Goal: Task Accomplishment & Management: Complete application form

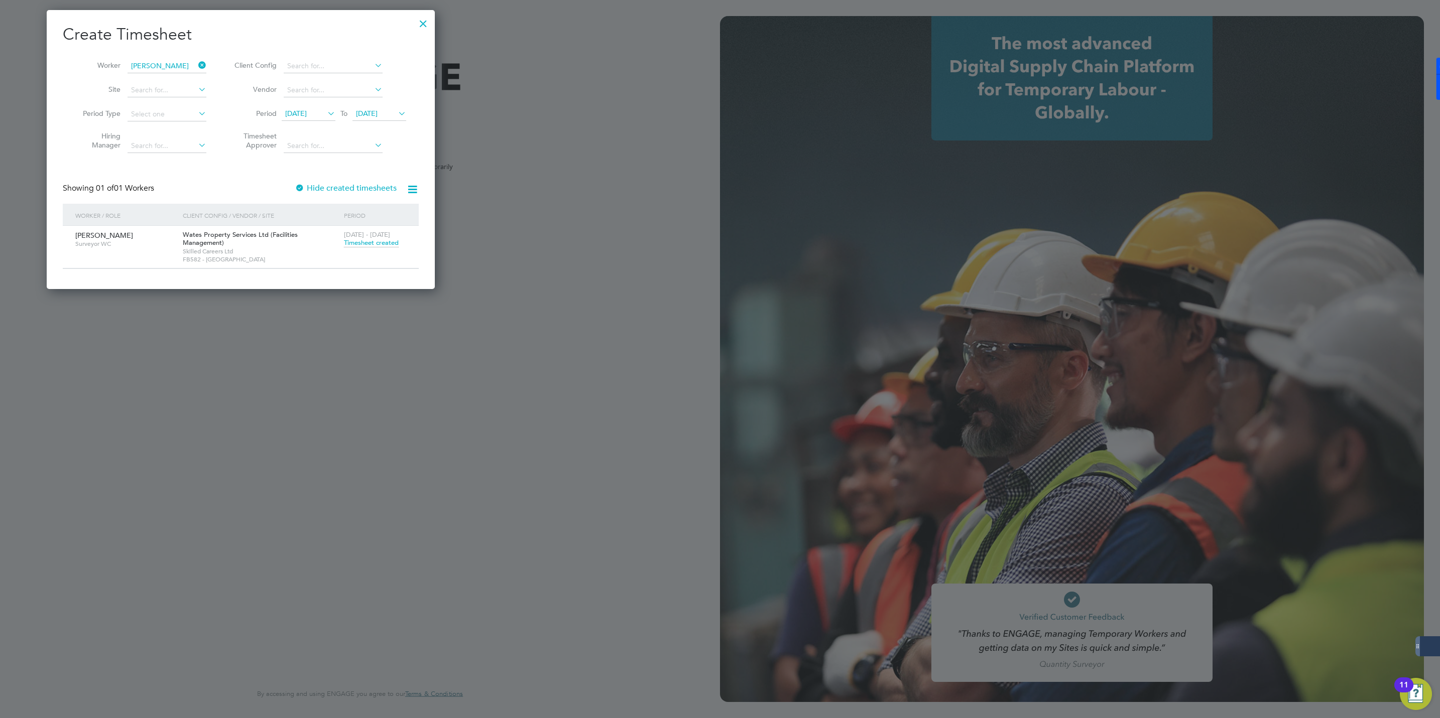
scroll to position [273, 389]
click at [385, 246] on span "Timesheet created" at bounding box center [371, 242] width 55 height 9
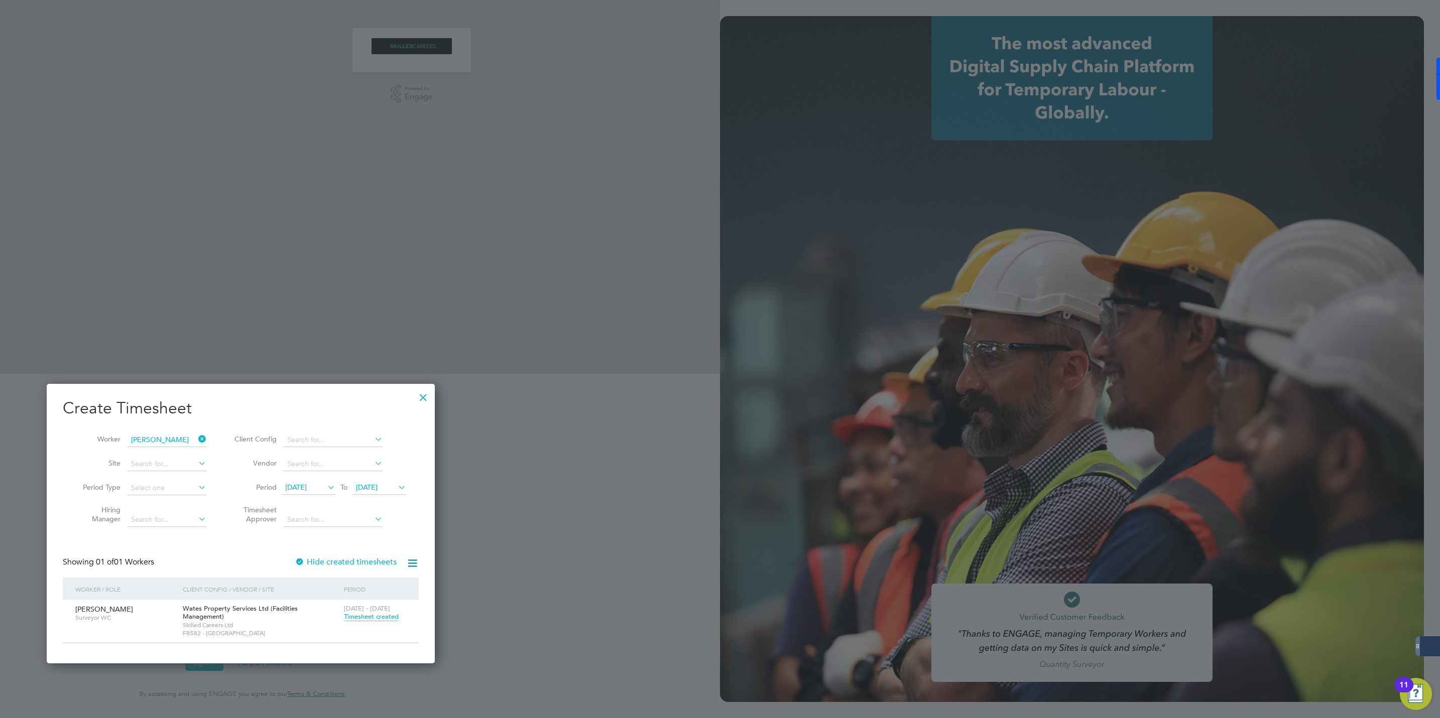
click at [369, 618] on span "Timesheet created" at bounding box center [371, 616] width 55 height 9
click at [365, 617] on span "Timesheet created" at bounding box center [371, 616] width 55 height 9
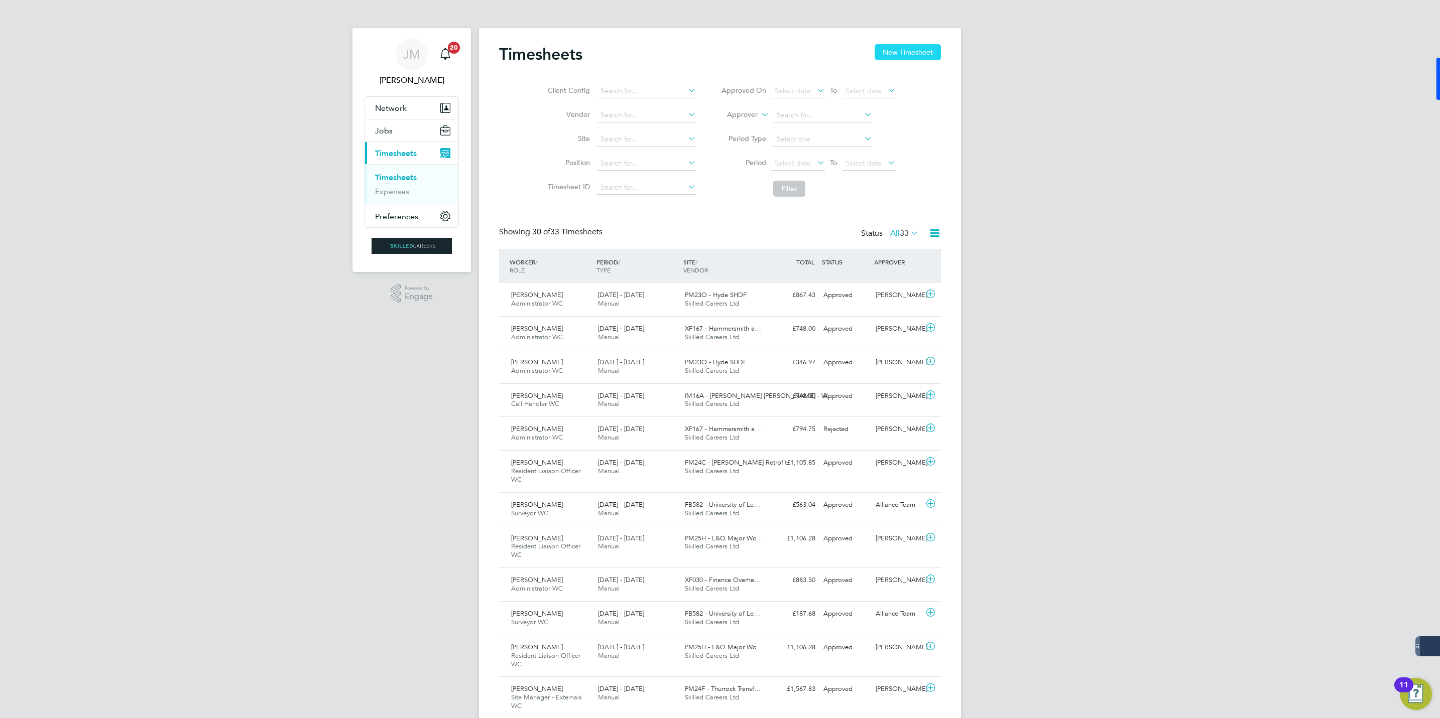
click at [911, 51] on button "New Timesheet" at bounding box center [908, 52] width 66 height 16
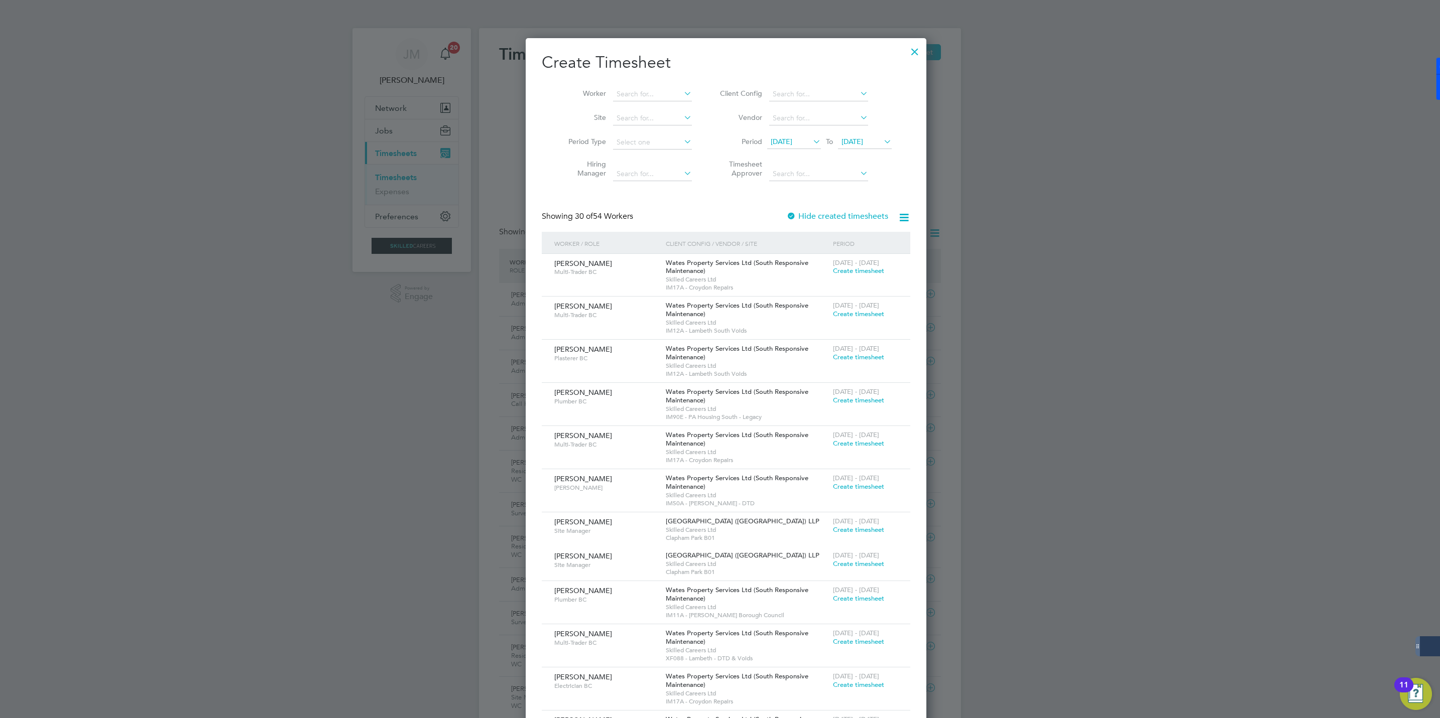
click at [856, 137] on span "20 Aug 2025" at bounding box center [852, 141] width 22 height 9
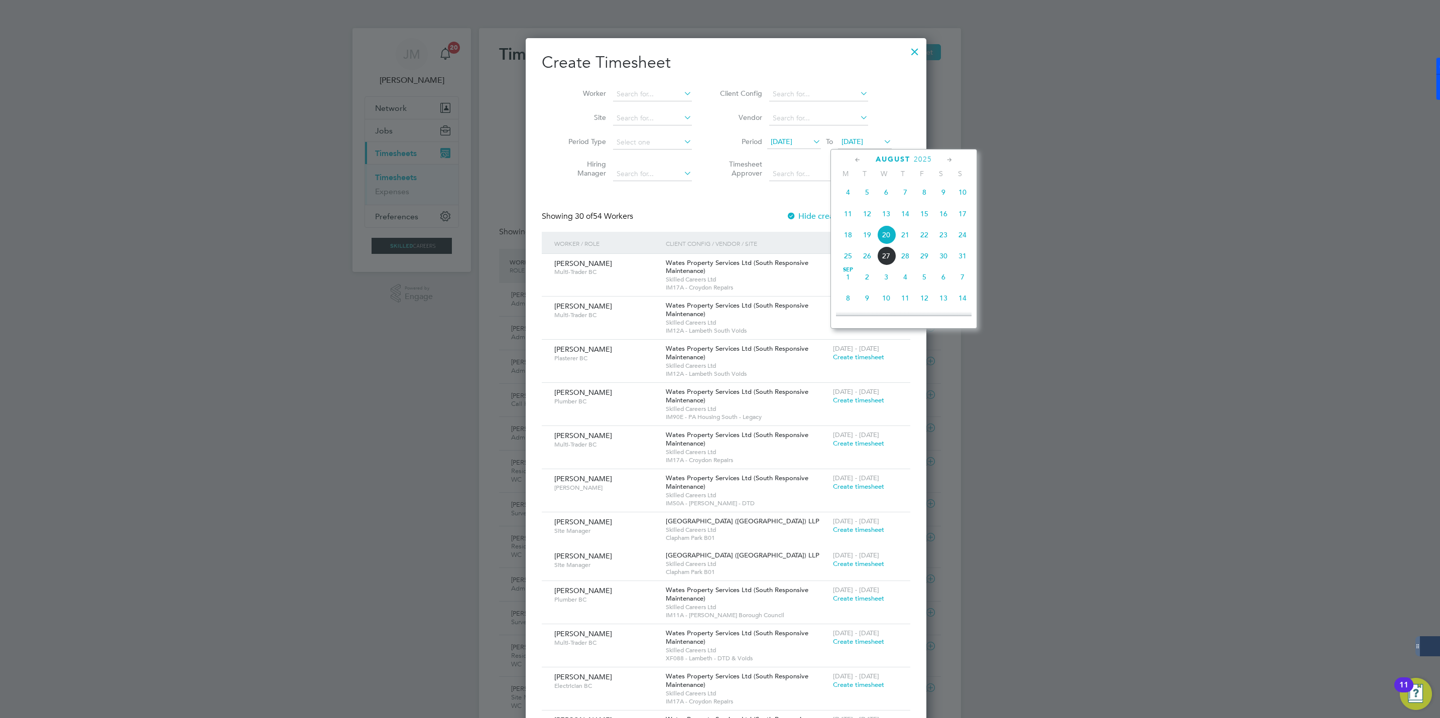
click at [927, 239] on span "22" at bounding box center [924, 234] width 19 height 19
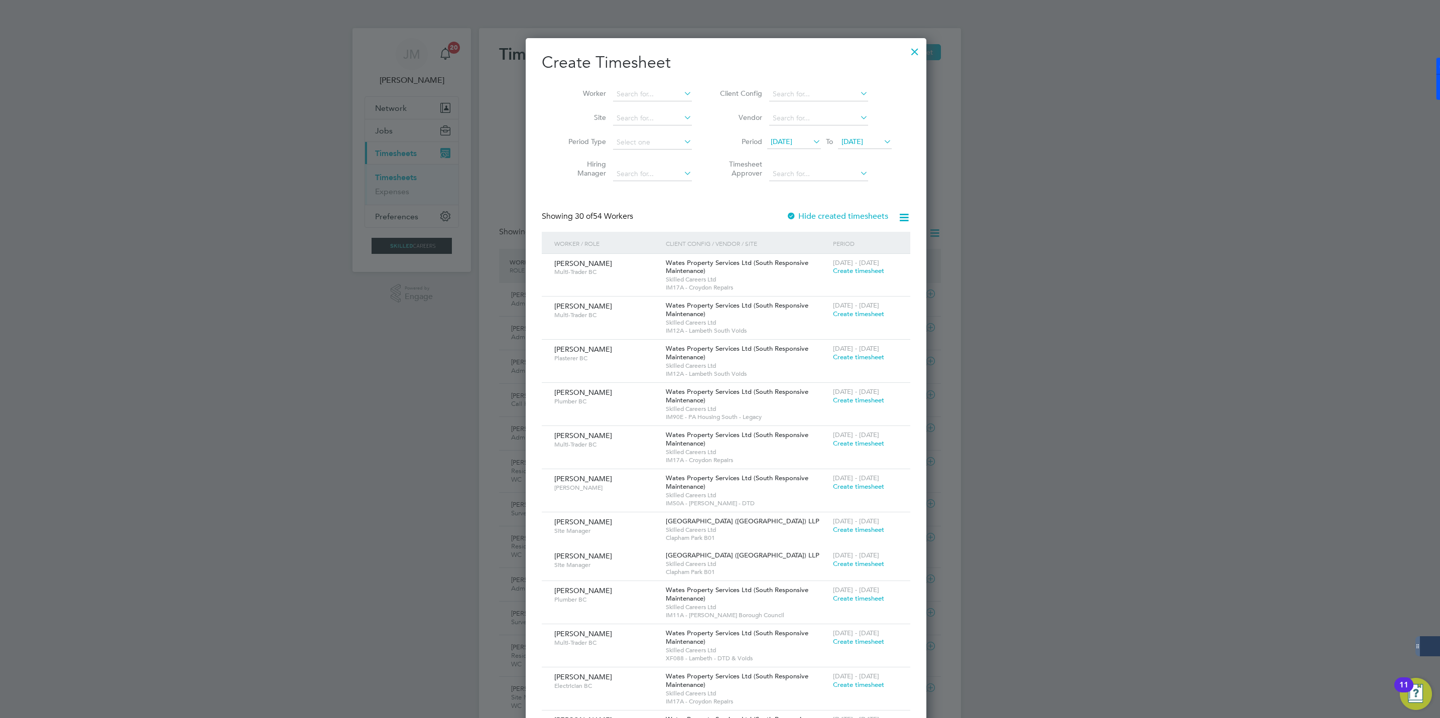
click at [791, 143] on span "13 Aug 2025" at bounding box center [782, 141] width 22 height 9
click at [873, 235] on span "16" at bounding box center [872, 235] width 19 height 19
click at [629, 84] on li "Worker" at bounding box center [626, 94] width 156 height 24
click at [634, 94] on input at bounding box center [652, 94] width 79 height 14
click at [643, 104] on li "Tak Cheung Wong" at bounding box center [673, 108] width 135 height 14
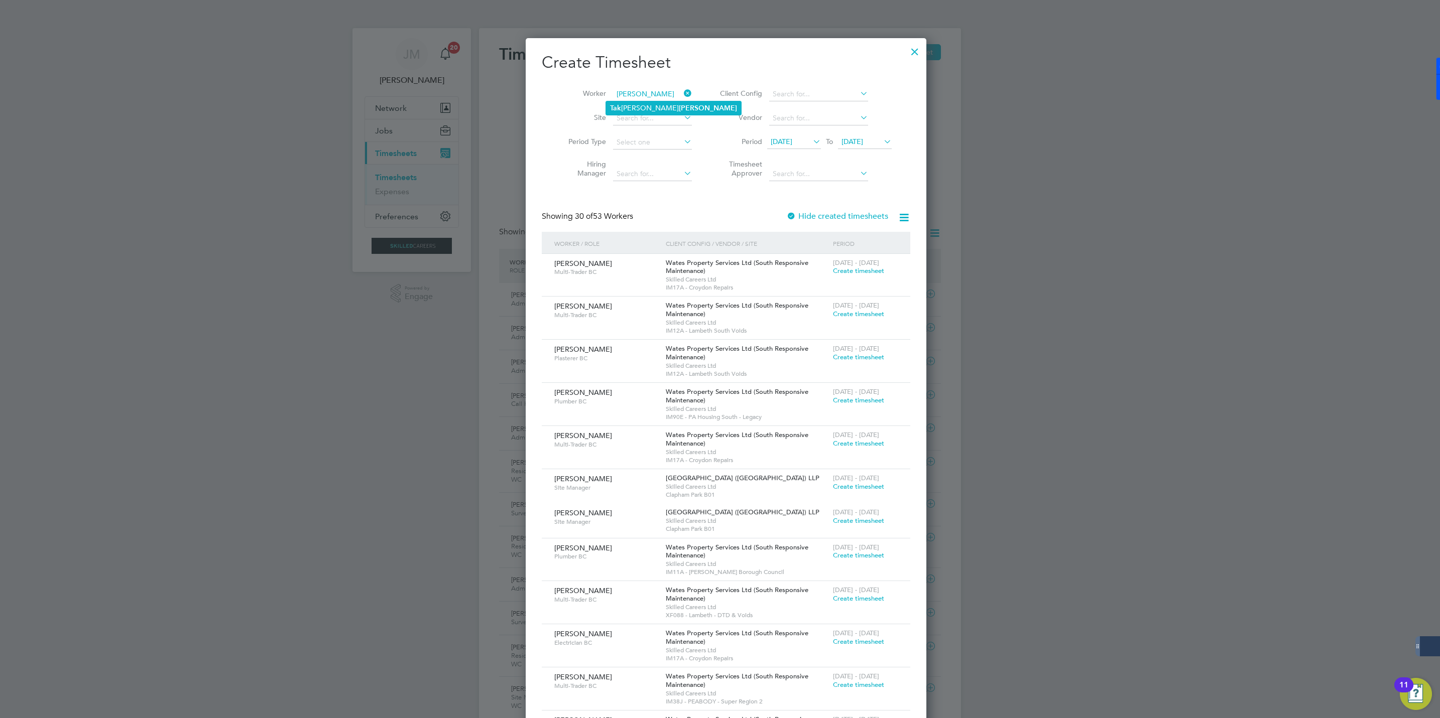
type input "Tak Cheung Wong"
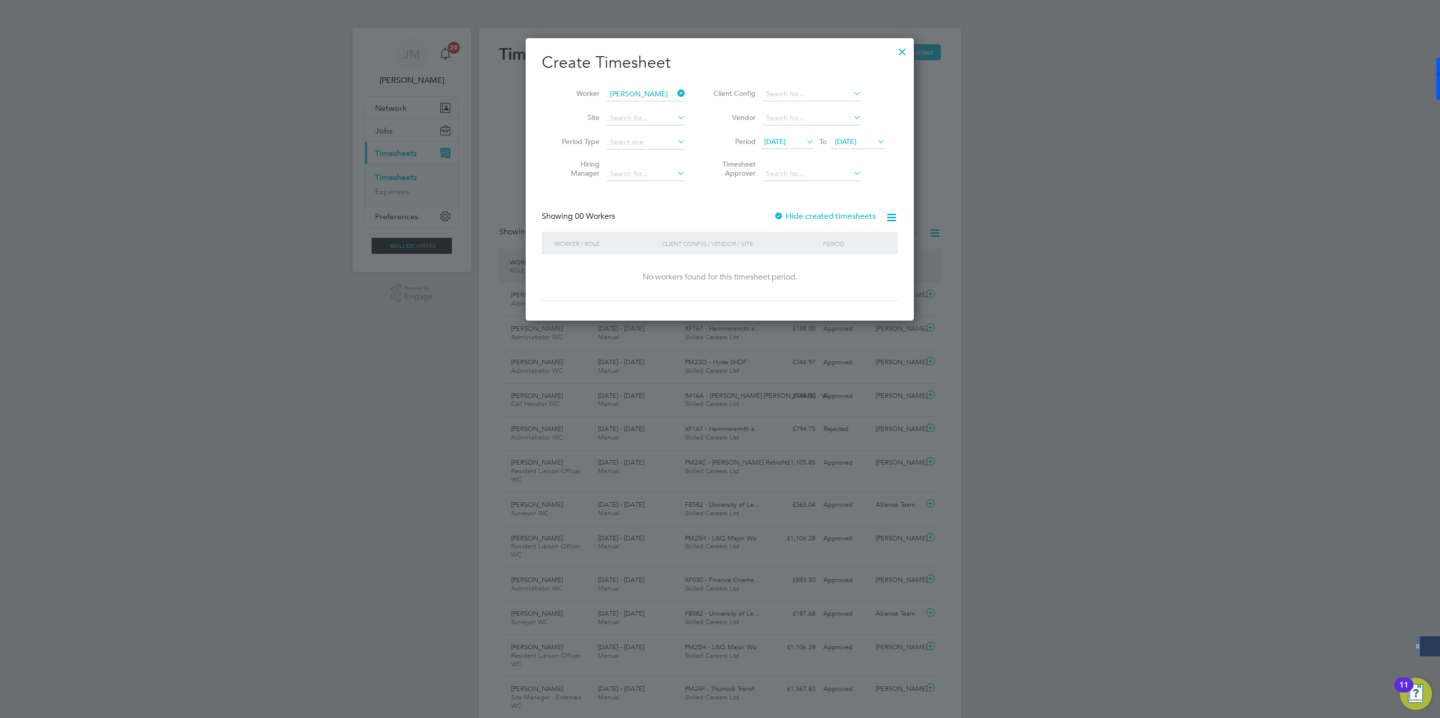
click at [828, 213] on label "Hide created timesheets" at bounding box center [825, 216] width 102 height 10
click at [827, 213] on label "Hide created timesheets" at bounding box center [825, 216] width 102 height 10
click at [845, 273] on span "Timesheet created" at bounding box center [850, 271] width 55 height 9
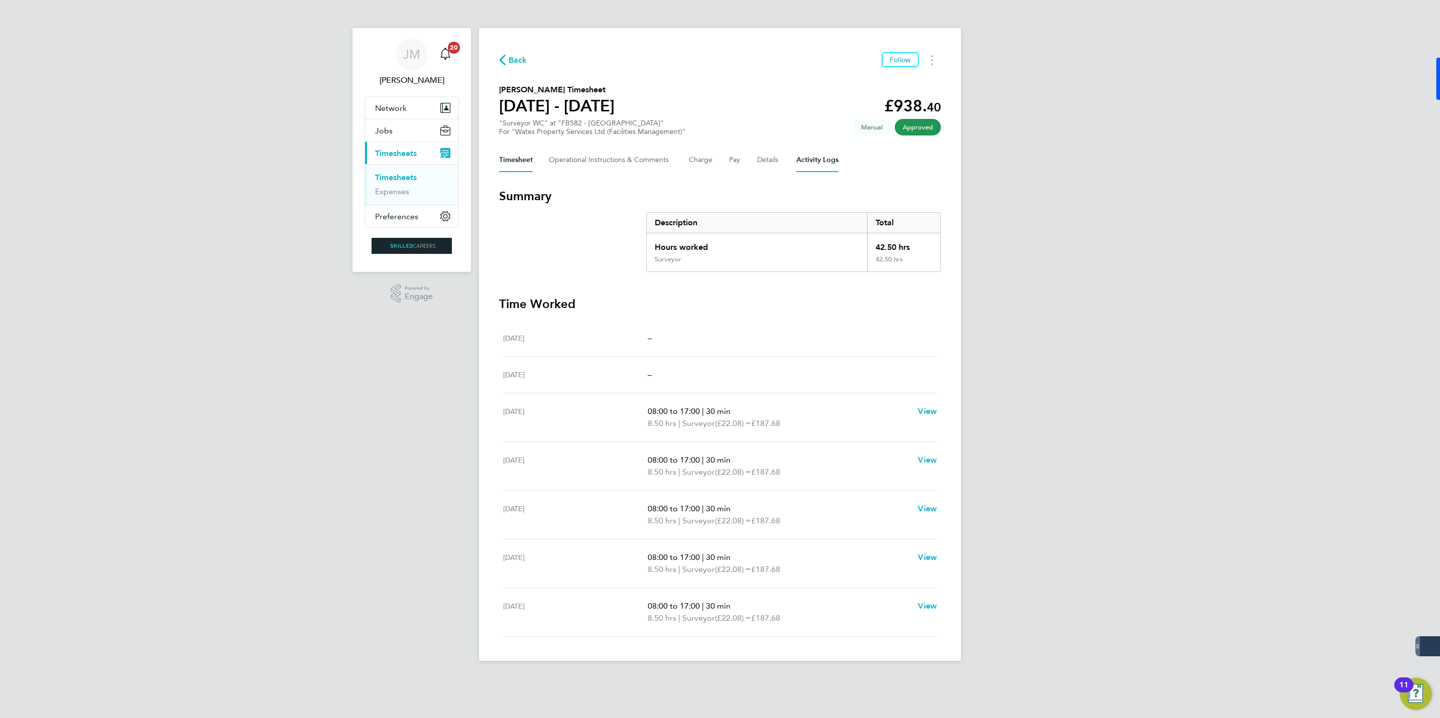
click at [820, 160] on Logs-tab "Activity Logs" at bounding box center [817, 160] width 42 height 24
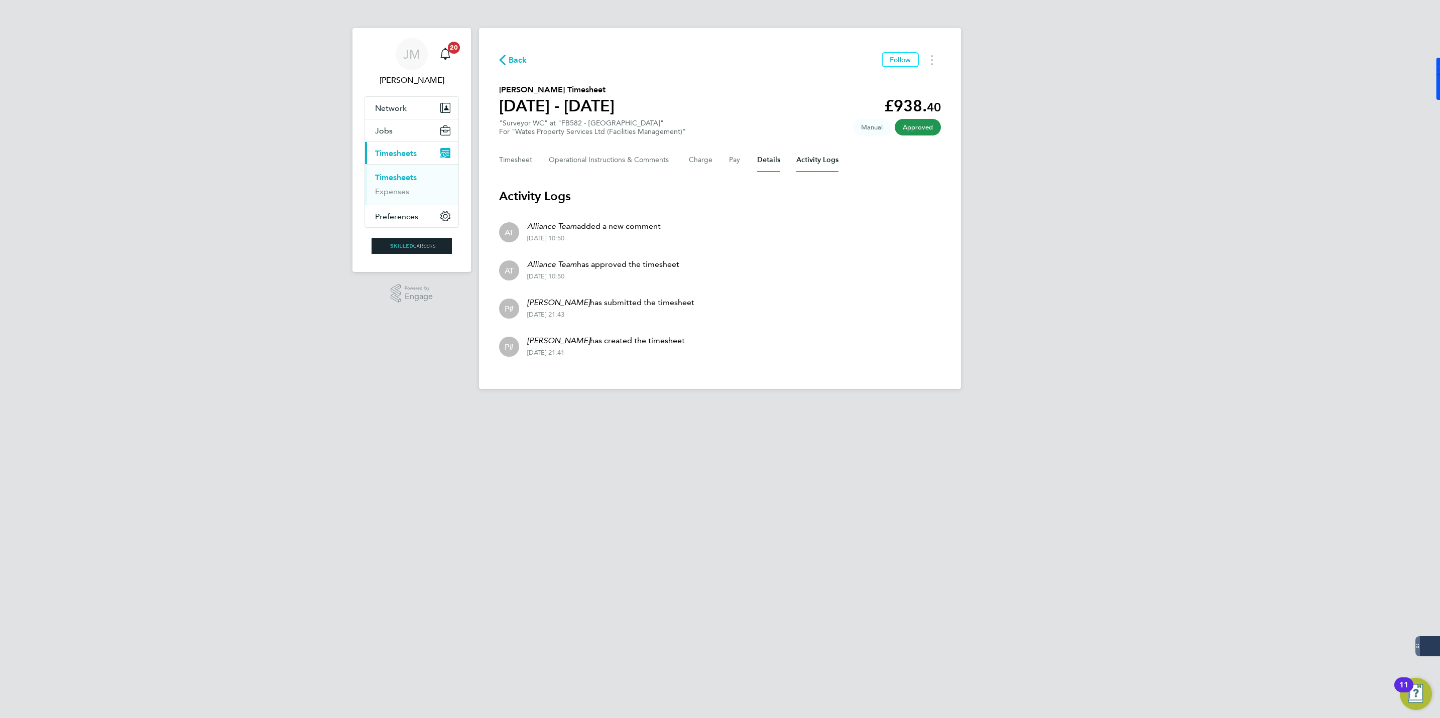
click at [761, 157] on button "Details" at bounding box center [768, 160] width 23 height 24
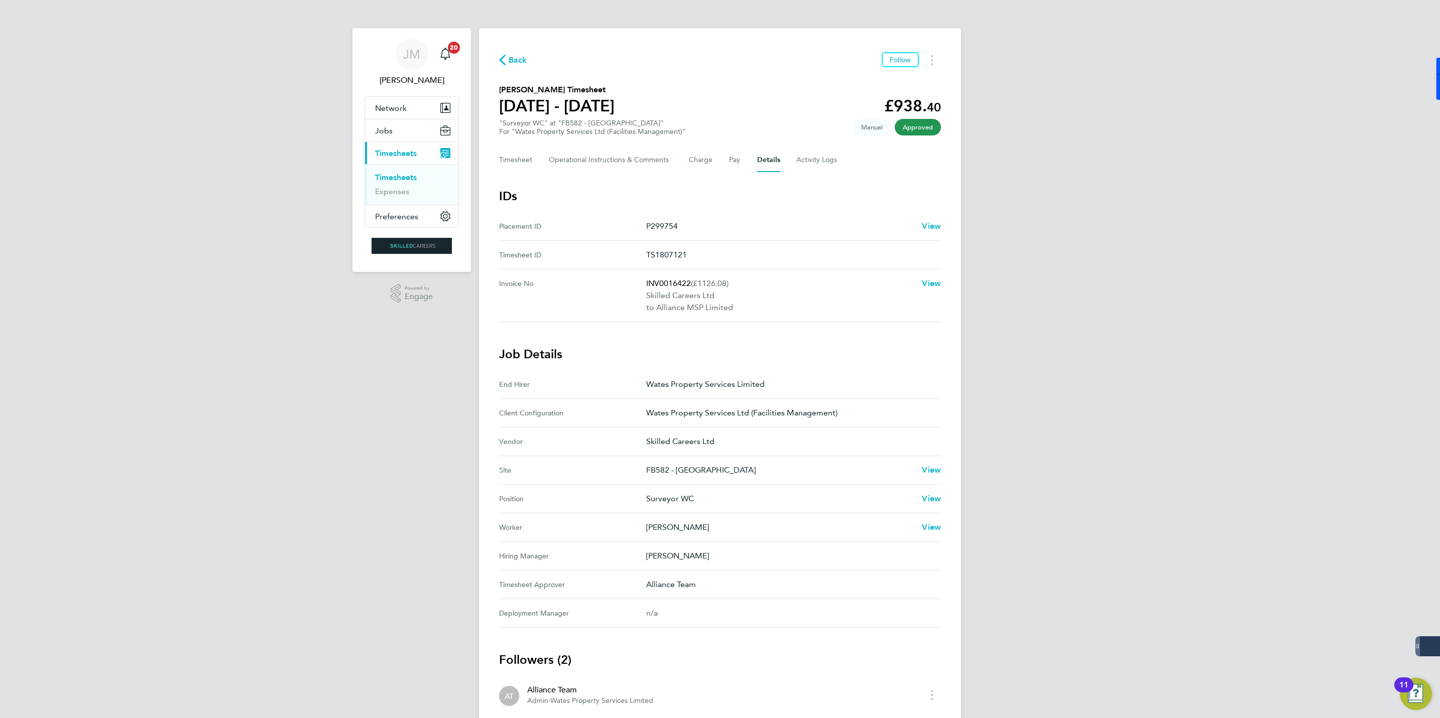
click at [525, 59] on span "Back" at bounding box center [518, 60] width 19 height 12
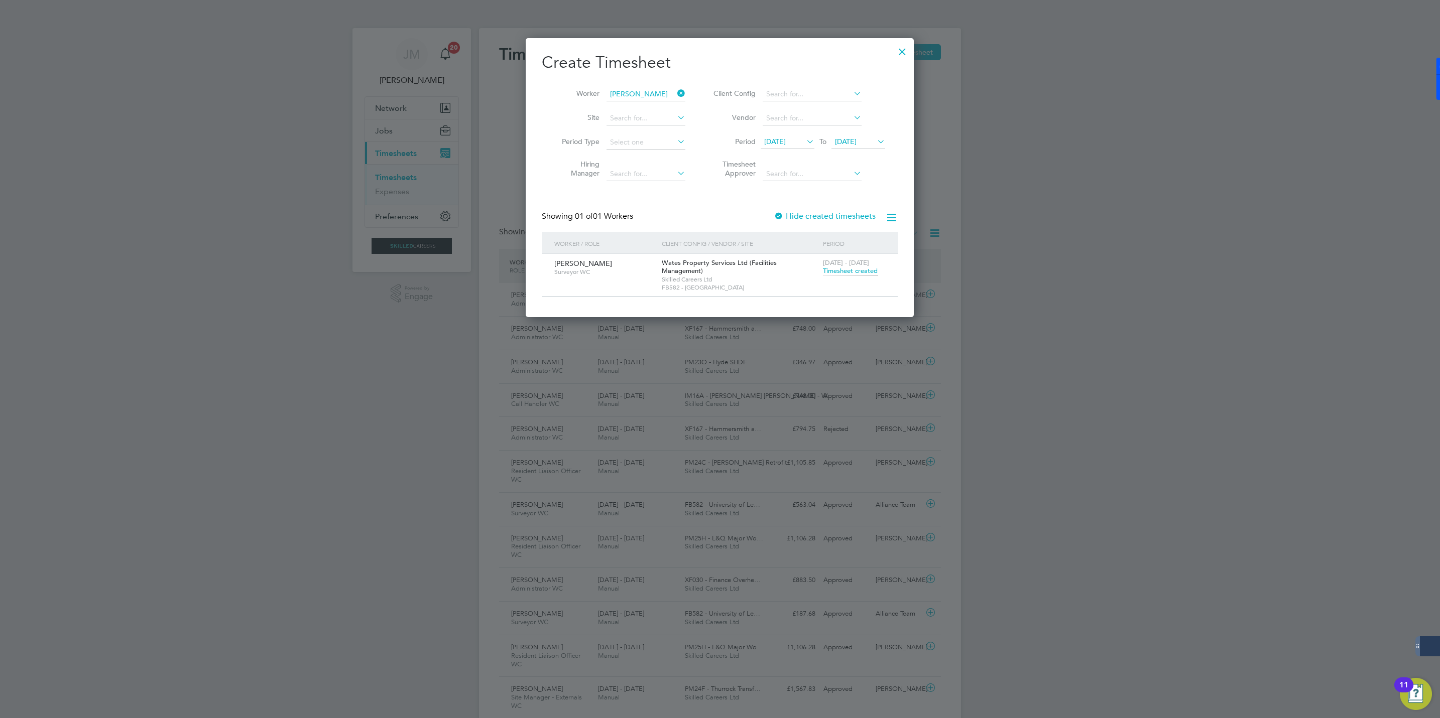
click at [904, 50] on div at bounding box center [902, 49] width 18 height 18
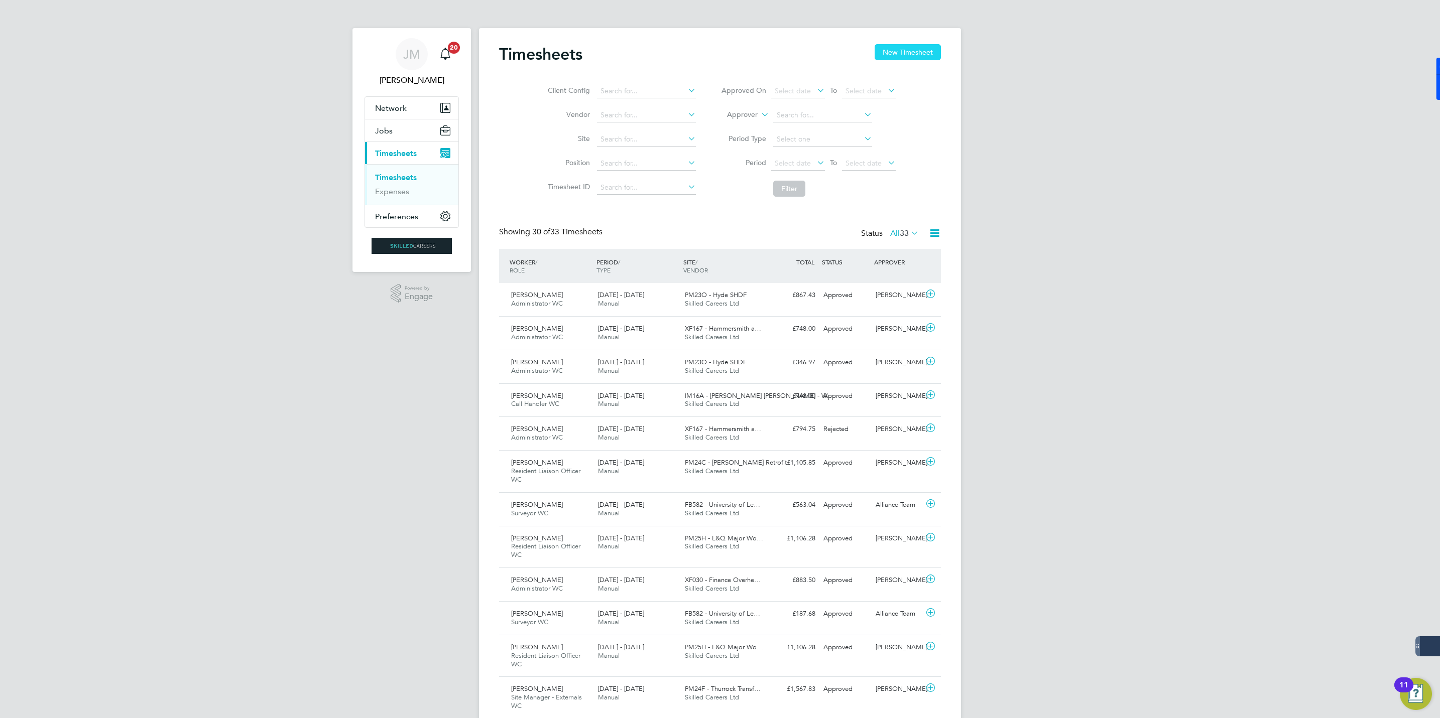
click at [922, 46] on button "New Timesheet" at bounding box center [908, 52] width 66 height 16
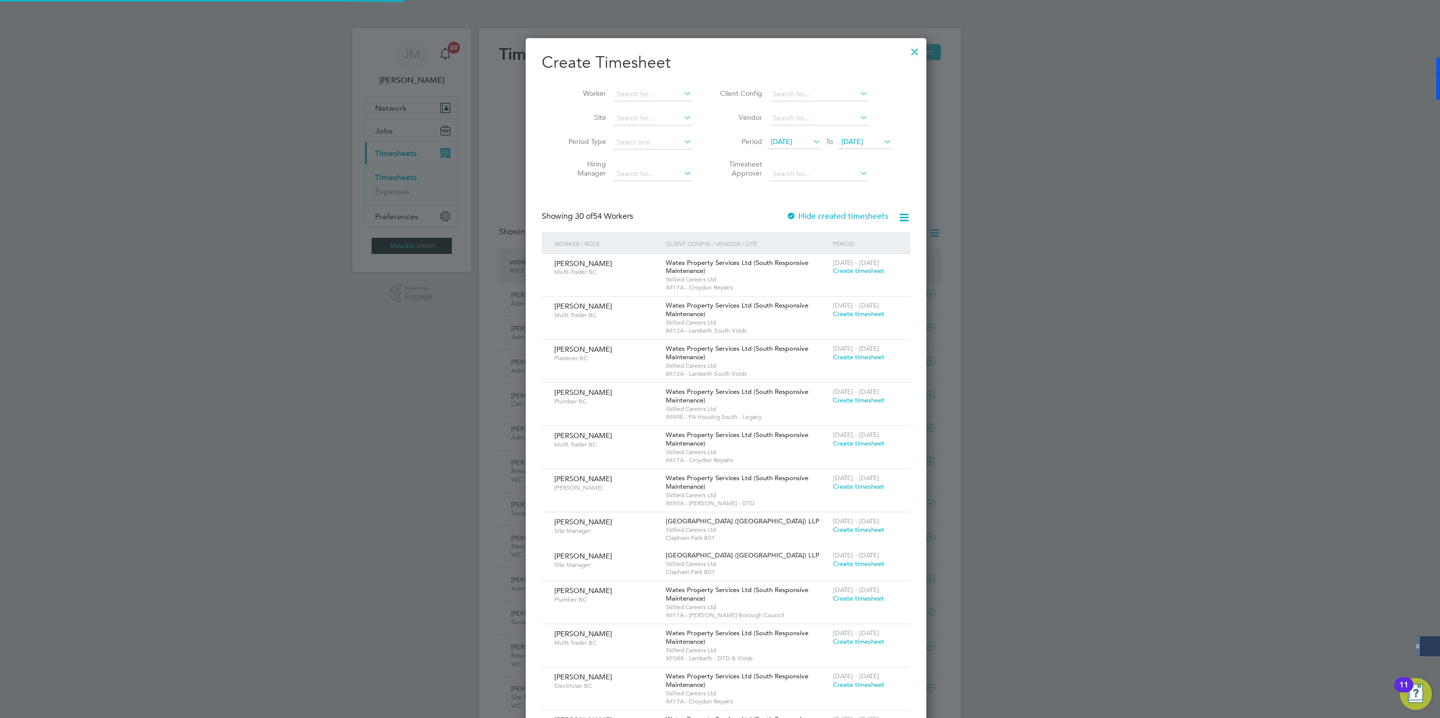
click at [863, 137] on span "20 Aug 2025" at bounding box center [852, 141] width 22 height 9
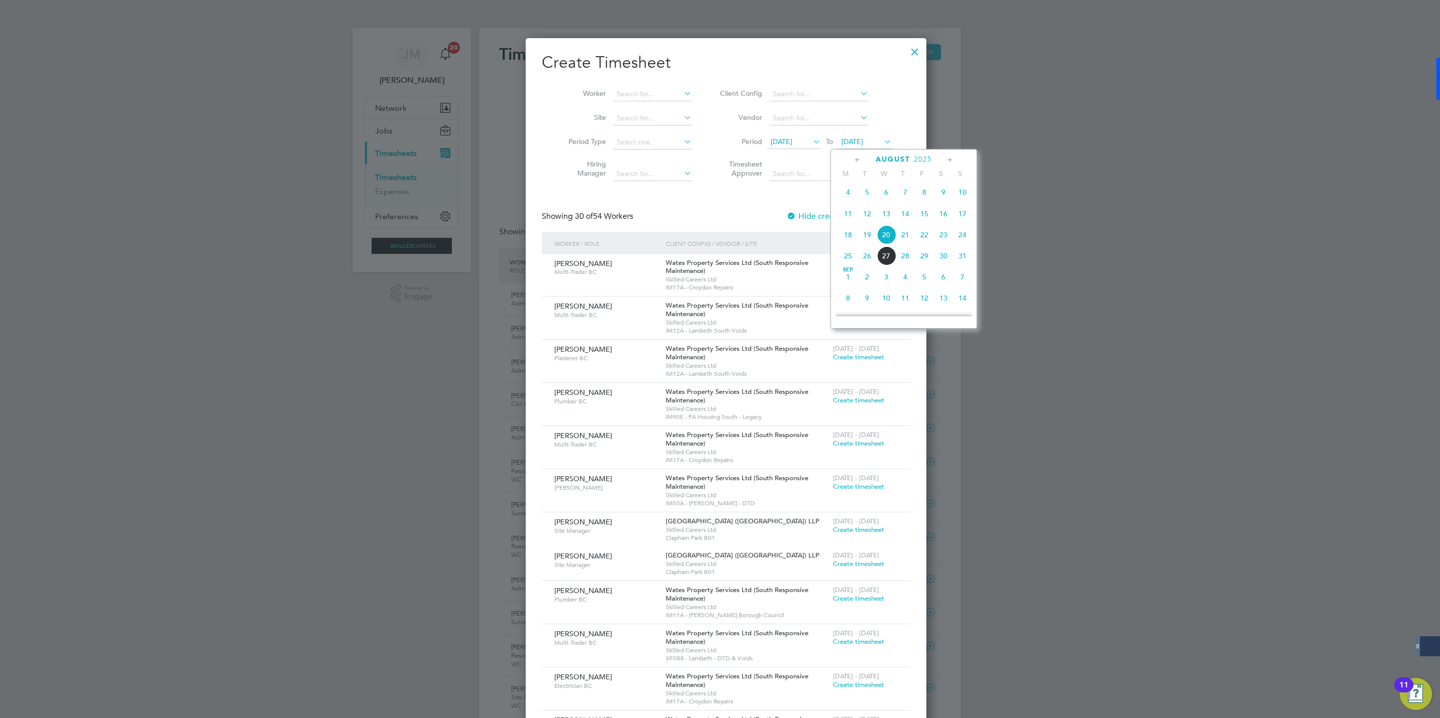
click at [946, 213] on span "16" at bounding box center [943, 213] width 19 height 19
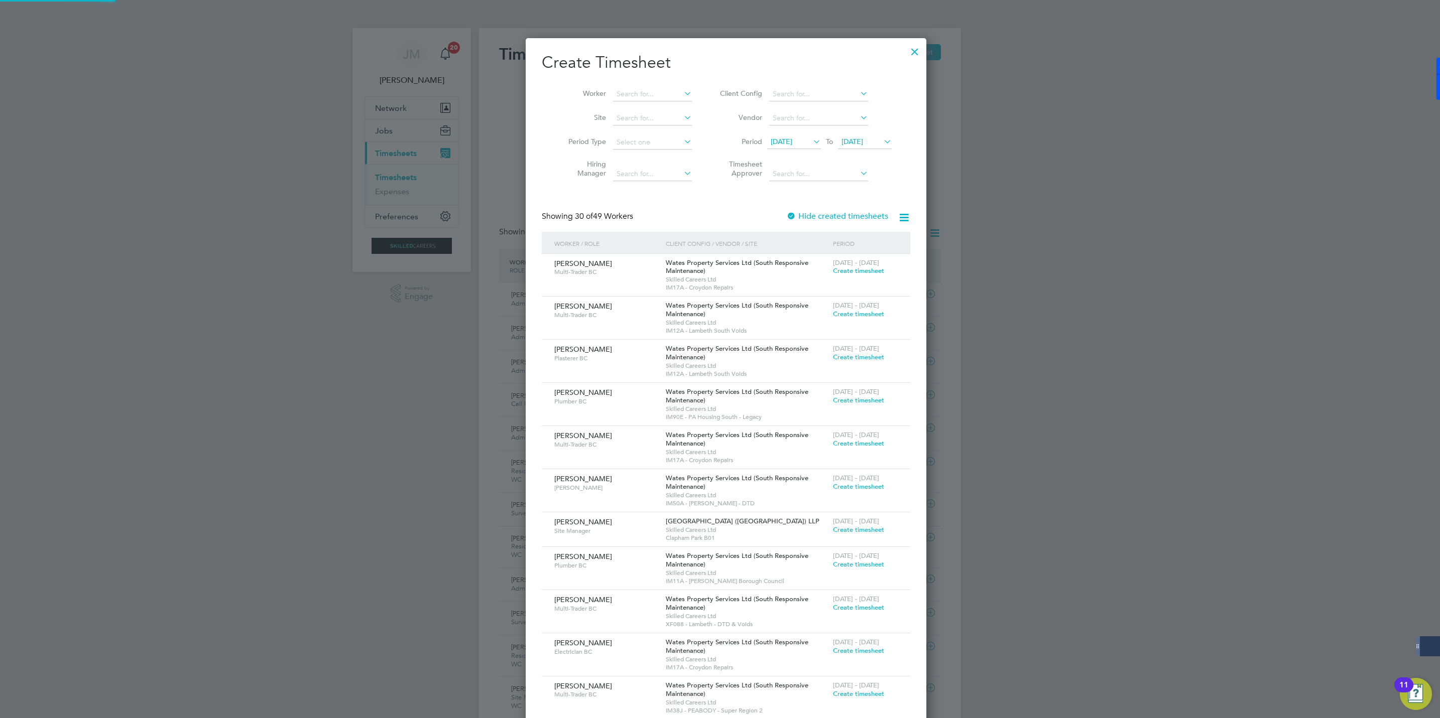
click at [846, 140] on span "16 Aug 2025" at bounding box center [852, 141] width 22 height 9
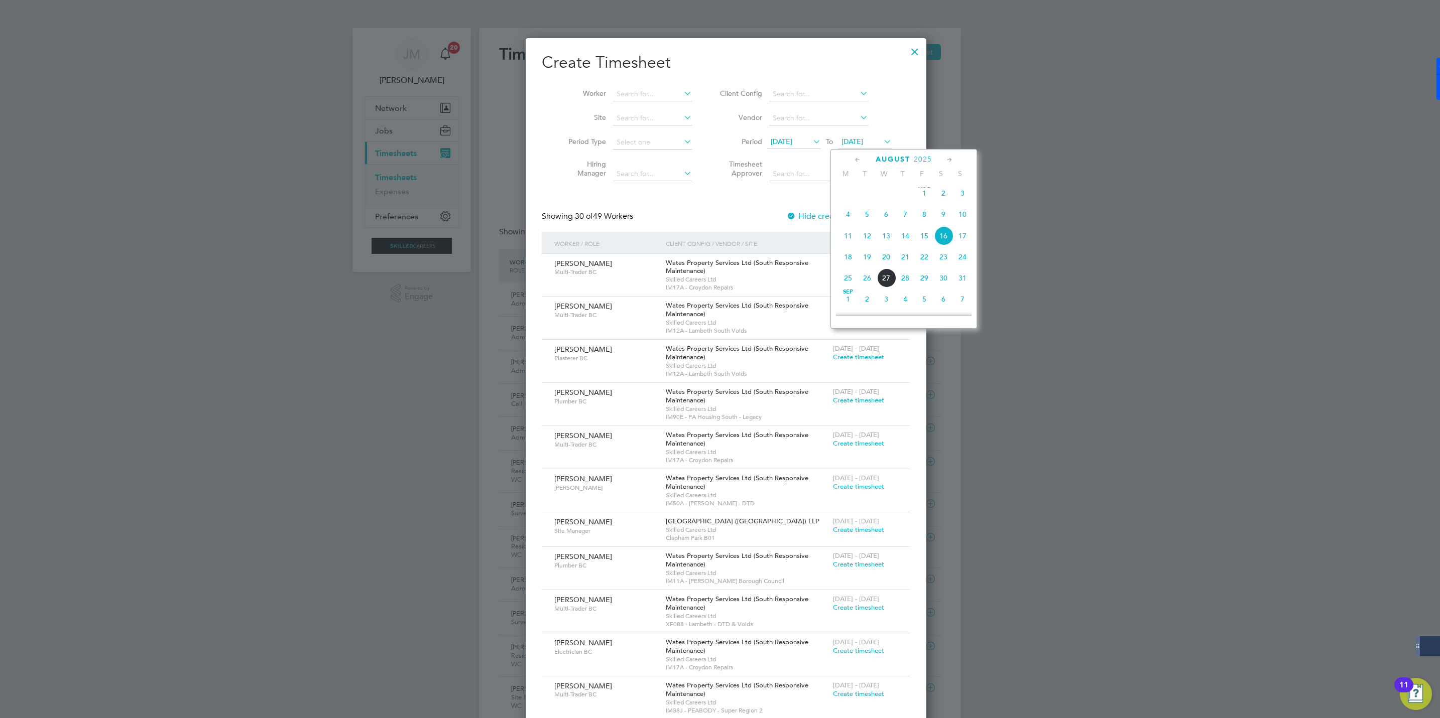
click at [928, 260] on span "22" at bounding box center [924, 257] width 19 height 19
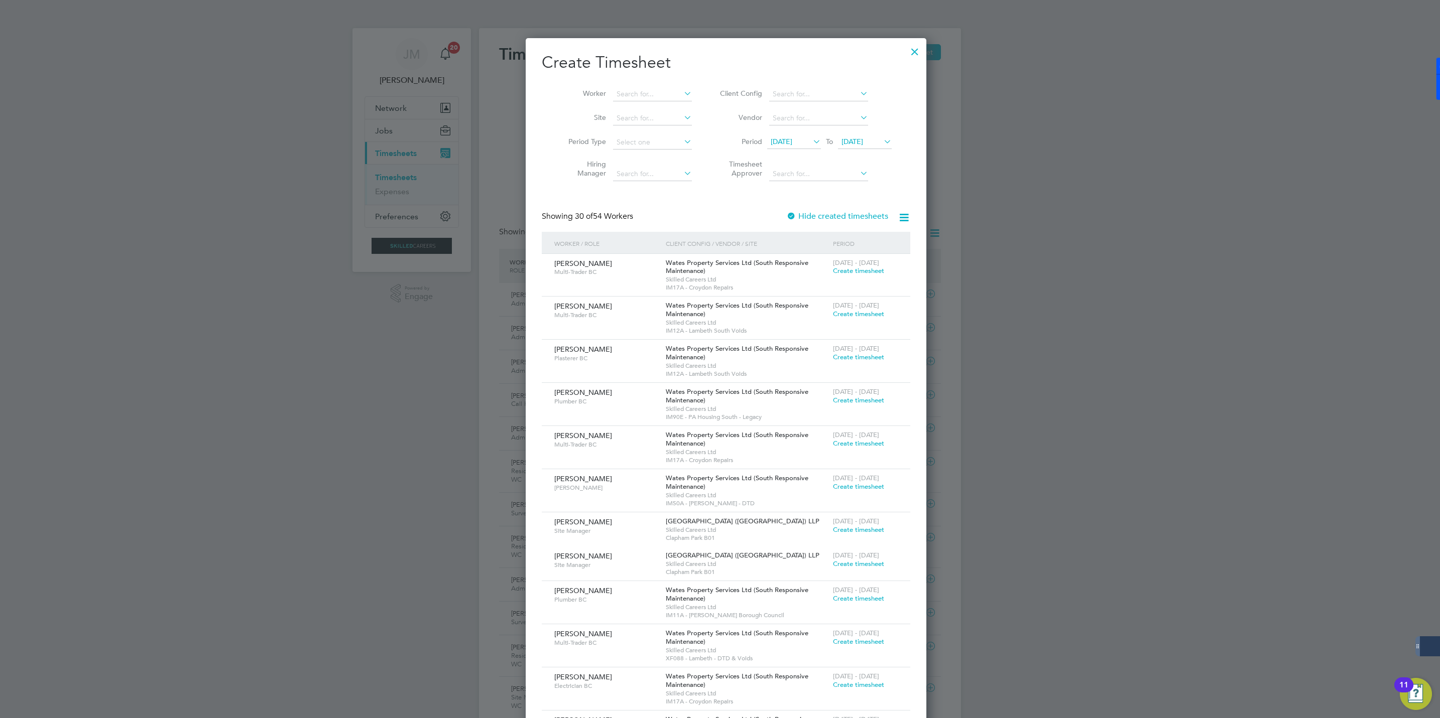
click at [811, 143] on icon at bounding box center [811, 142] width 0 height 14
click at [871, 238] on span "16" at bounding box center [872, 235] width 19 height 19
click at [621, 89] on input at bounding box center [652, 94] width 79 height 14
click at [623, 122] on b "Laura" at bounding box center [639, 121] width 58 height 9
type input "Laura Shepherd"
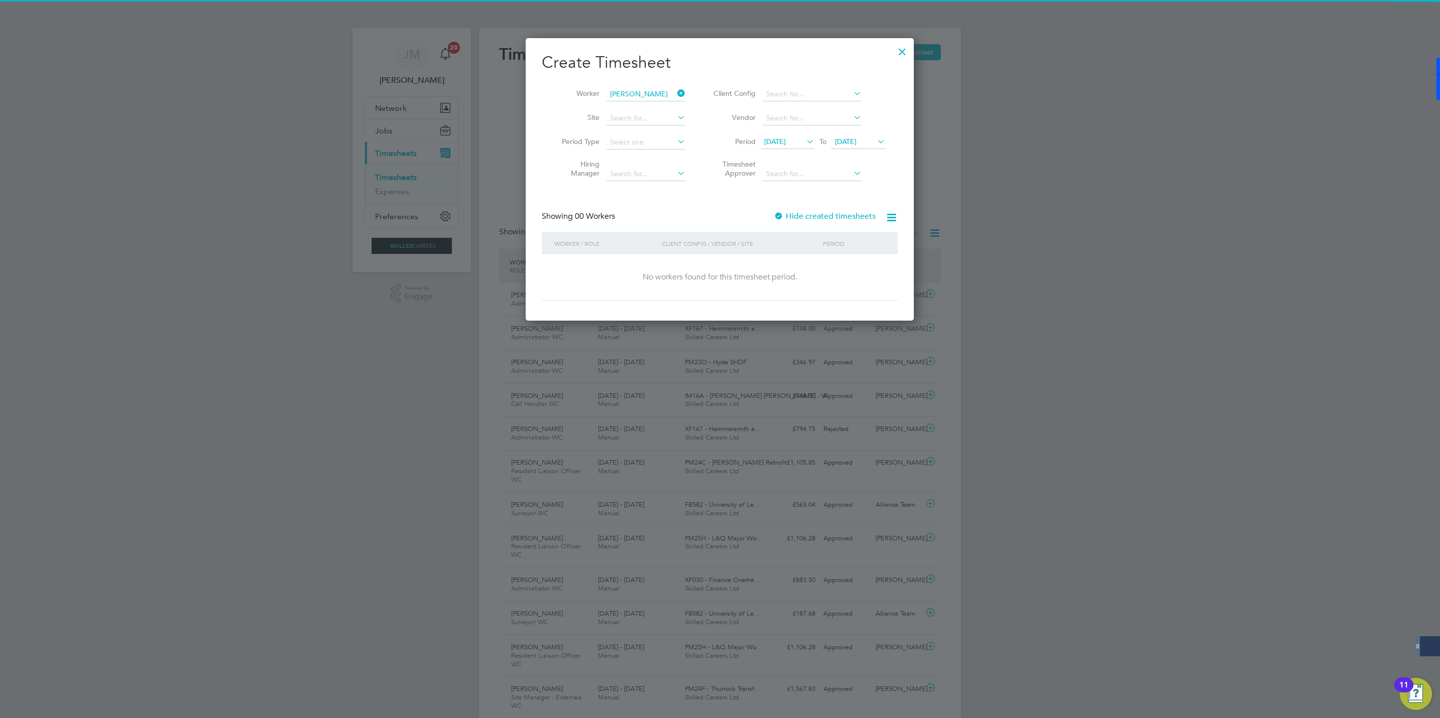
click at [812, 211] on div "Hide created timesheets" at bounding box center [826, 216] width 104 height 11
click at [804, 213] on label "Hide created timesheets" at bounding box center [825, 216] width 102 height 10
click at [800, 217] on label "Hide created timesheets" at bounding box center [825, 216] width 102 height 10
click at [840, 274] on span "Timesheet created" at bounding box center [850, 271] width 55 height 9
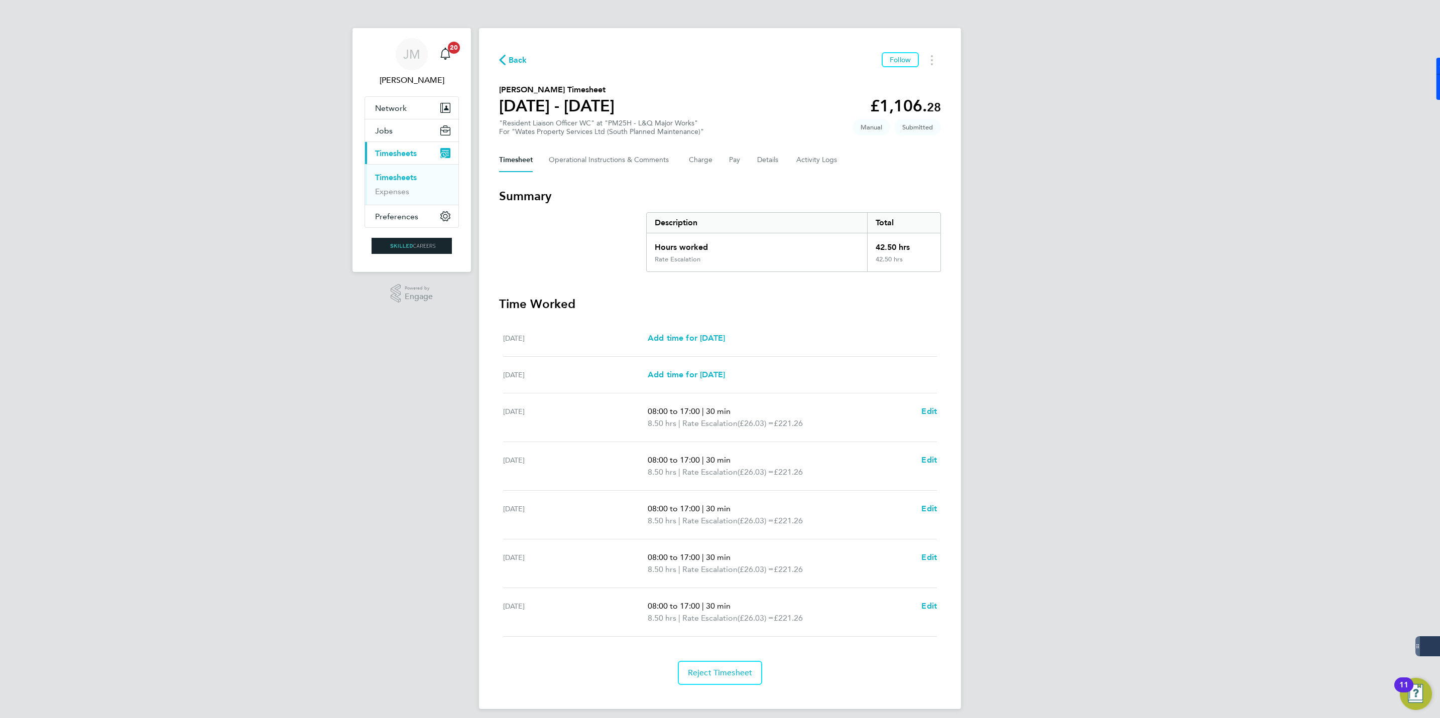
click at [514, 61] on span "Back" at bounding box center [518, 60] width 19 height 12
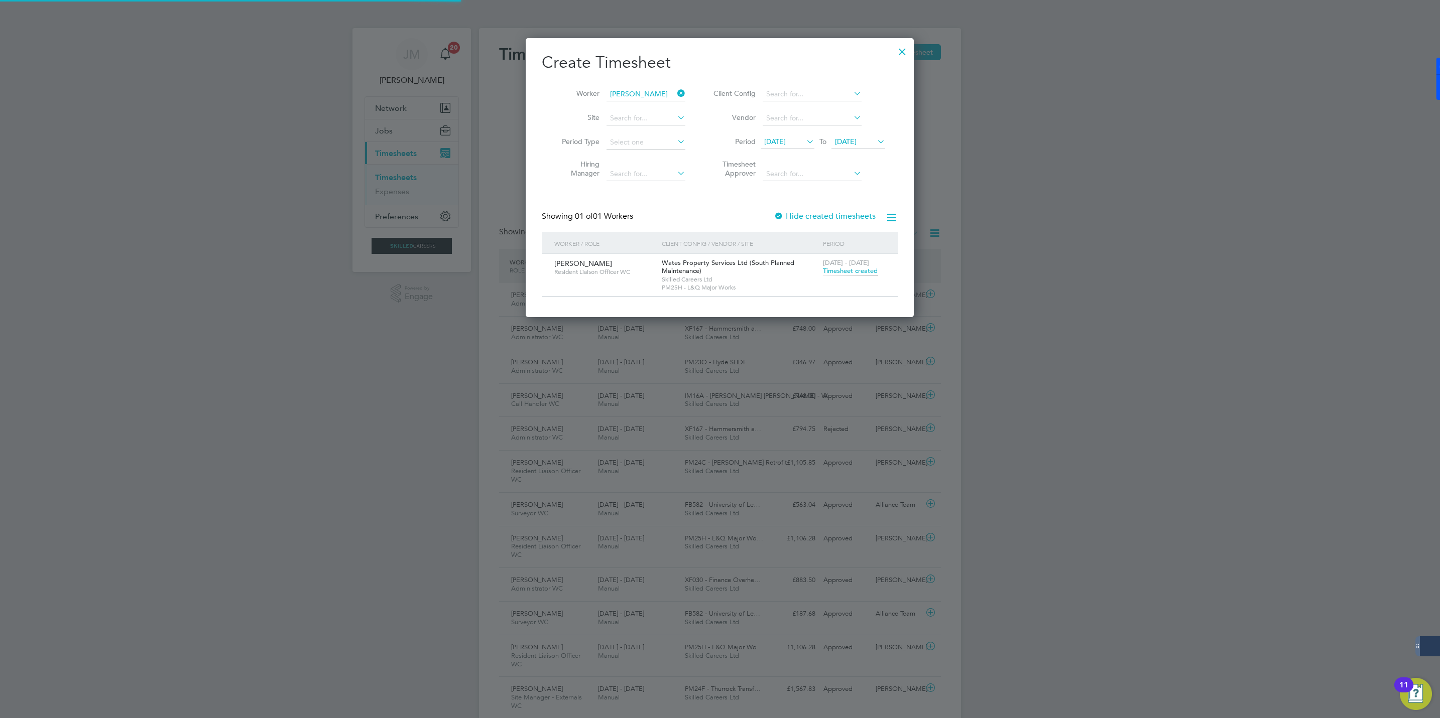
scroll to position [26, 87]
click at [899, 52] on div at bounding box center [902, 49] width 18 height 18
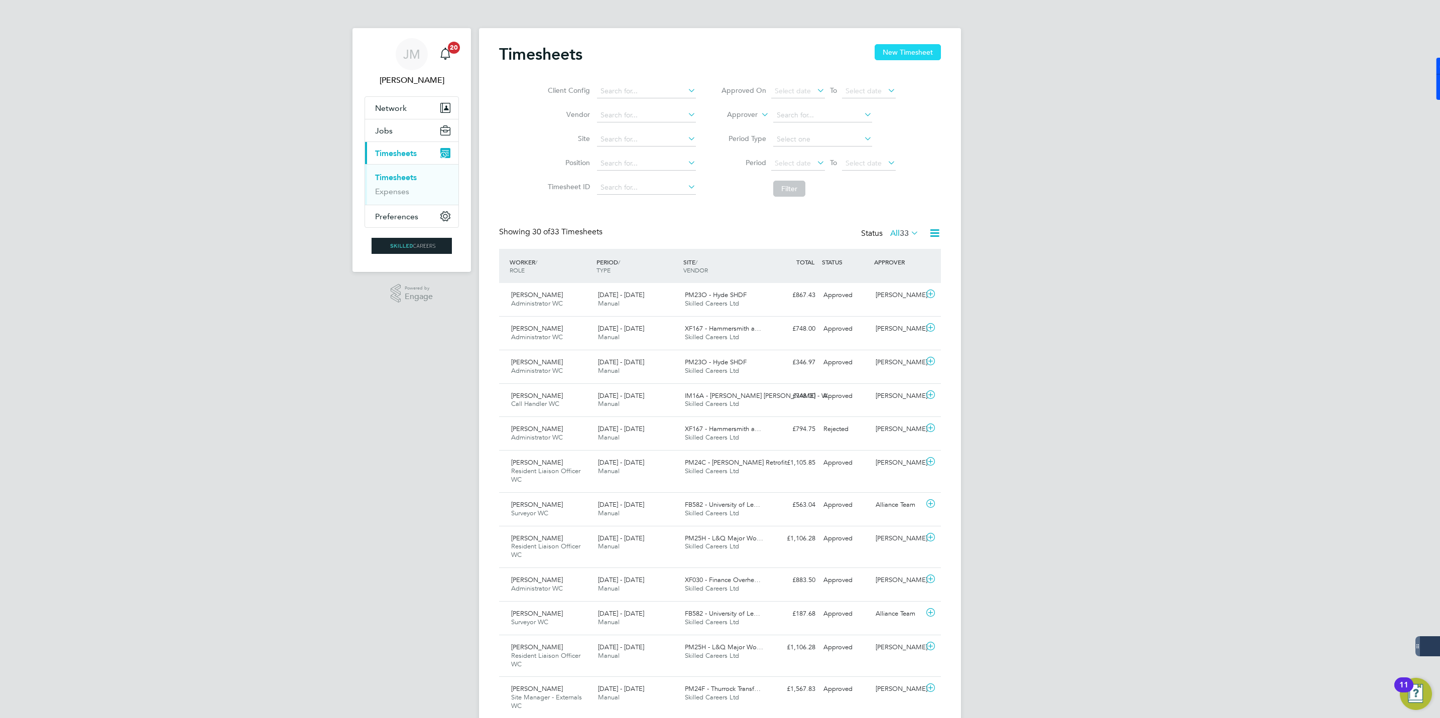
click at [916, 53] on button "New Timesheet" at bounding box center [908, 52] width 66 height 16
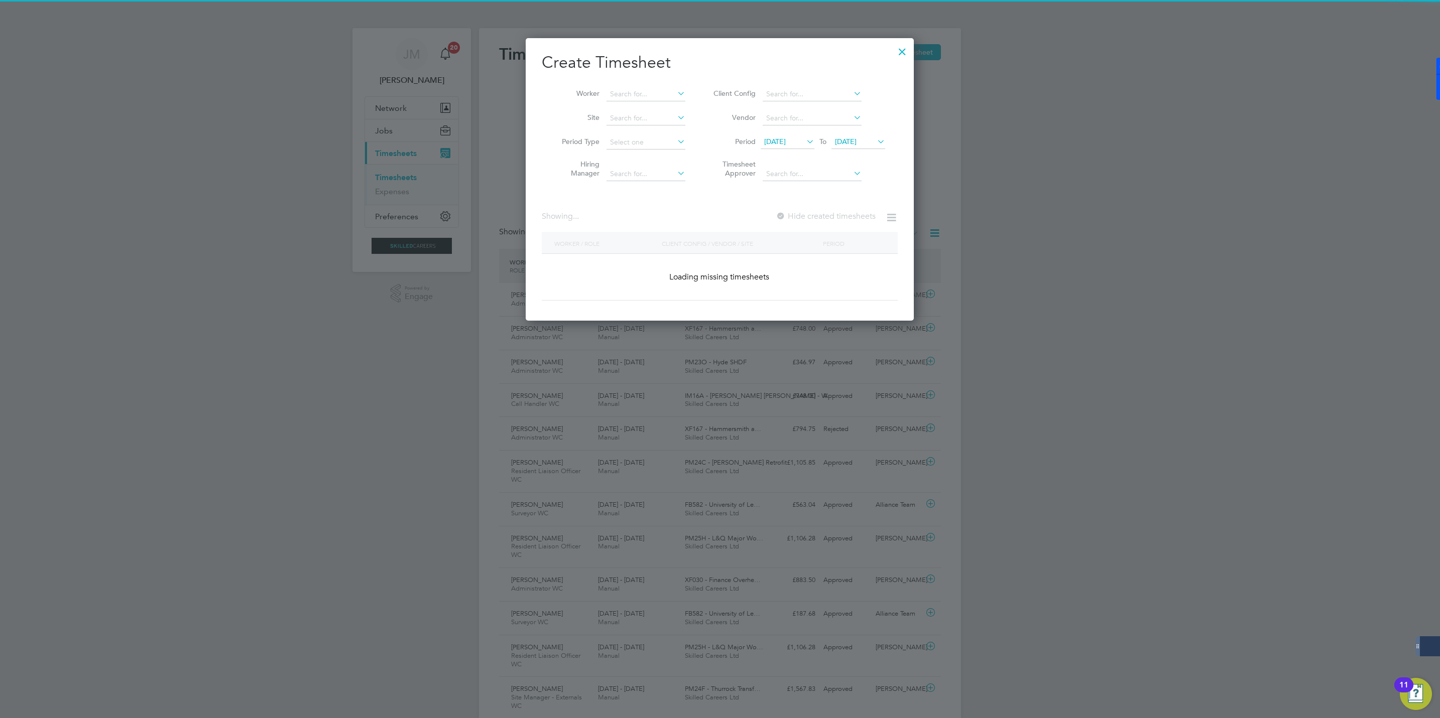
scroll to position [1800, 389]
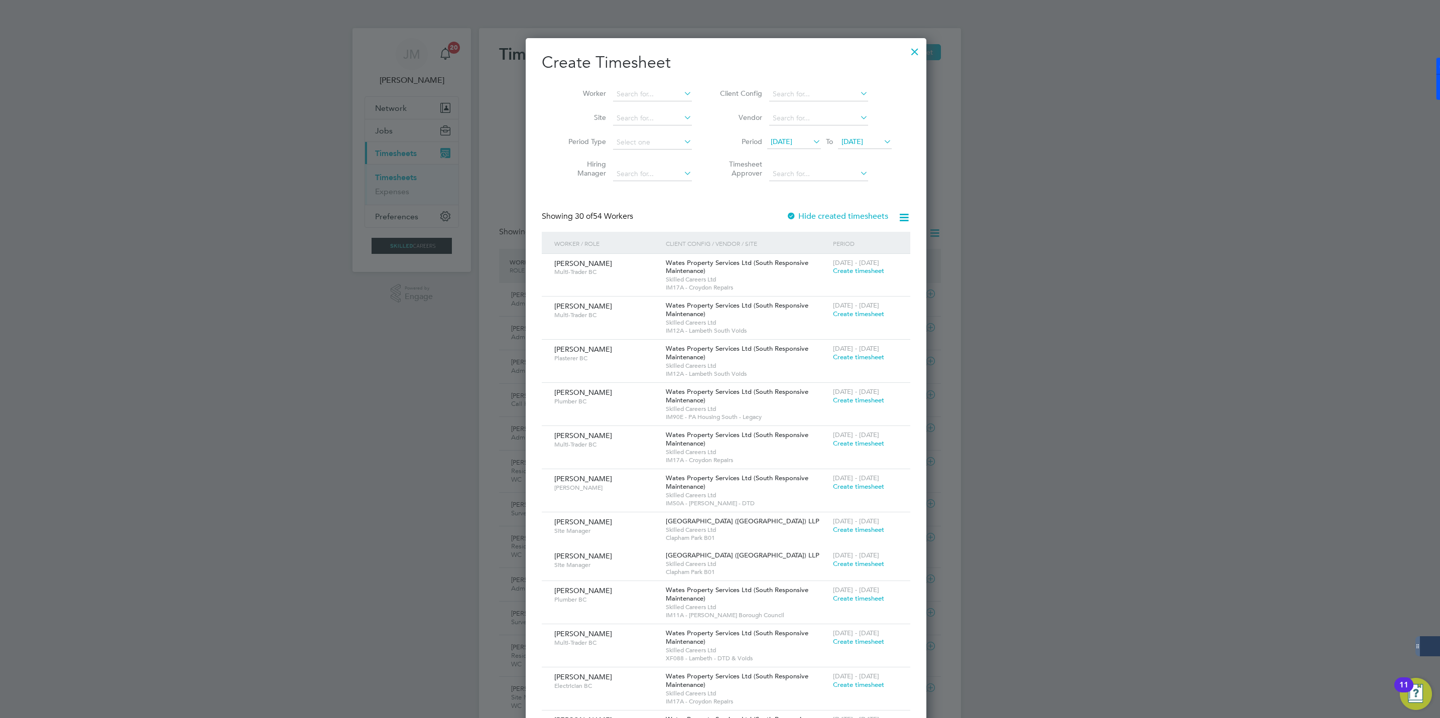
click at [811, 142] on icon at bounding box center [811, 142] width 0 height 14
click at [849, 136] on span "20 Aug 2025" at bounding box center [865, 143] width 54 height 14
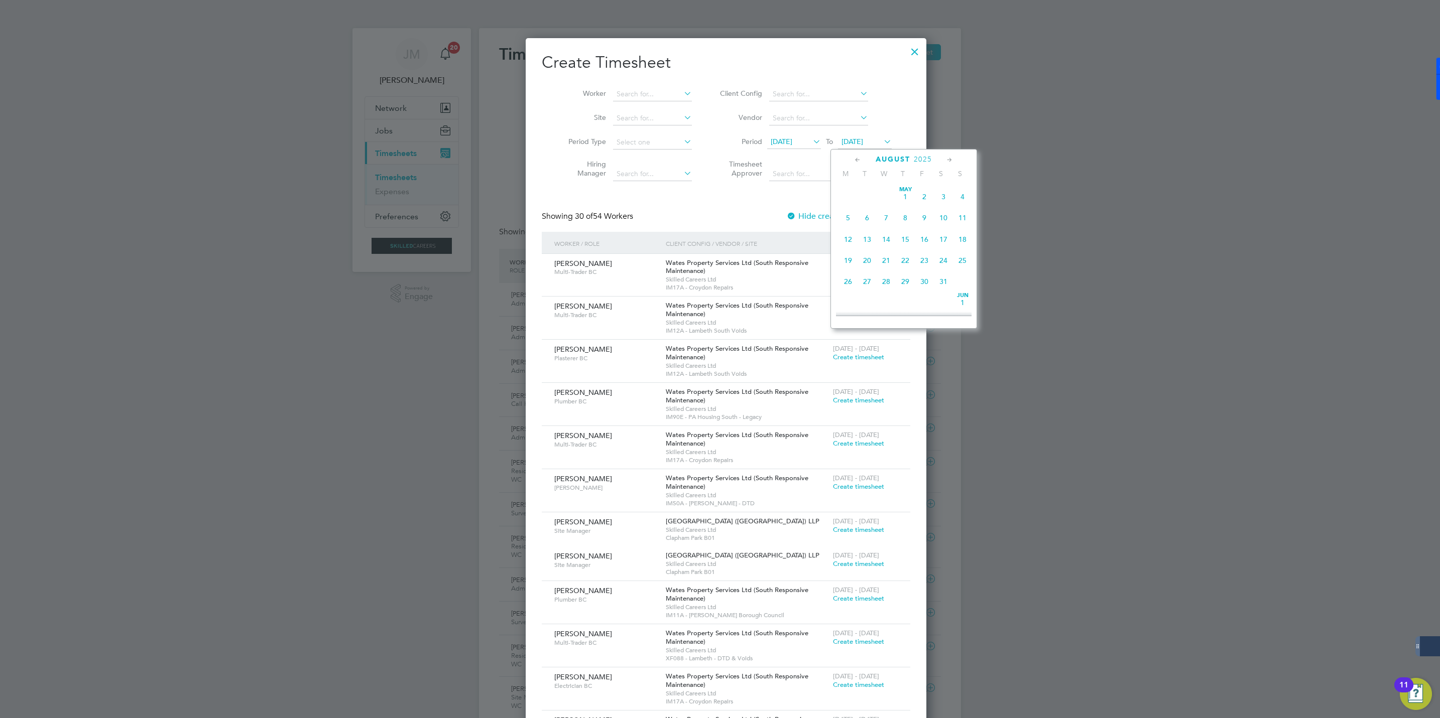
scroll to position [364, 0]
drag, startPoint x: 928, startPoint y: 237, endPoint x: 935, endPoint y: 245, distance: 11.4
click at [926, 240] on span "22" at bounding box center [924, 234] width 19 height 19
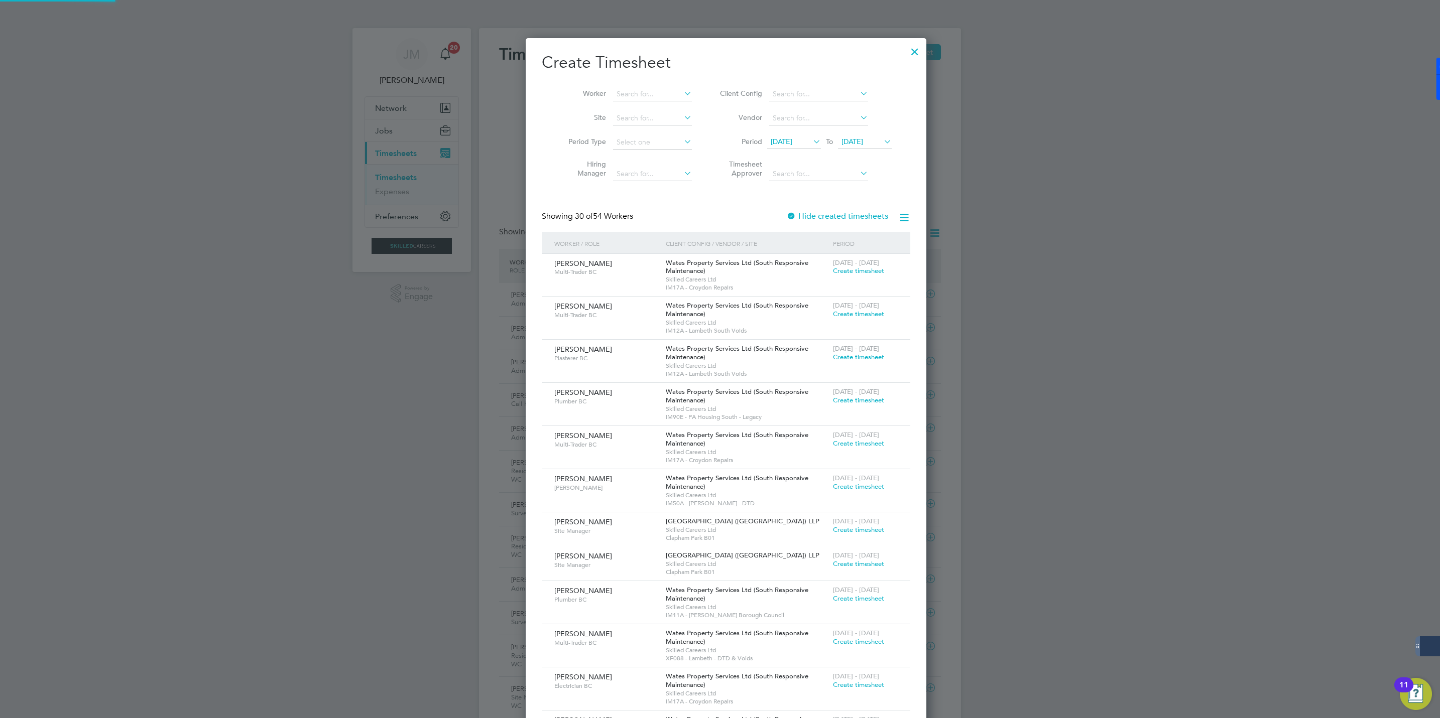
scroll to position [1800, 389]
click at [628, 90] on input at bounding box center [652, 94] width 79 height 14
click at [633, 124] on li "Laura Shepherd" at bounding box center [668, 122] width 124 height 14
type input "Laura Shepherd"
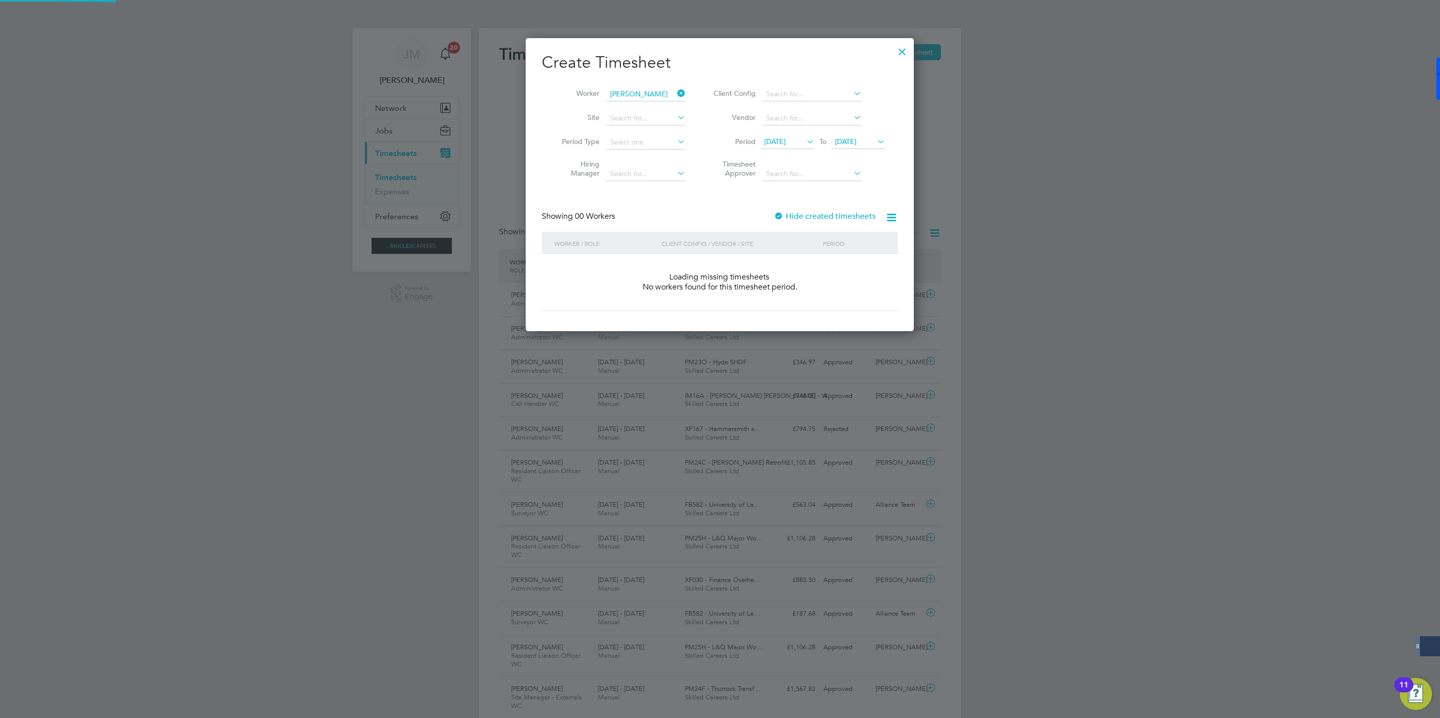
scroll to position [285, 389]
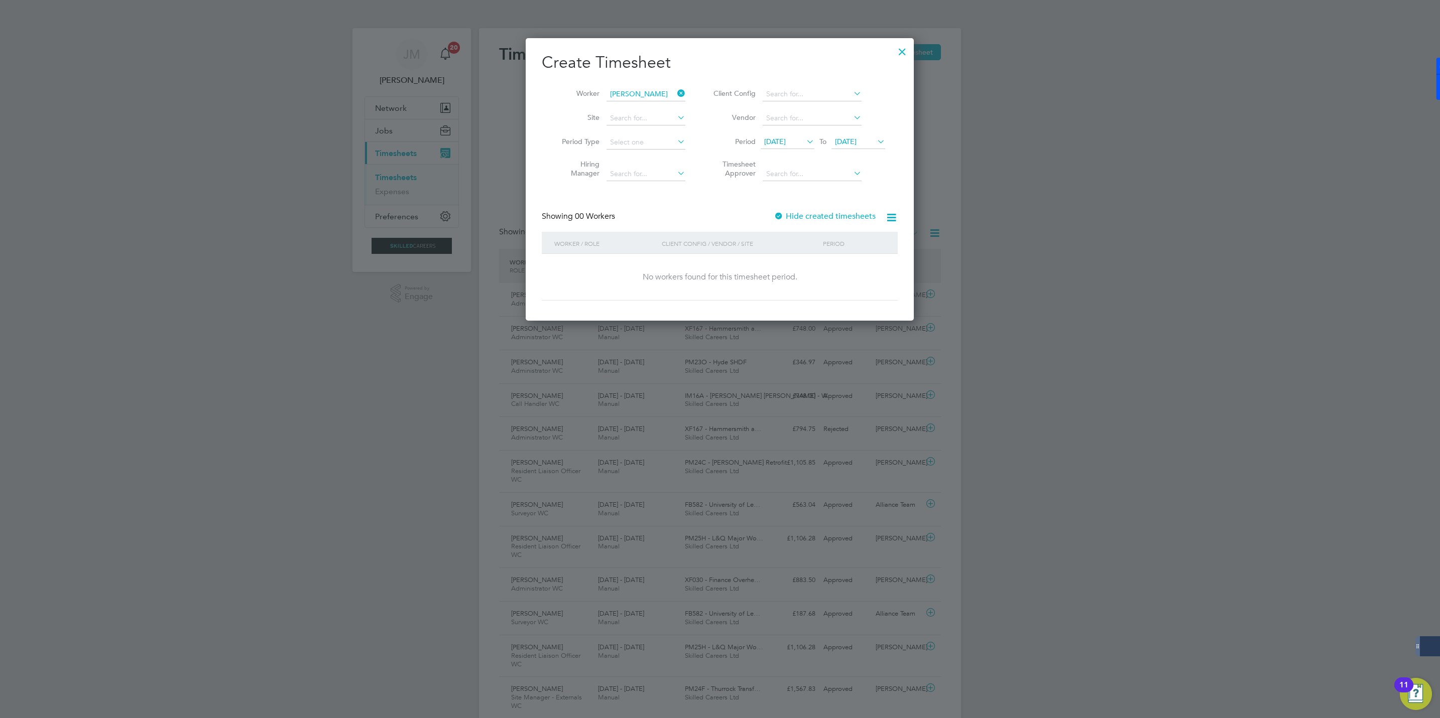
click at [856, 140] on span "22 Aug 2025" at bounding box center [846, 141] width 22 height 9
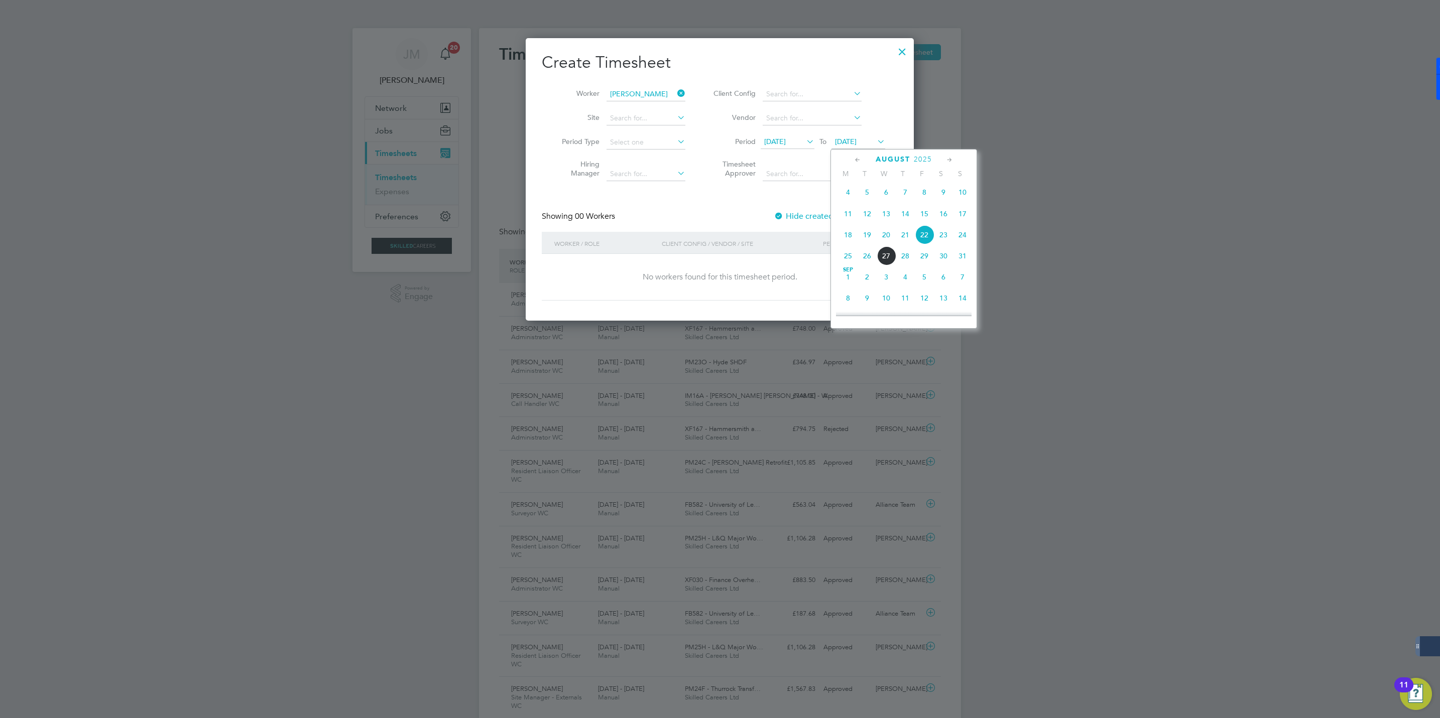
click at [945, 216] on span "16" at bounding box center [943, 213] width 19 height 19
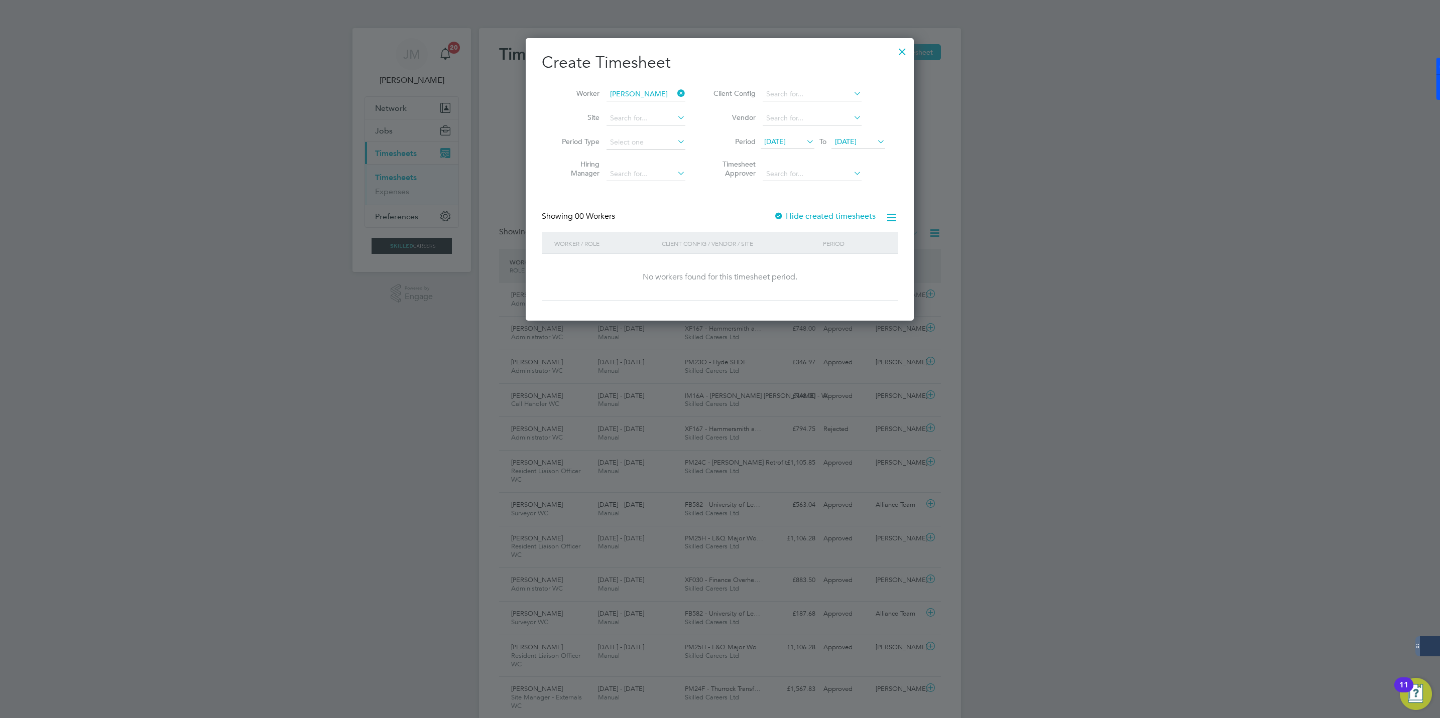
click at [875, 145] on icon at bounding box center [875, 142] width 0 height 14
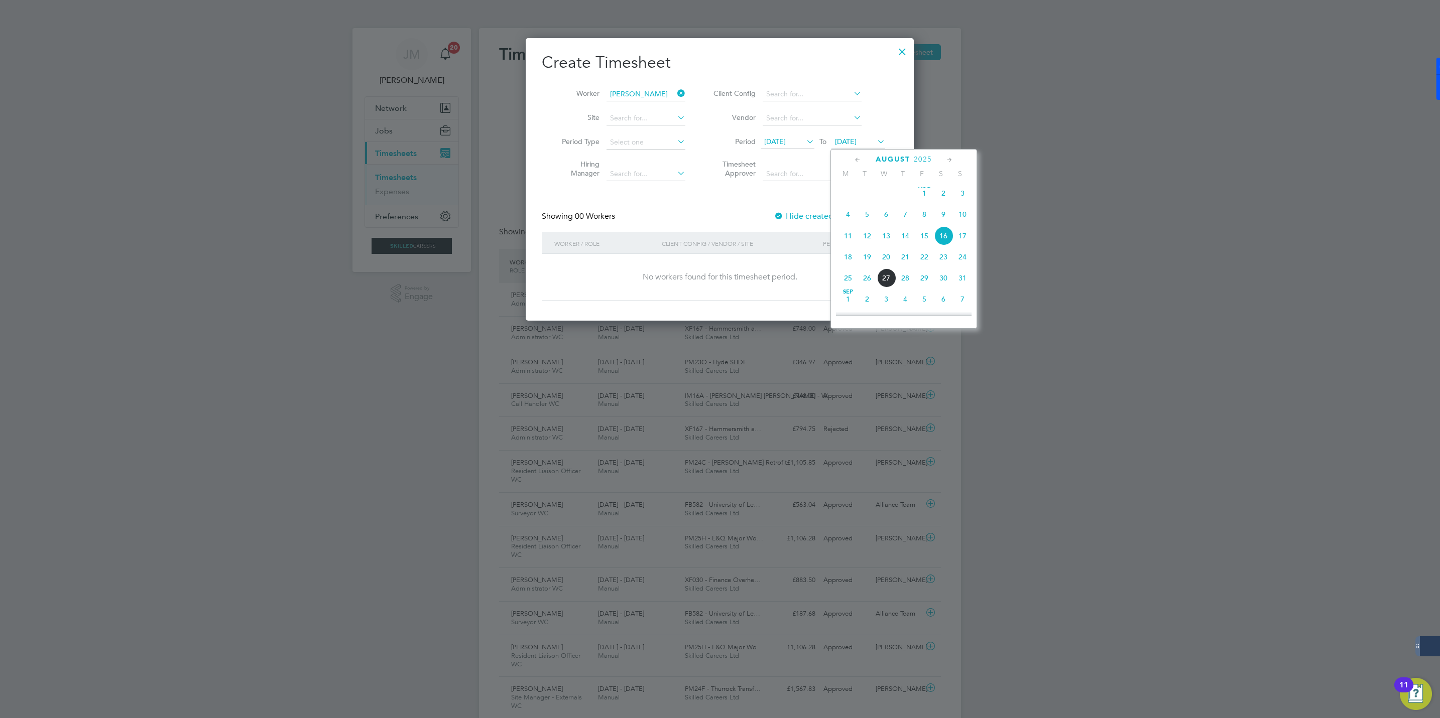
click at [913, 262] on span "21" at bounding box center [905, 257] width 19 height 19
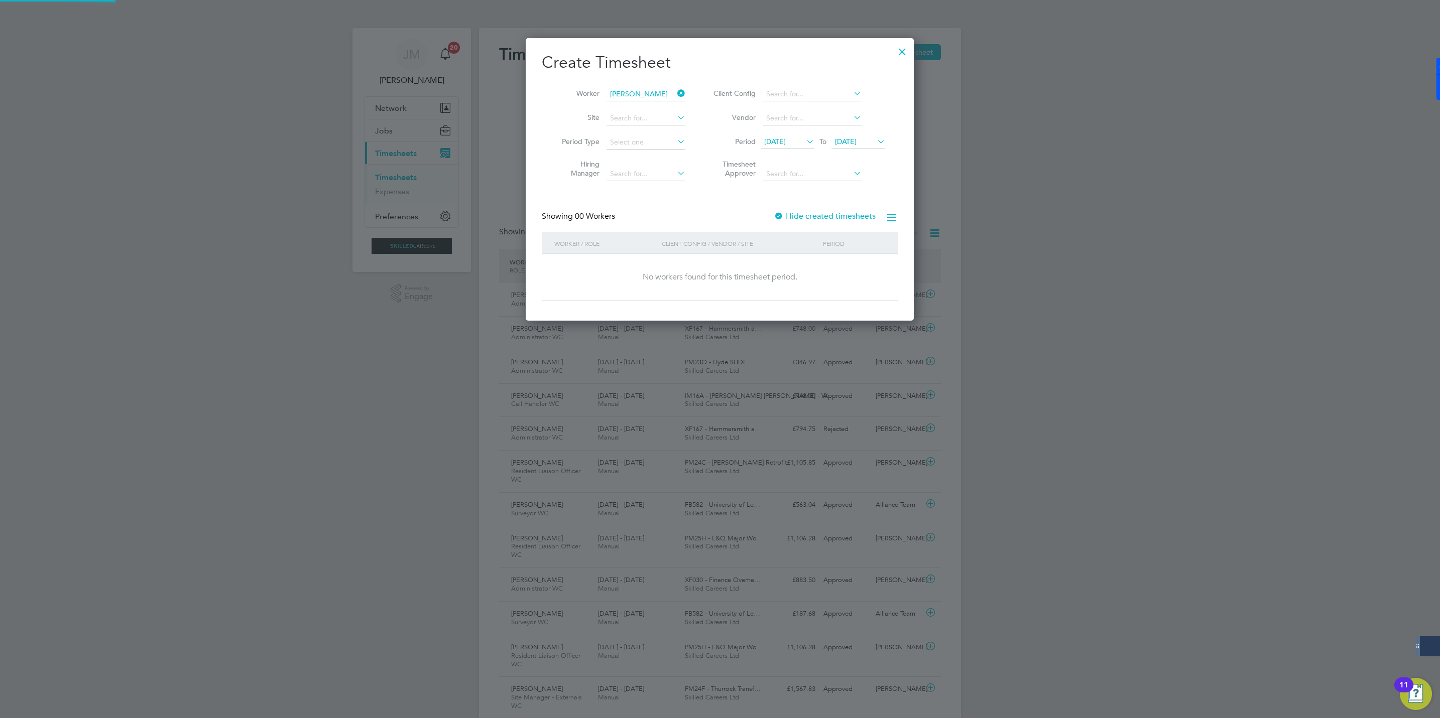
click at [920, 262] on div at bounding box center [720, 359] width 1440 height 718
click at [876, 134] on li "Period 13 Aug 2025 To 21 Aug 2025" at bounding box center [798, 143] width 200 height 24
click at [856, 140] on span "21 Aug 2025" at bounding box center [846, 141] width 22 height 9
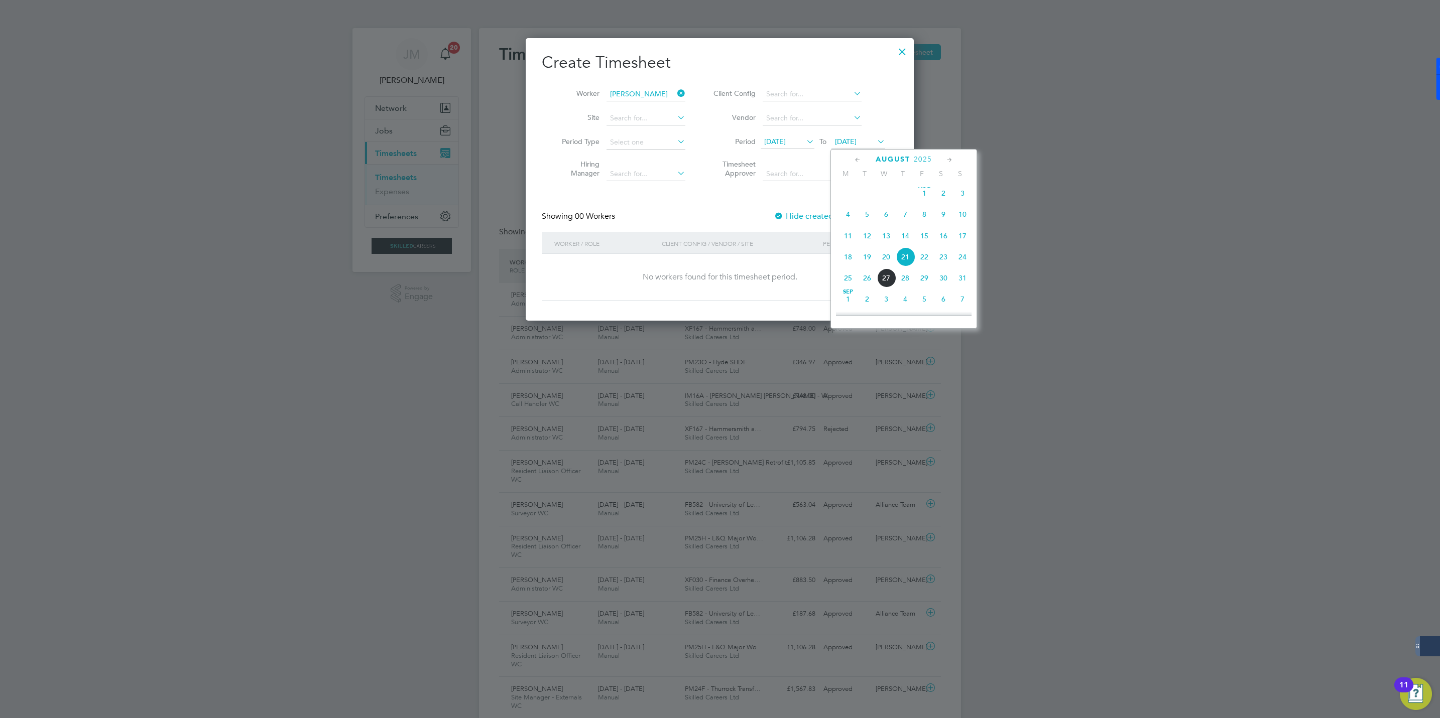
scroll to position [364, 0]
click at [919, 231] on span "22" at bounding box center [924, 234] width 19 height 19
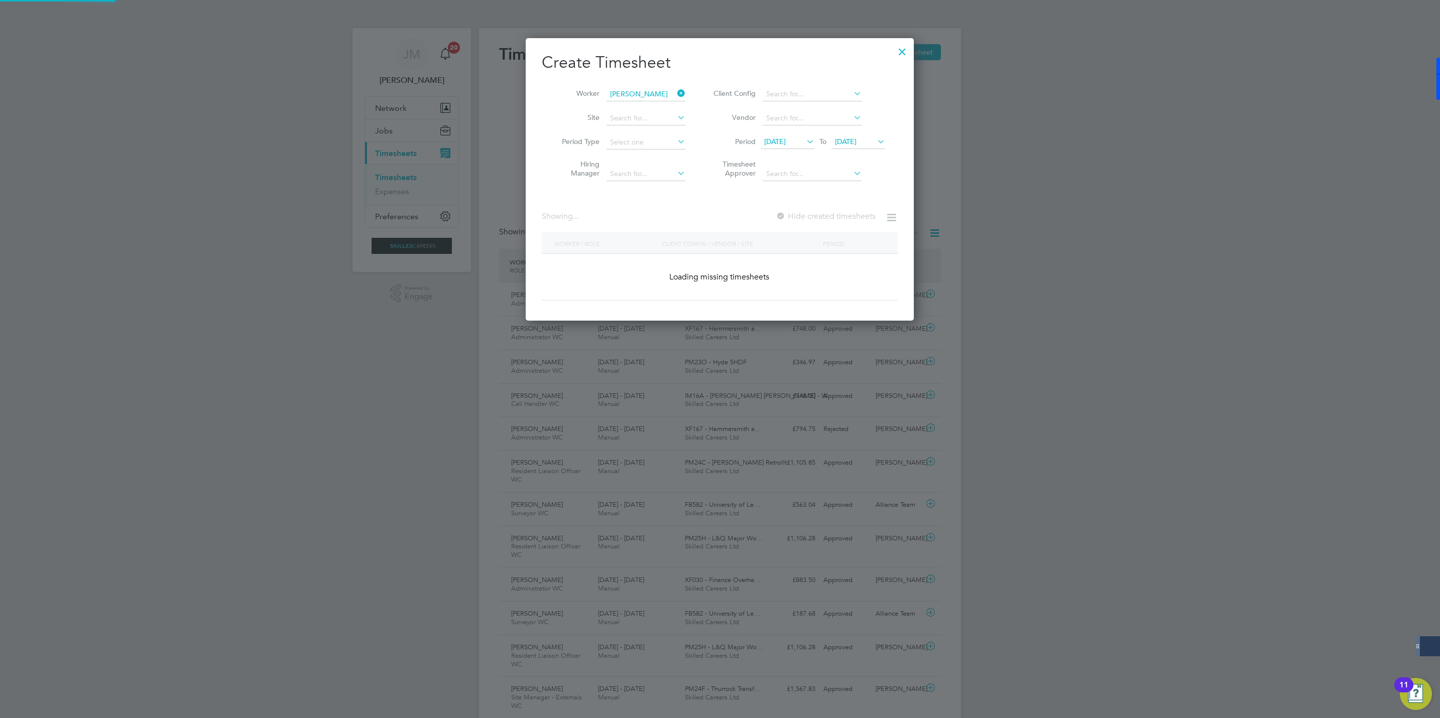
scroll to position [285, 389]
click at [797, 147] on span "13 Aug 2025" at bounding box center [788, 143] width 54 height 14
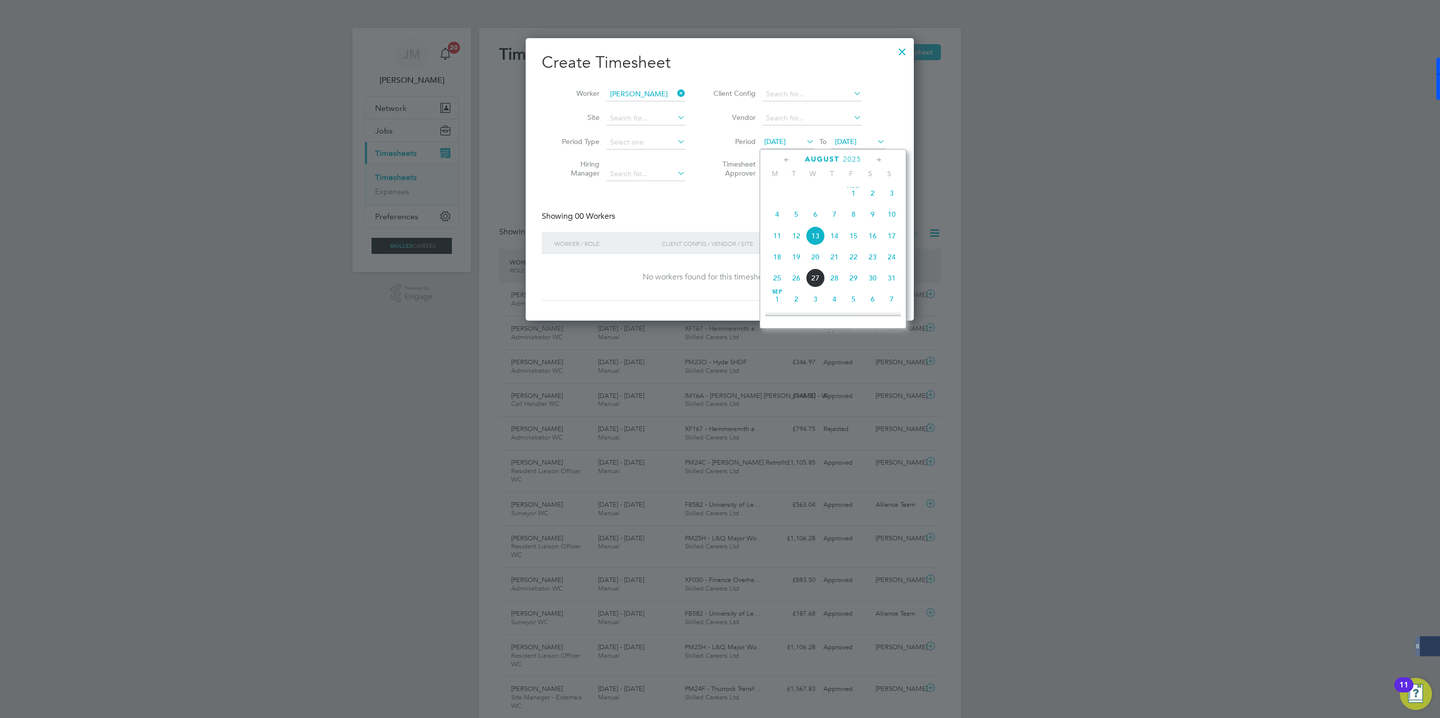
click at [871, 229] on div "Aug 1 2 3 4 5 6 7 8 9 10 11 12 13 14 15 16 17 18 19 20 21 22 23 24 25 26 27 28 …" at bounding box center [839, 237] width 148 height 106
click at [874, 236] on span "16" at bounding box center [872, 235] width 19 height 19
click at [846, 216] on label "Hide created timesheets" at bounding box center [825, 216] width 102 height 10
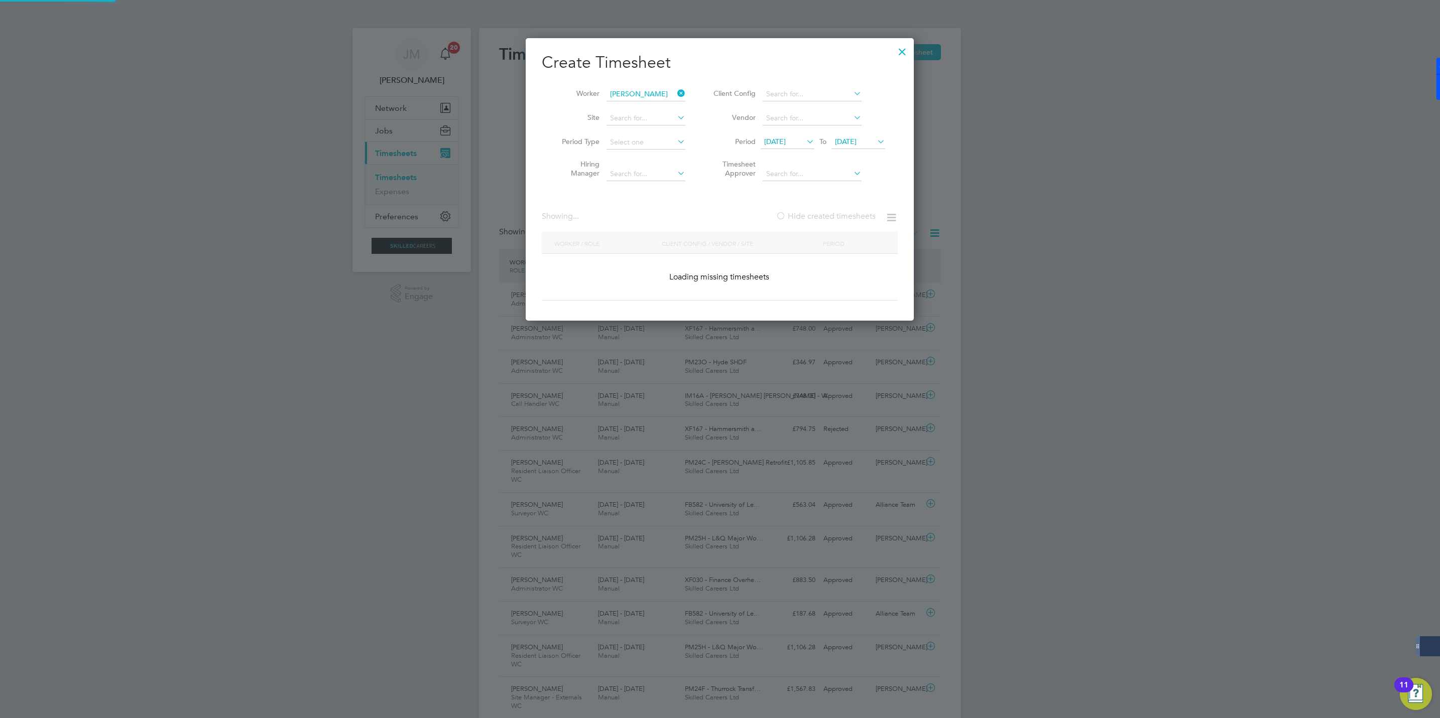
click at [846, 214] on label "Hide created timesheets" at bounding box center [826, 216] width 100 height 10
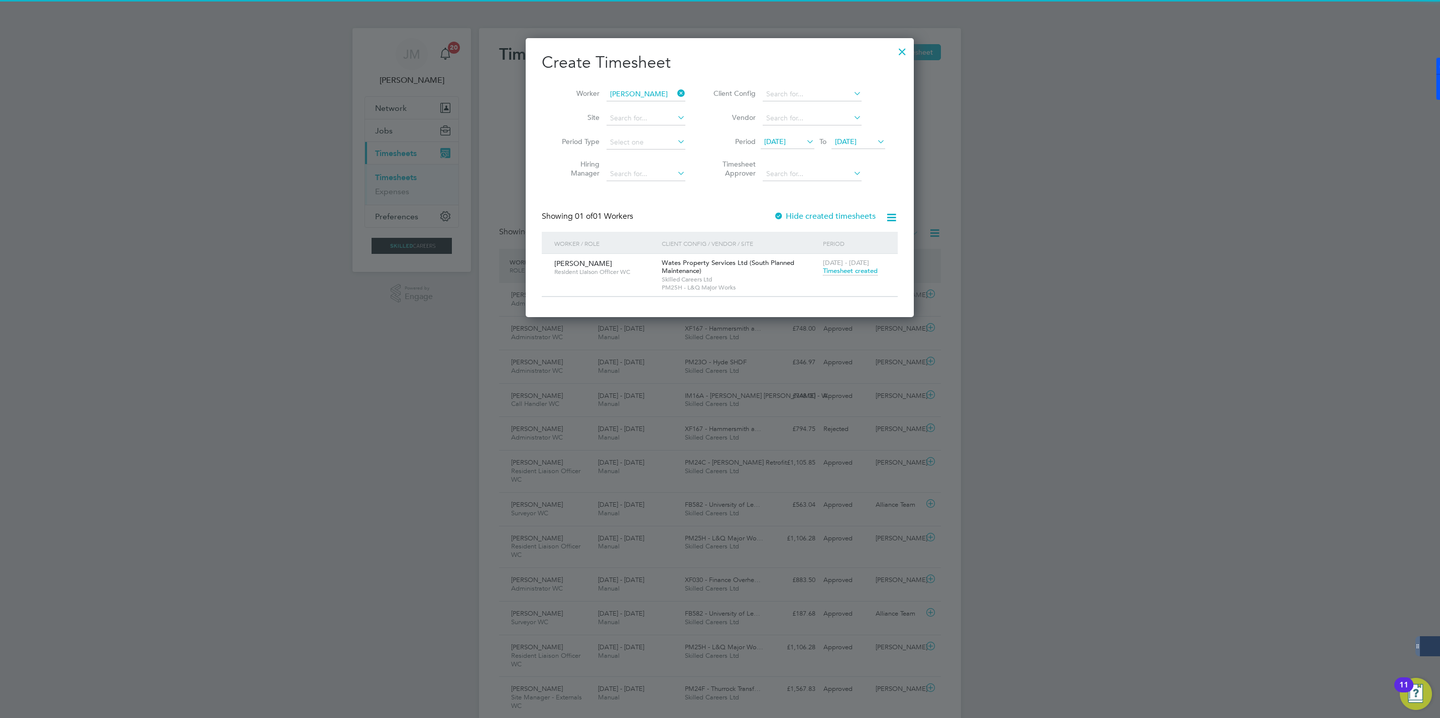
click at [854, 270] on span "Timesheet created" at bounding box center [850, 271] width 55 height 9
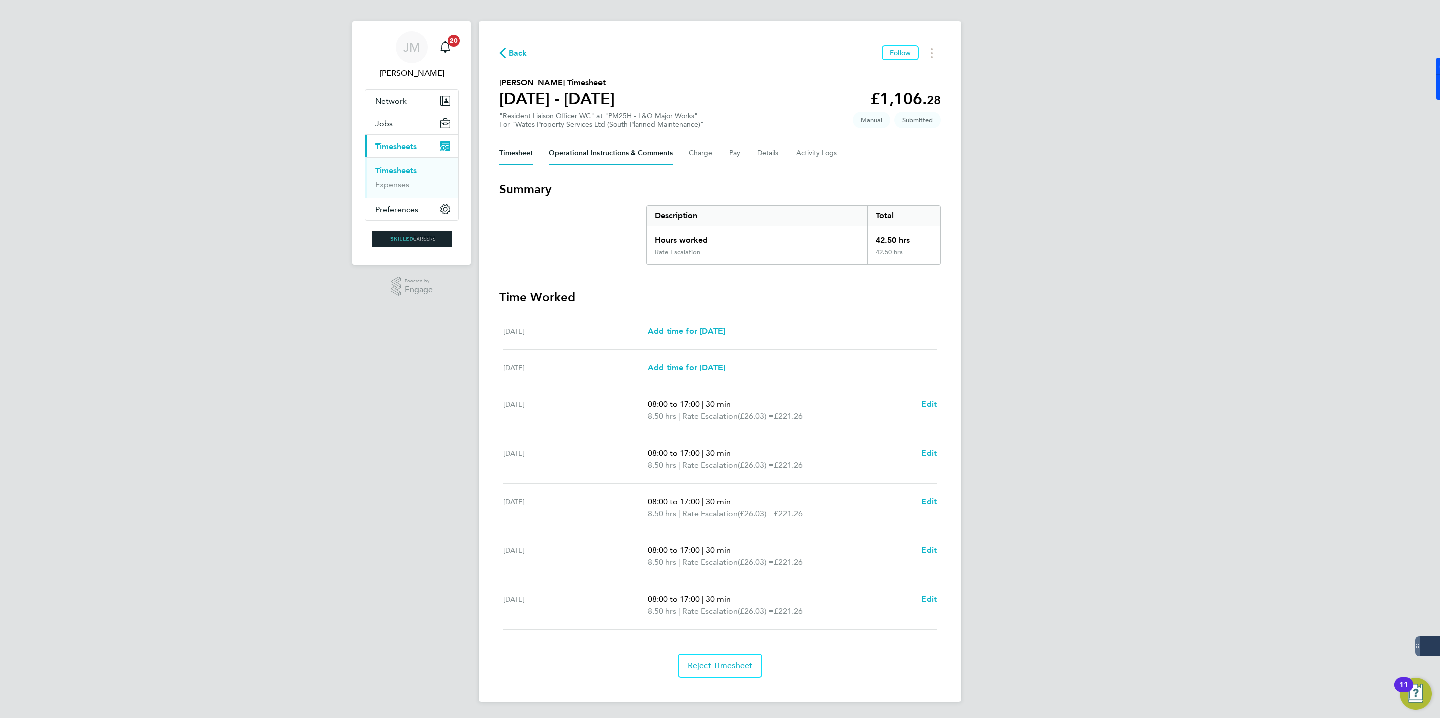
click at [651, 150] on Comments-tab "Operational Instructions & Comments" at bounding box center [611, 153] width 124 height 24
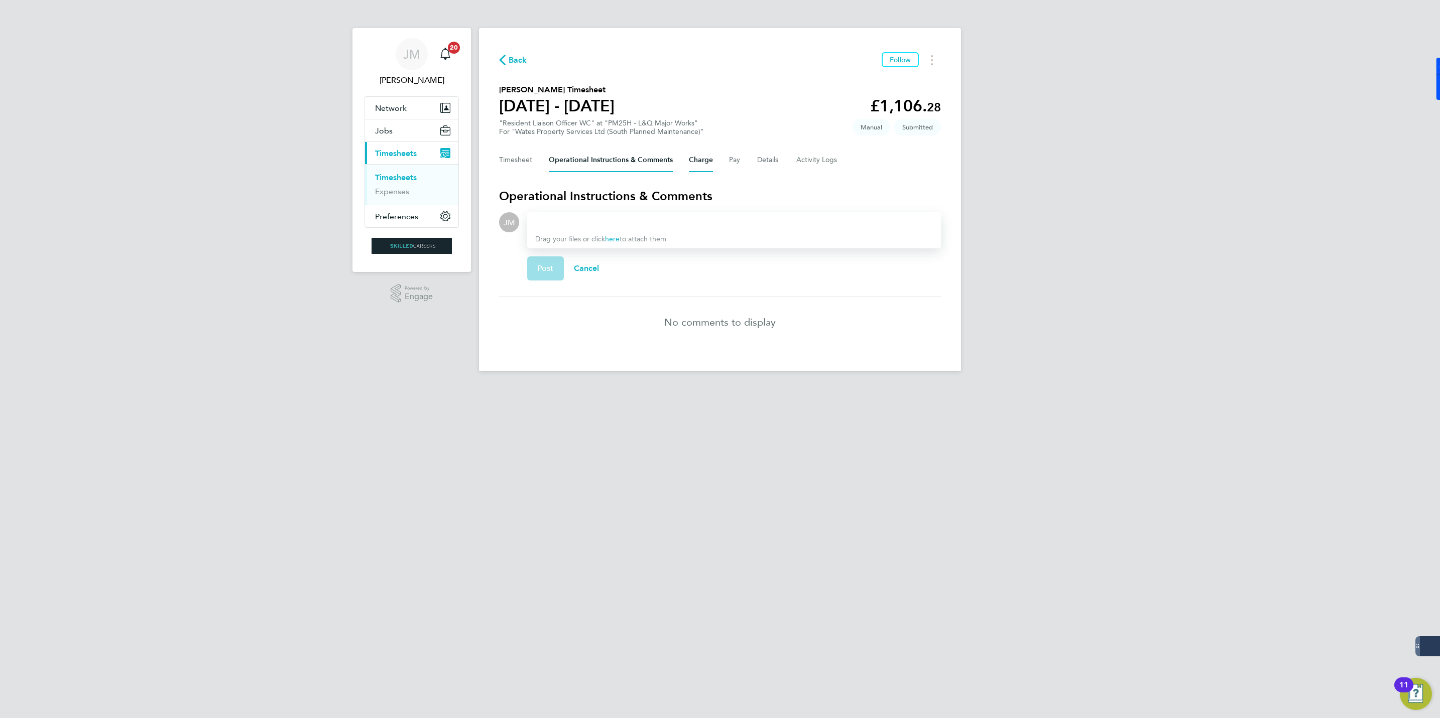
click at [696, 162] on button "Charge" at bounding box center [701, 160] width 24 height 24
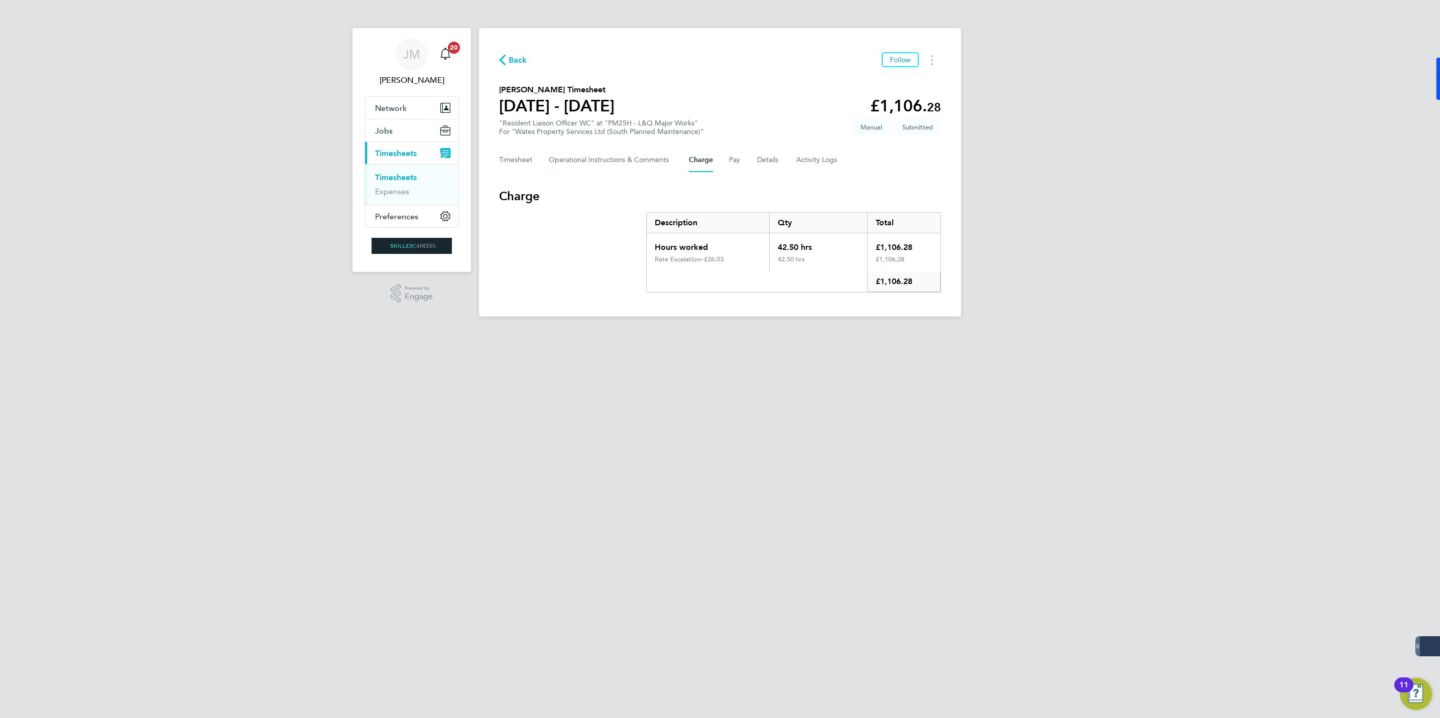
click at [722, 160] on div "Timesheet Operational Instructions & Comments Charge Pay Details Activity Logs" at bounding box center [720, 160] width 442 height 24
click at [738, 162] on button "Pay" at bounding box center [735, 160] width 12 height 24
click at [769, 157] on button "Details" at bounding box center [768, 160] width 23 height 24
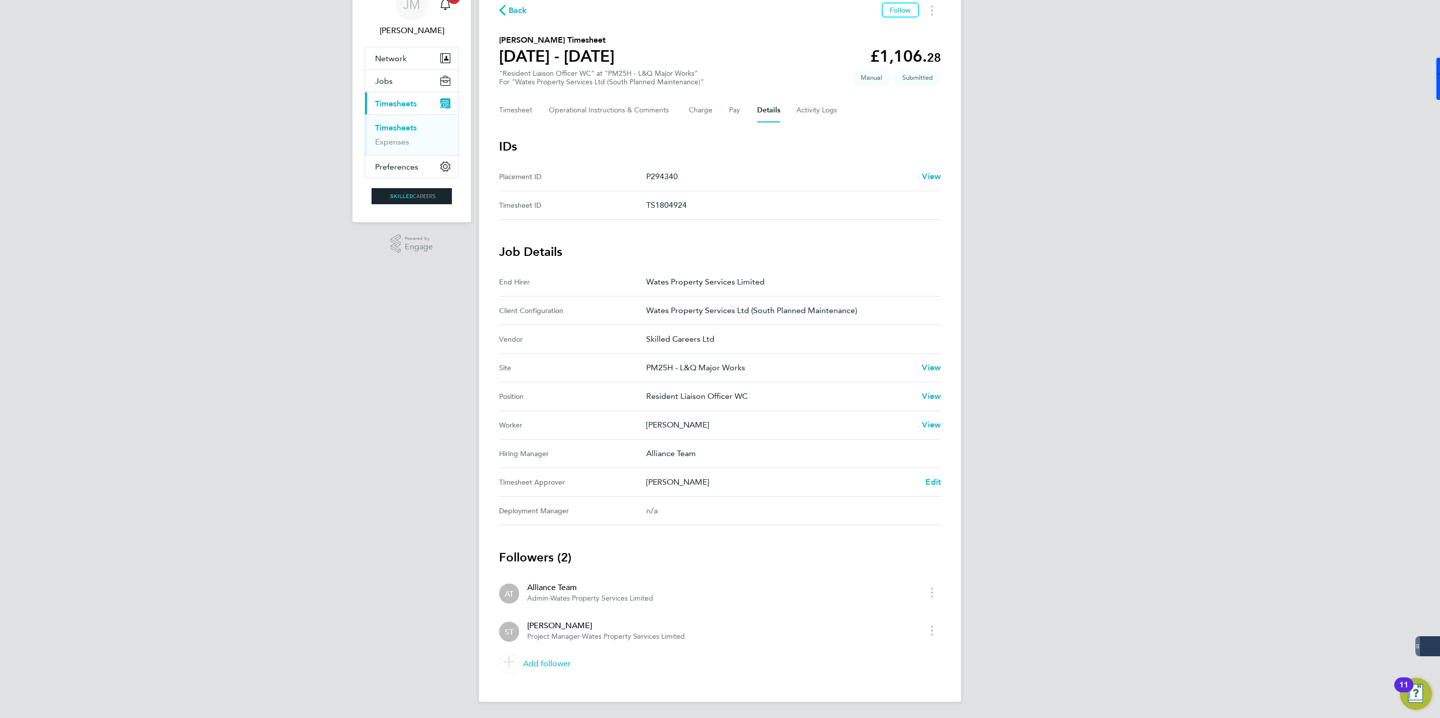
click at [559, 636] on span "Project Manager" at bounding box center [553, 637] width 53 height 9
click at [934, 10] on button "Timesheets Menu" at bounding box center [932, 11] width 18 height 16
click at [872, 134] on div "Back Follow Mark as absent Download timesheet Laura Shepherd's Timesheet 16 - 2…" at bounding box center [720, 340] width 482 height 724
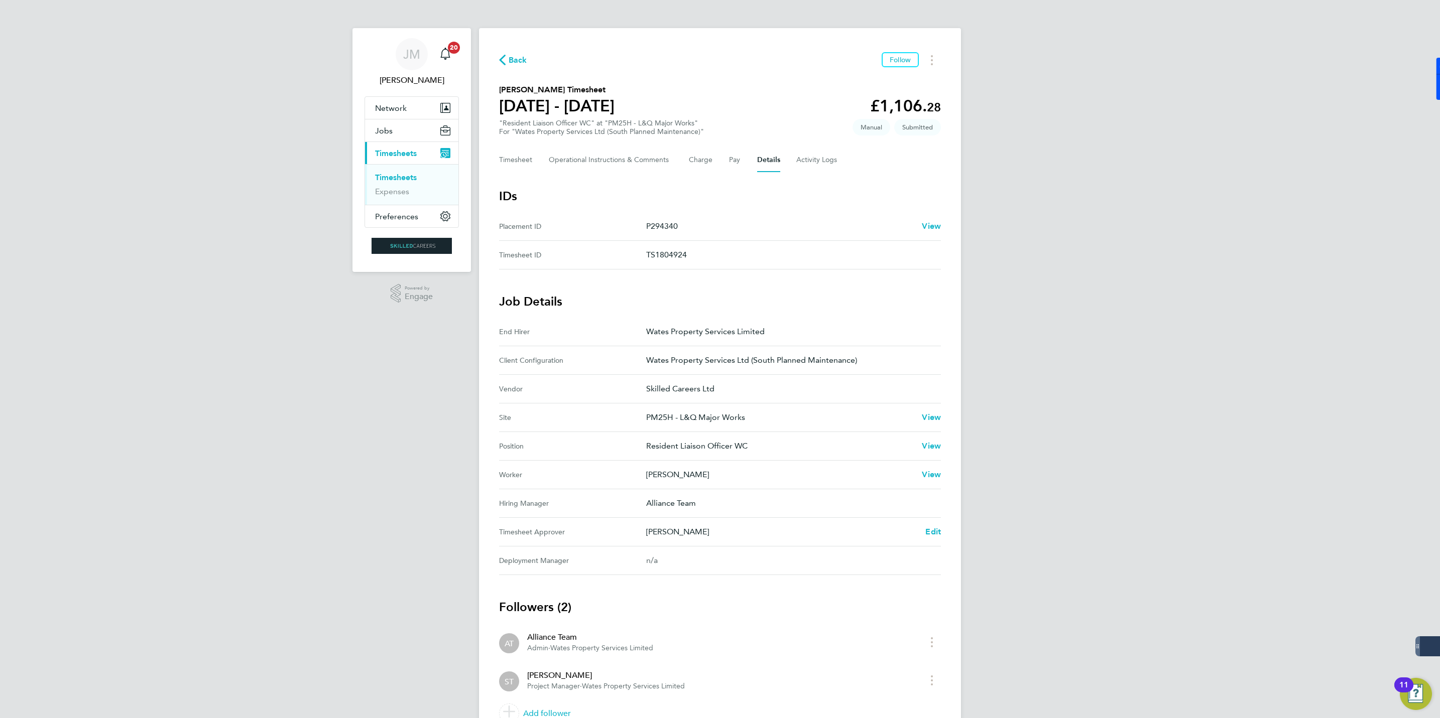
drag, startPoint x: 519, startPoint y: 53, endPoint x: 517, endPoint y: 63, distance: 10.6
click at [519, 53] on div "Back Follow" at bounding box center [720, 60] width 442 height 16
drag, startPoint x: 531, startPoint y: 51, endPoint x: 520, endPoint y: 55, distance: 11.1
click at [524, 53] on div "Back Follow Laura Shepherd's Timesheet 16 - 22 Aug 2025 £1,106. 28 "Resident Li…" at bounding box center [720, 390] width 482 height 724
drag, startPoint x: 520, startPoint y: 55, endPoint x: 512, endPoint y: 59, distance: 9.0
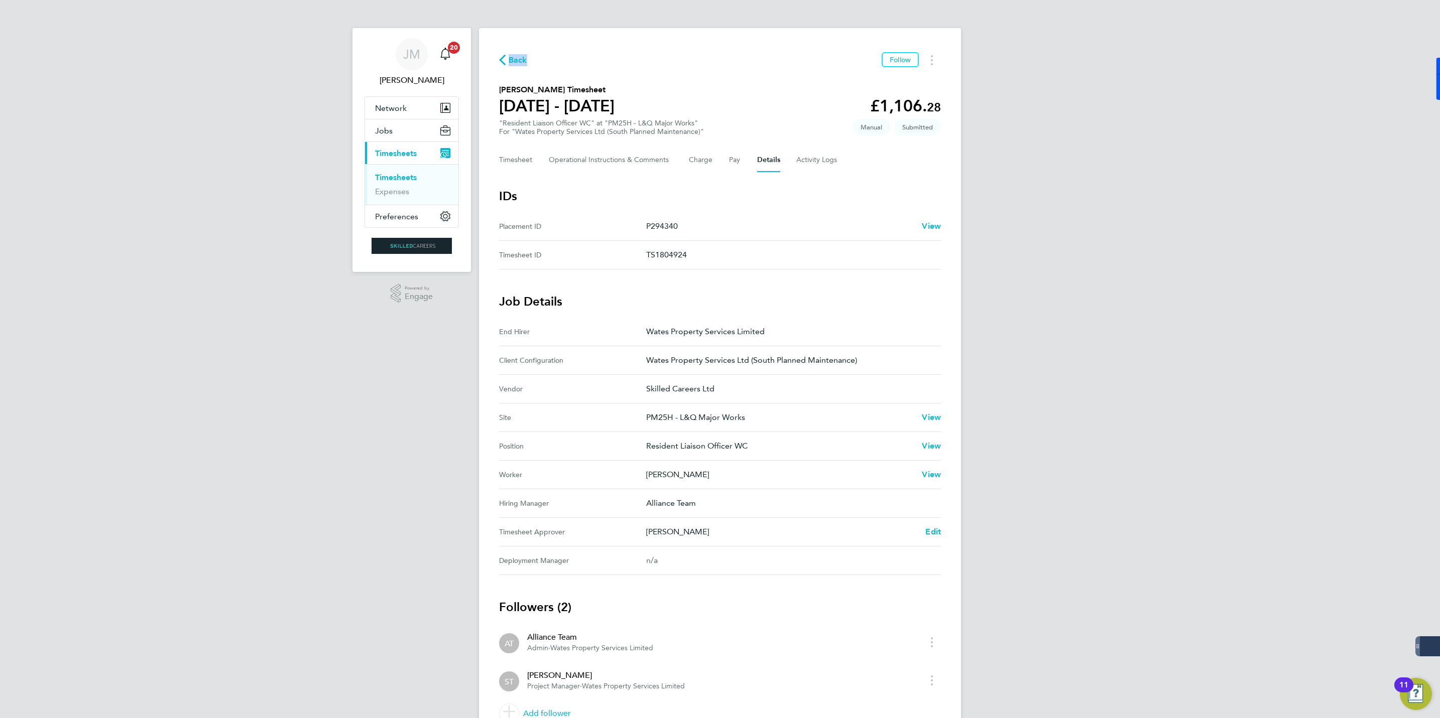
click at [512, 59] on span "Back" at bounding box center [518, 60] width 19 height 12
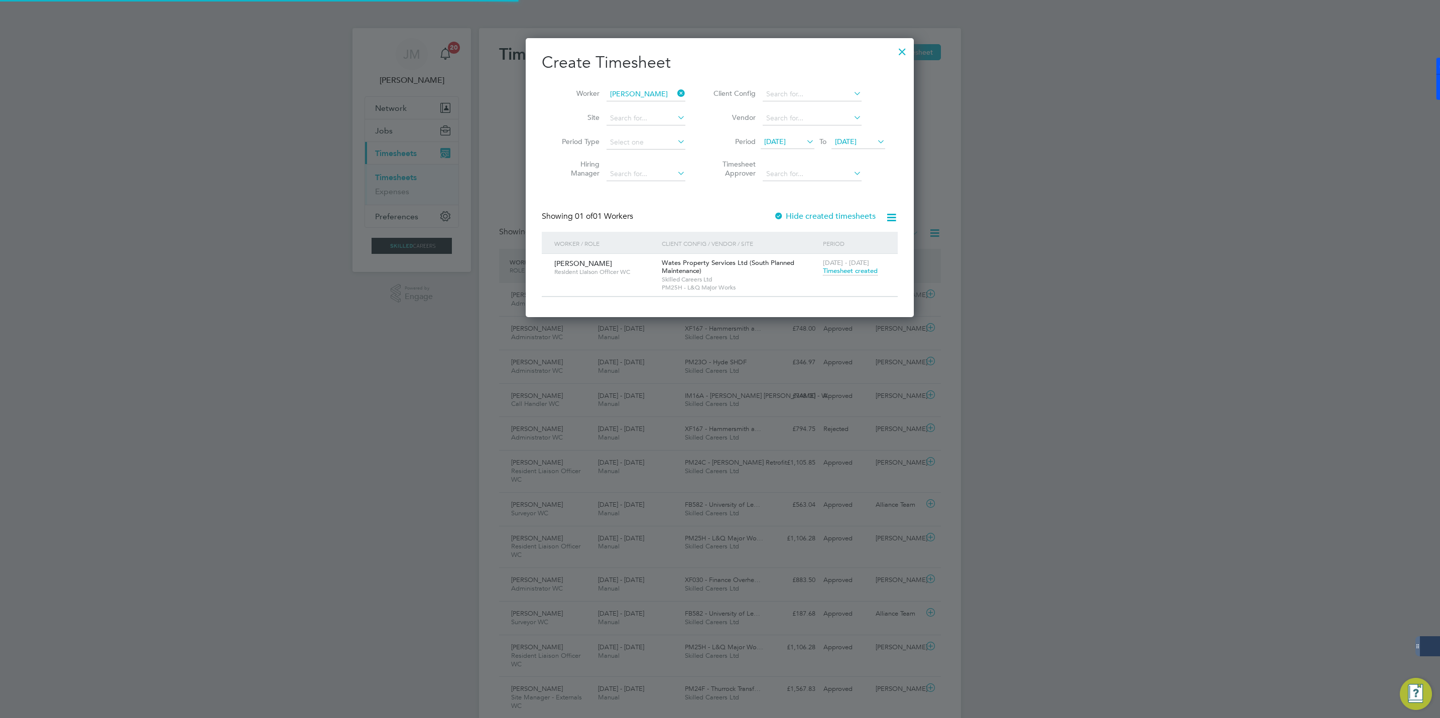
scroll to position [26, 87]
click at [1103, 108] on div at bounding box center [720, 359] width 1440 height 718
click at [904, 48] on div at bounding box center [902, 49] width 18 height 18
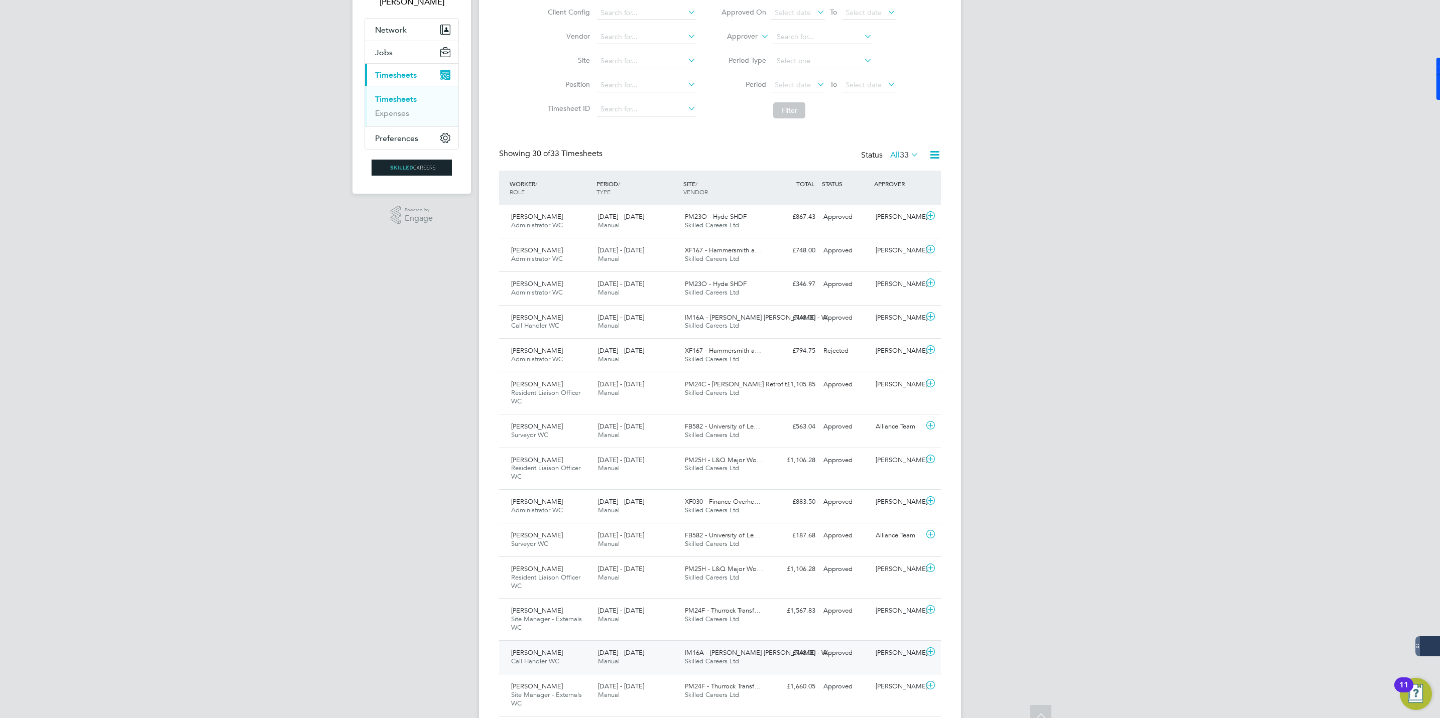
scroll to position [0, 0]
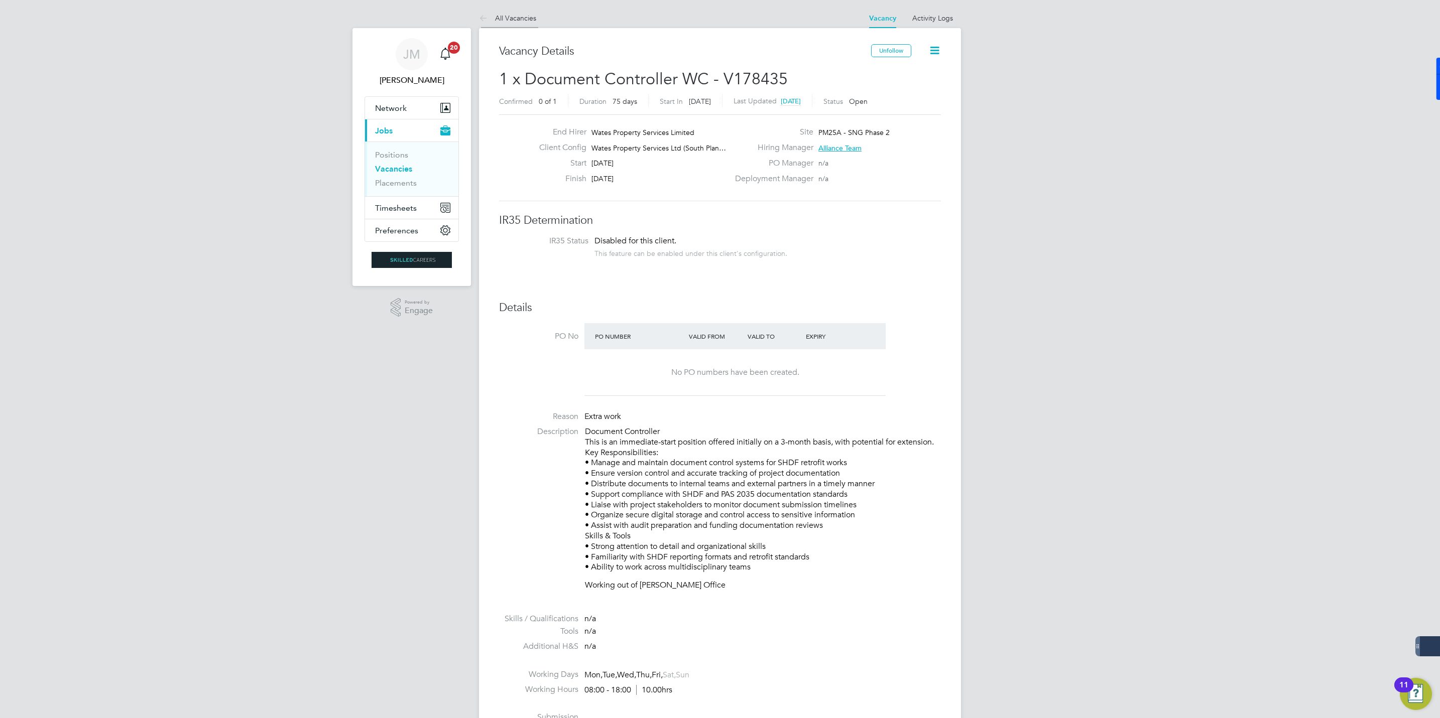
click at [513, 14] on link "All Vacancies" at bounding box center [507, 18] width 57 height 9
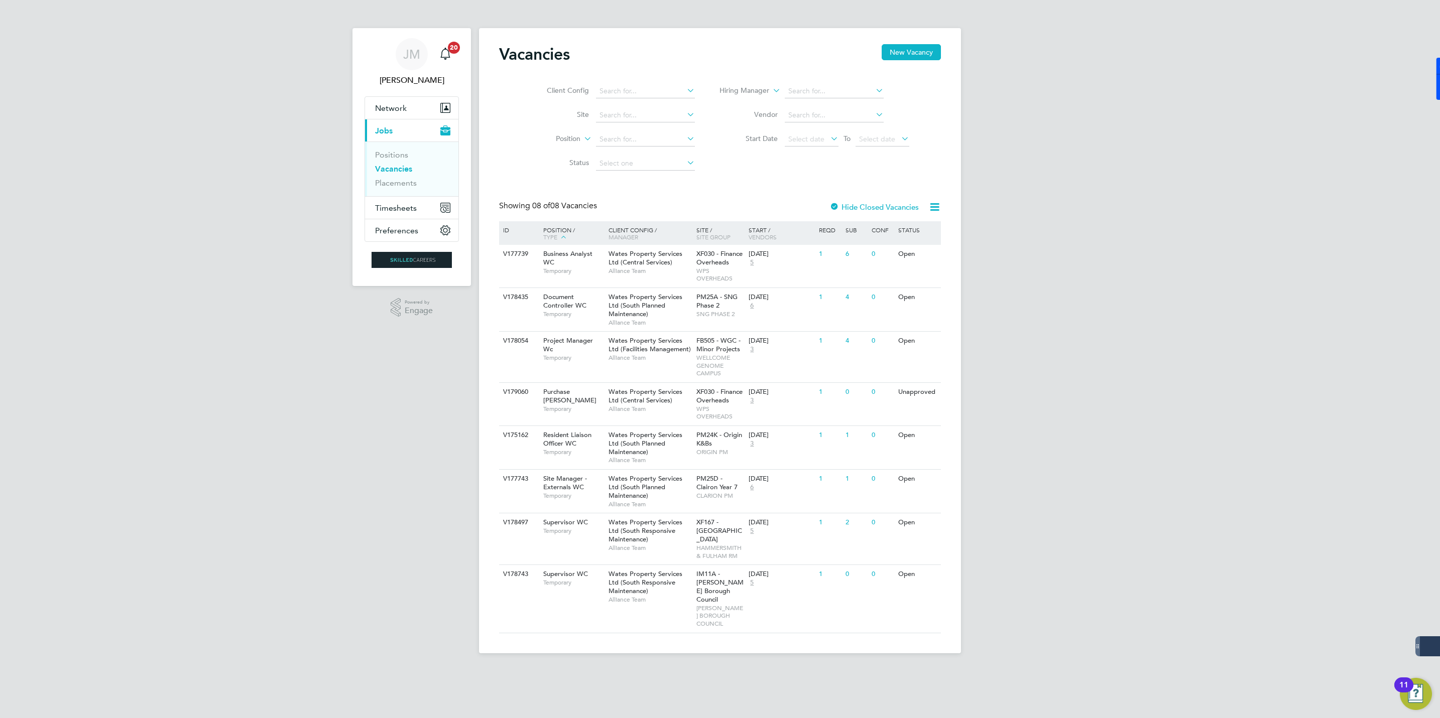
click at [871, 206] on label "Hide Closed Vacancies" at bounding box center [873, 207] width 89 height 10
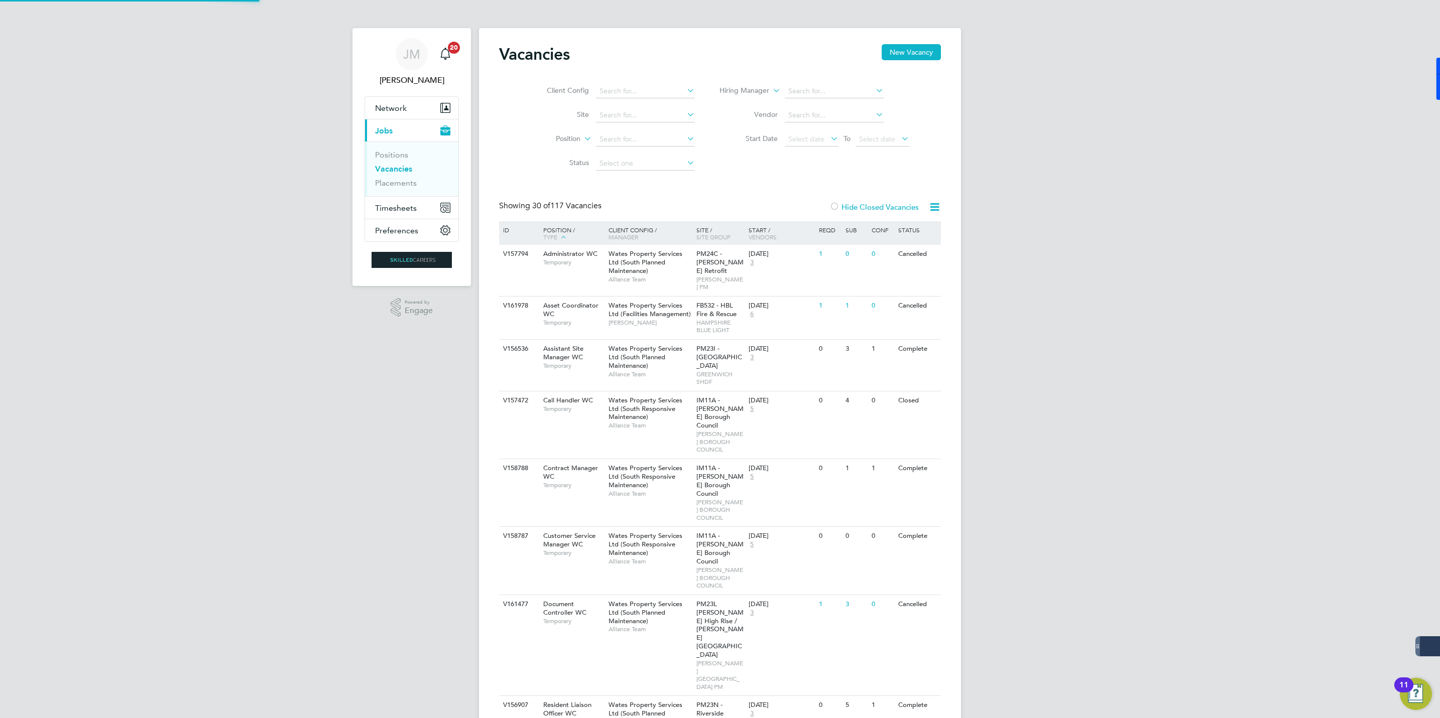
click at [937, 206] on icon at bounding box center [934, 207] width 13 height 13
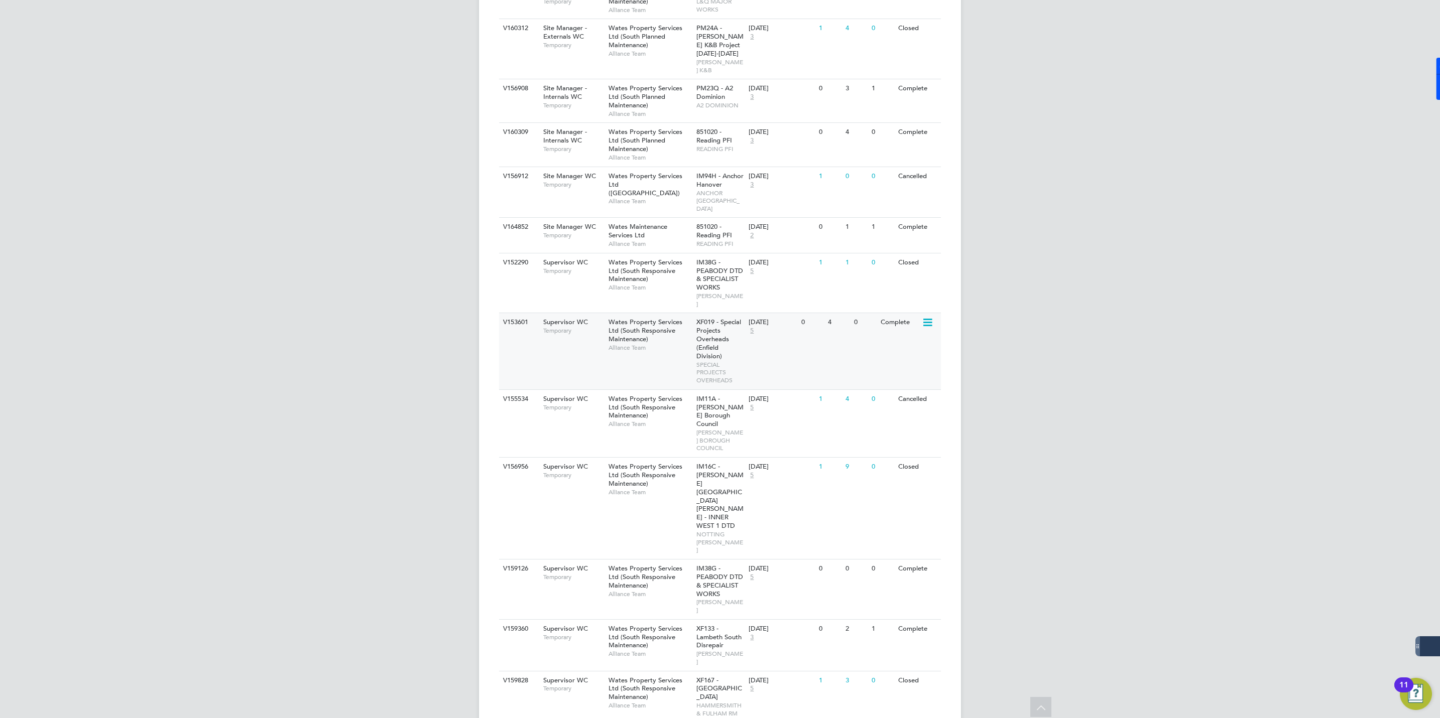
scroll to position [1187, 0]
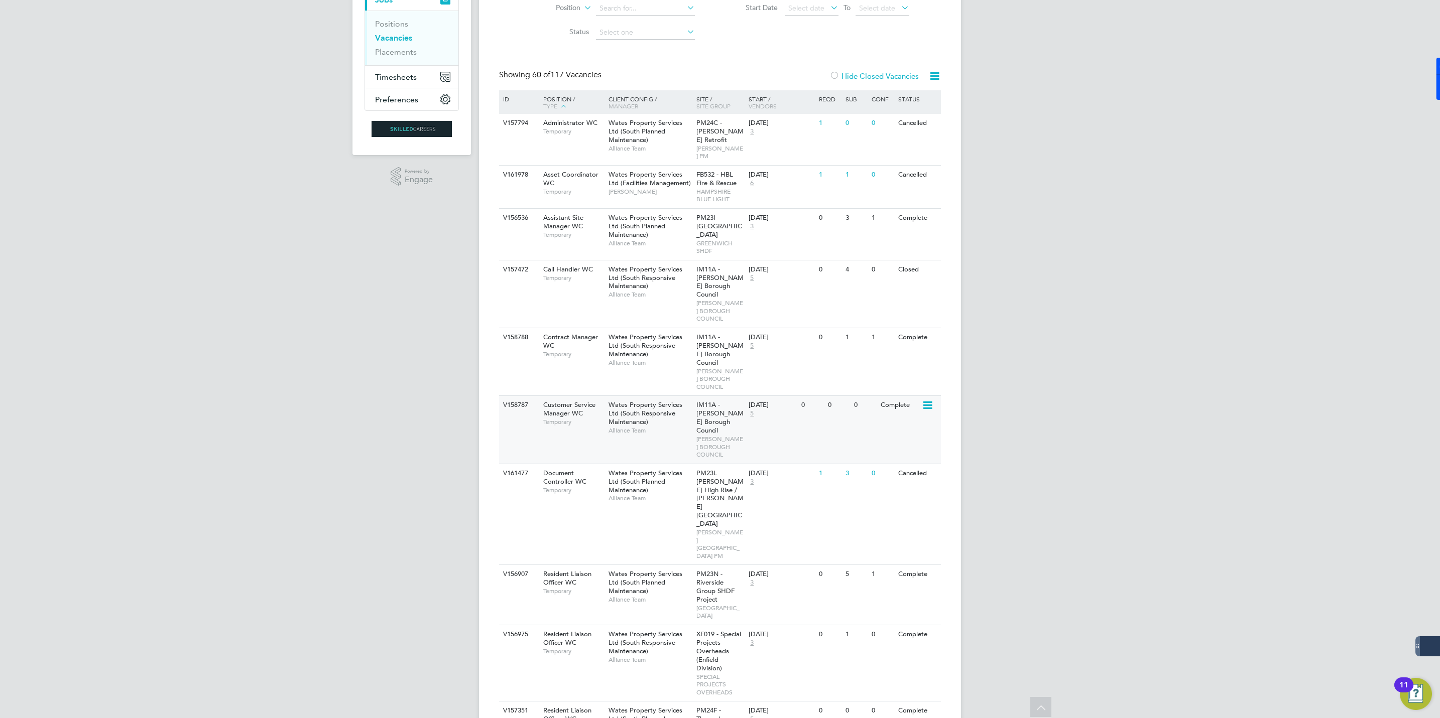
scroll to position [58, 0]
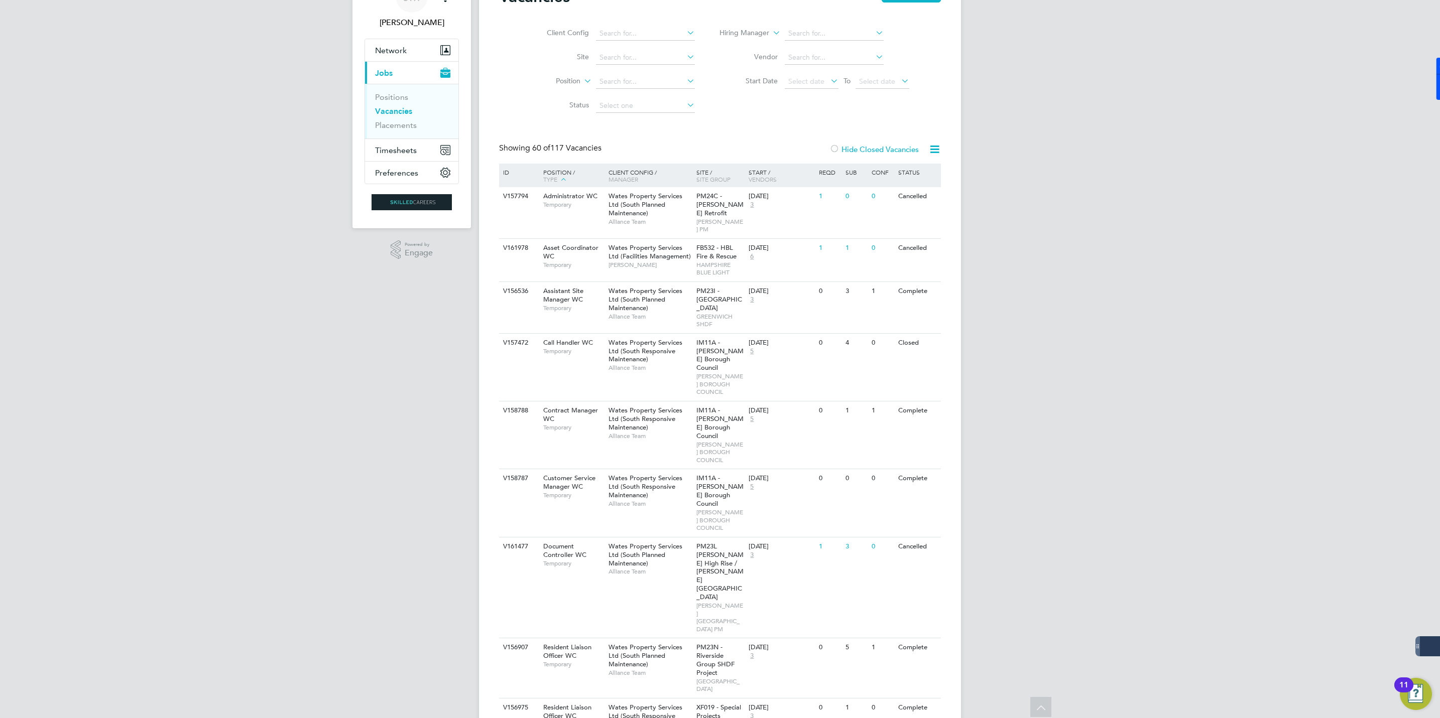
click at [705, 174] on div "Site / Site Group" at bounding box center [720, 176] width 53 height 24
click at [701, 168] on div "Site / Site Group" at bounding box center [720, 176] width 53 height 24
click at [936, 150] on icon at bounding box center [934, 149] width 13 height 13
click at [713, 184] on div "Site / Site Group" at bounding box center [720, 176] width 53 height 24
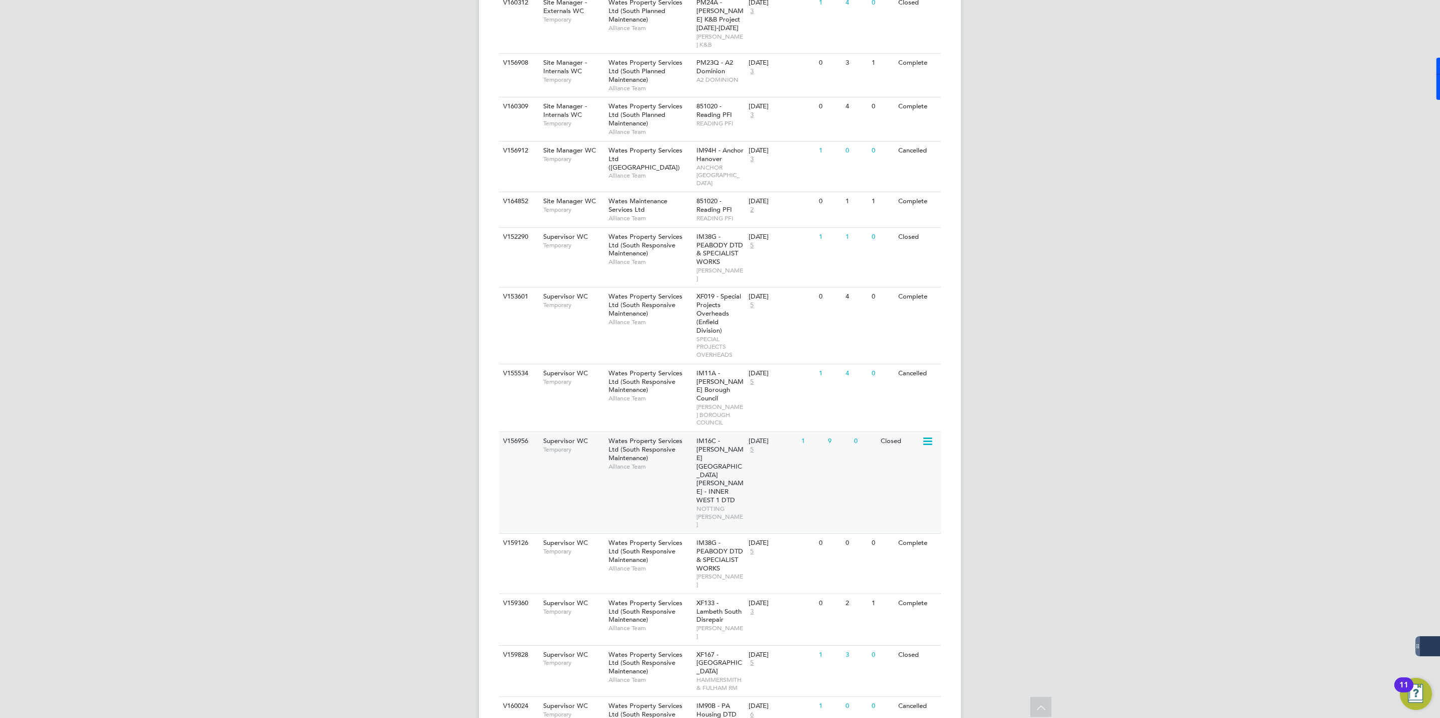
scroll to position [1187, 0]
click at [716, 291] on span "XF019 - Special Projects Overheads (Enfield Division)" at bounding box center [718, 312] width 45 height 43
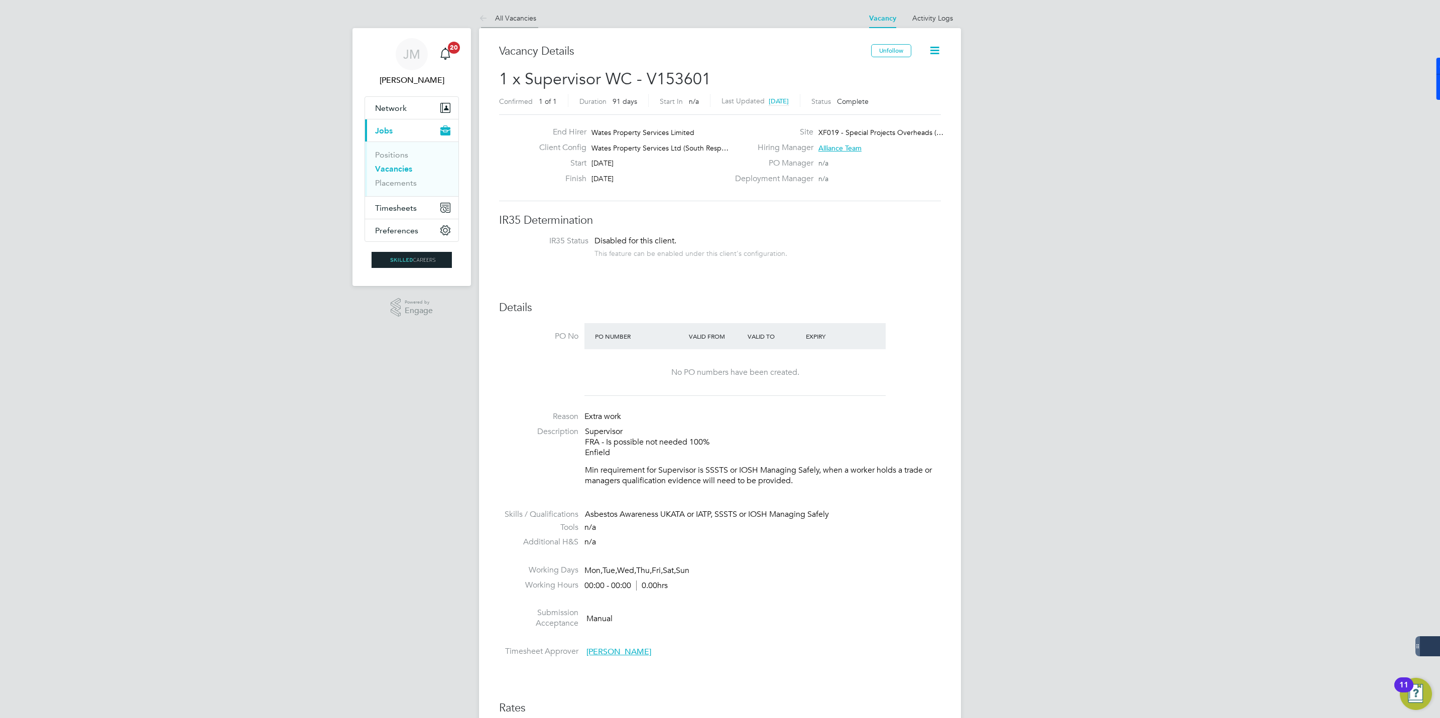
click at [508, 17] on link "All Vacancies" at bounding box center [507, 18] width 57 height 9
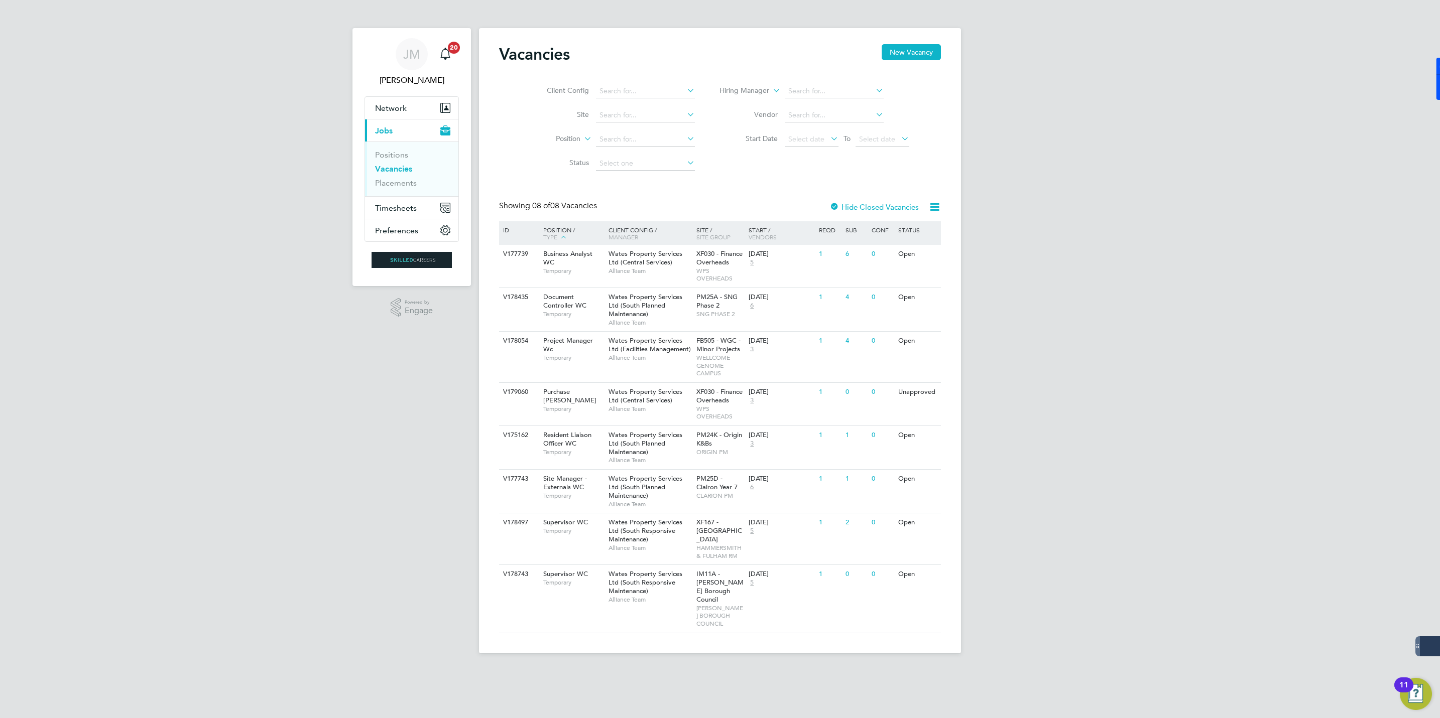
click at [840, 202] on div "Hide Closed Vacancies" at bounding box center [871, 207] width 99 height 13
click at [837, 203] on div at bounding box center [834, 208] width 10 height 10
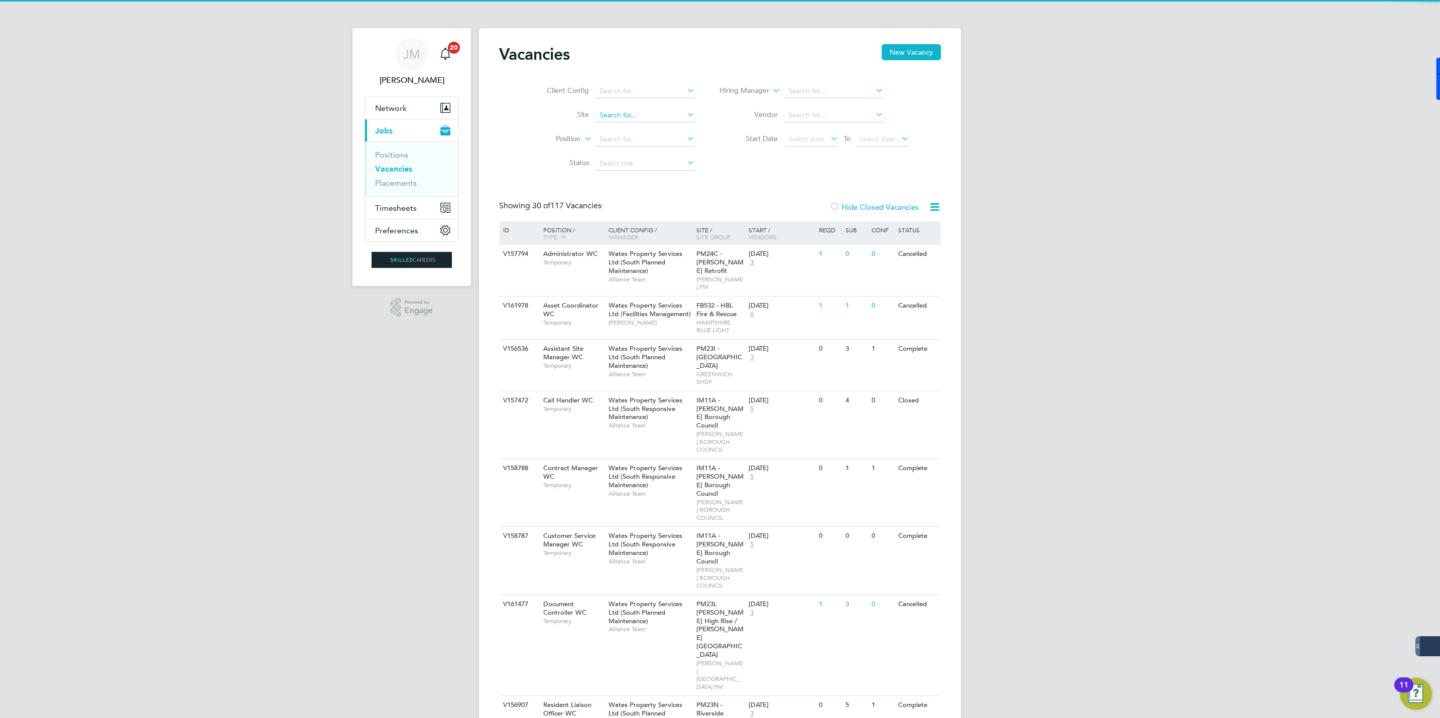
click at [633, 113] on input at bounding box center [645, 115] width 99 height 14
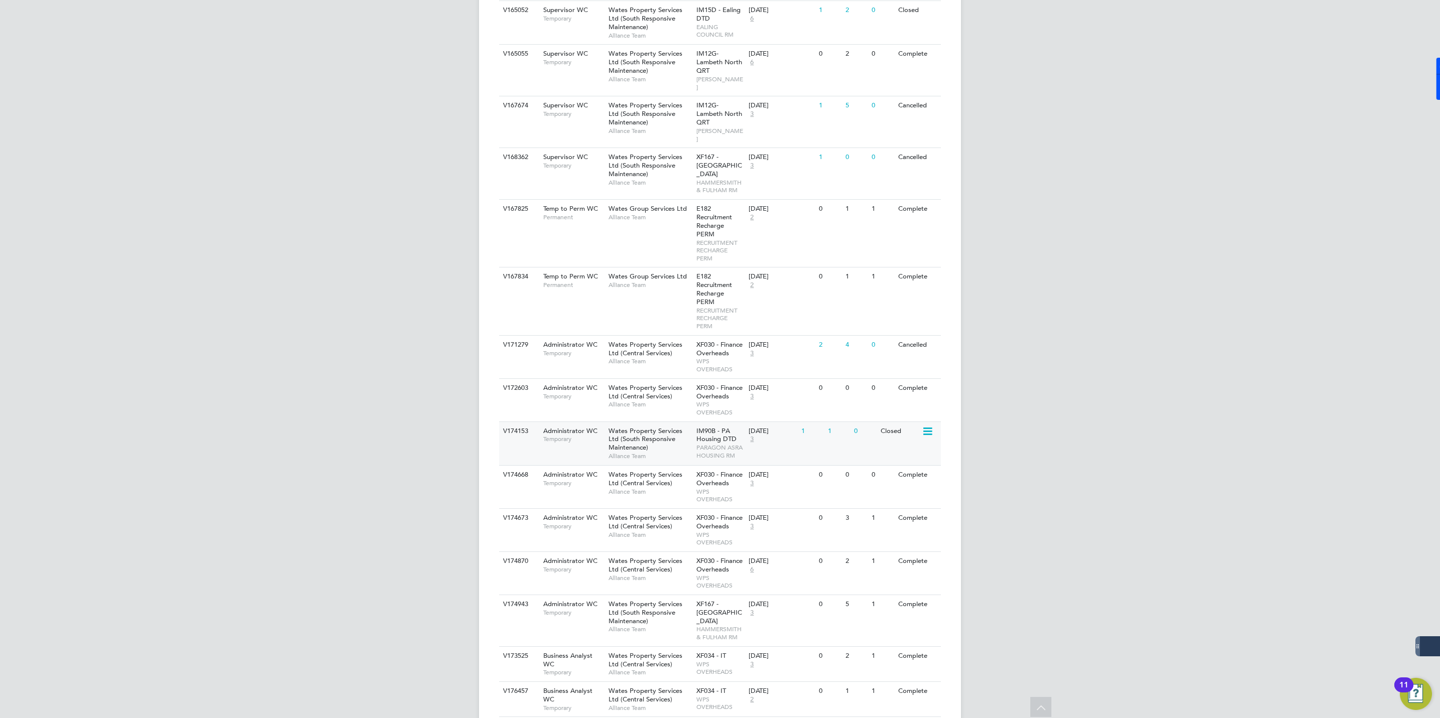
scroll to position [3219, 0]
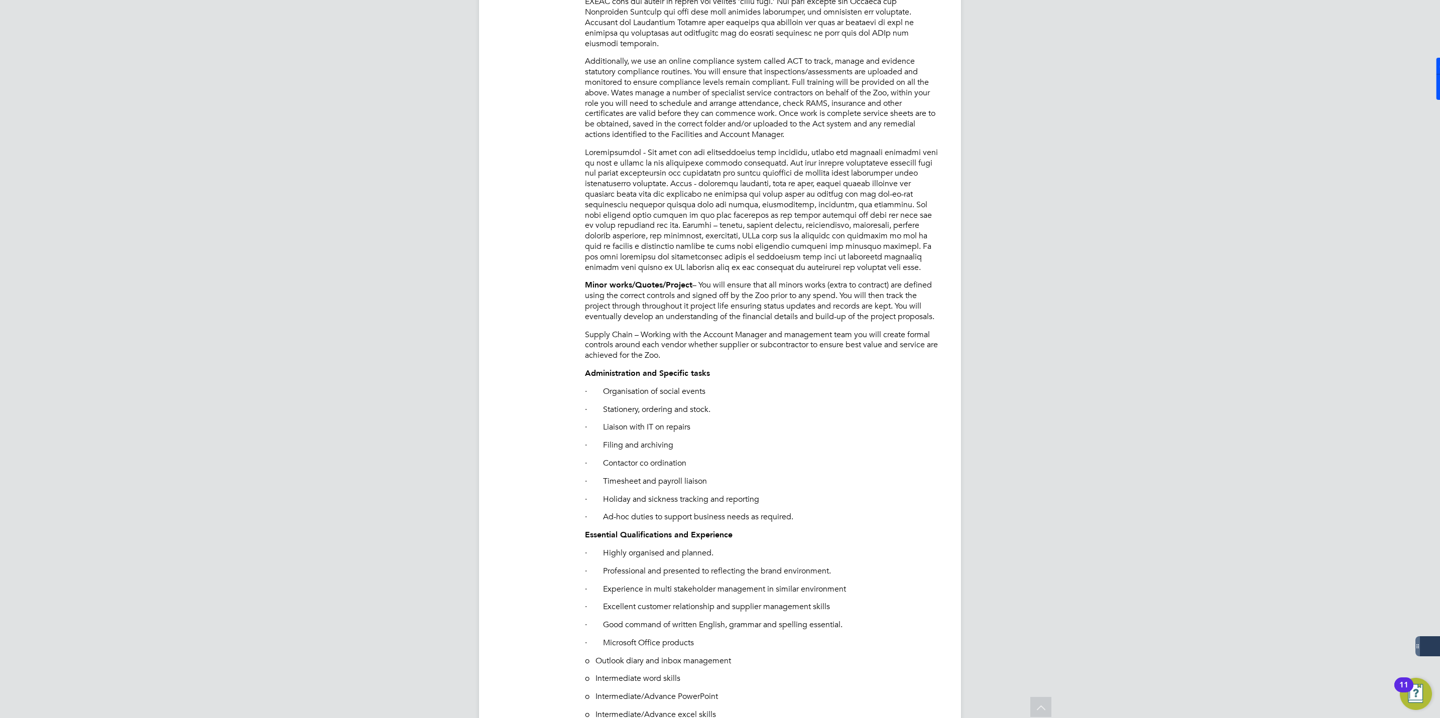
scroll to position [753, 0]
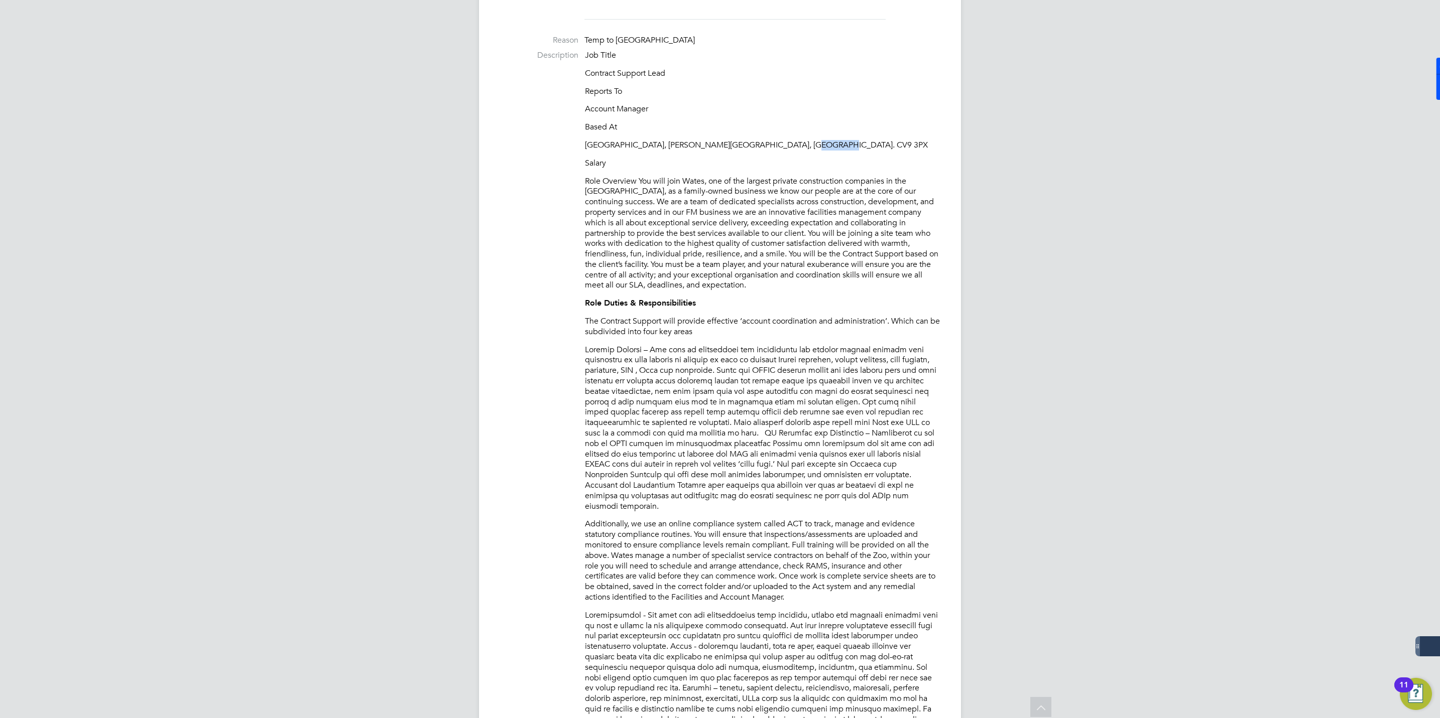
drag, startPoint x: 812, startPoint y: 144, endPoint x: 784, endPoint y: 142, distance: 28.7
click at [784, 142] on p "[GEOGRAPHIC_DATA], [PERSON_NAME][GEOGRAPHIC_DATA], [GEOGRAPHIC_DATA]. CV9 3PX" at bounding box center [763, 145] width 356 height 11
copy p "CV9 3PX"
drag, startPoint x: 696, startPoint y: 431, endPoint x: 808, endPoint y: 437, distance: 112.1
click at [808, 437] on p at bounding box center [763, 428] width 356 height 167
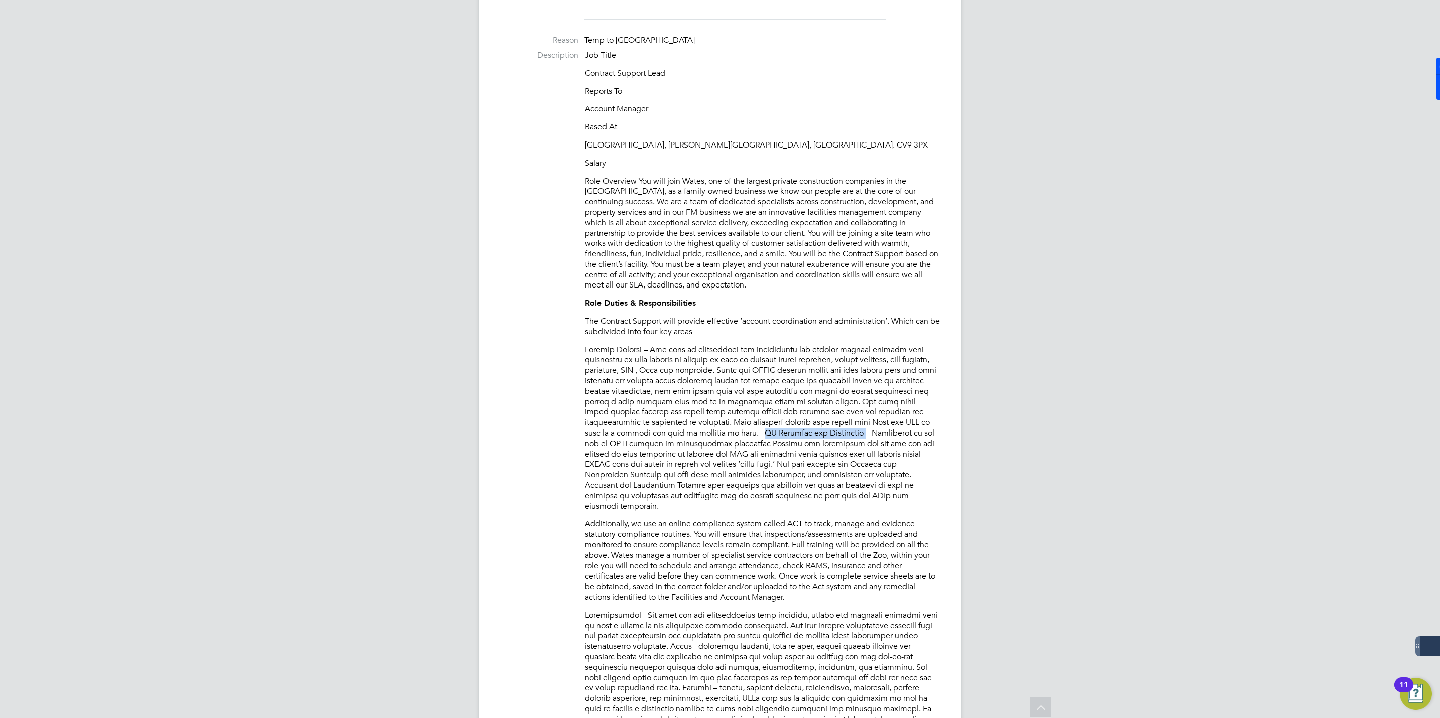
copy p "FM Helpdesk and Compliance"
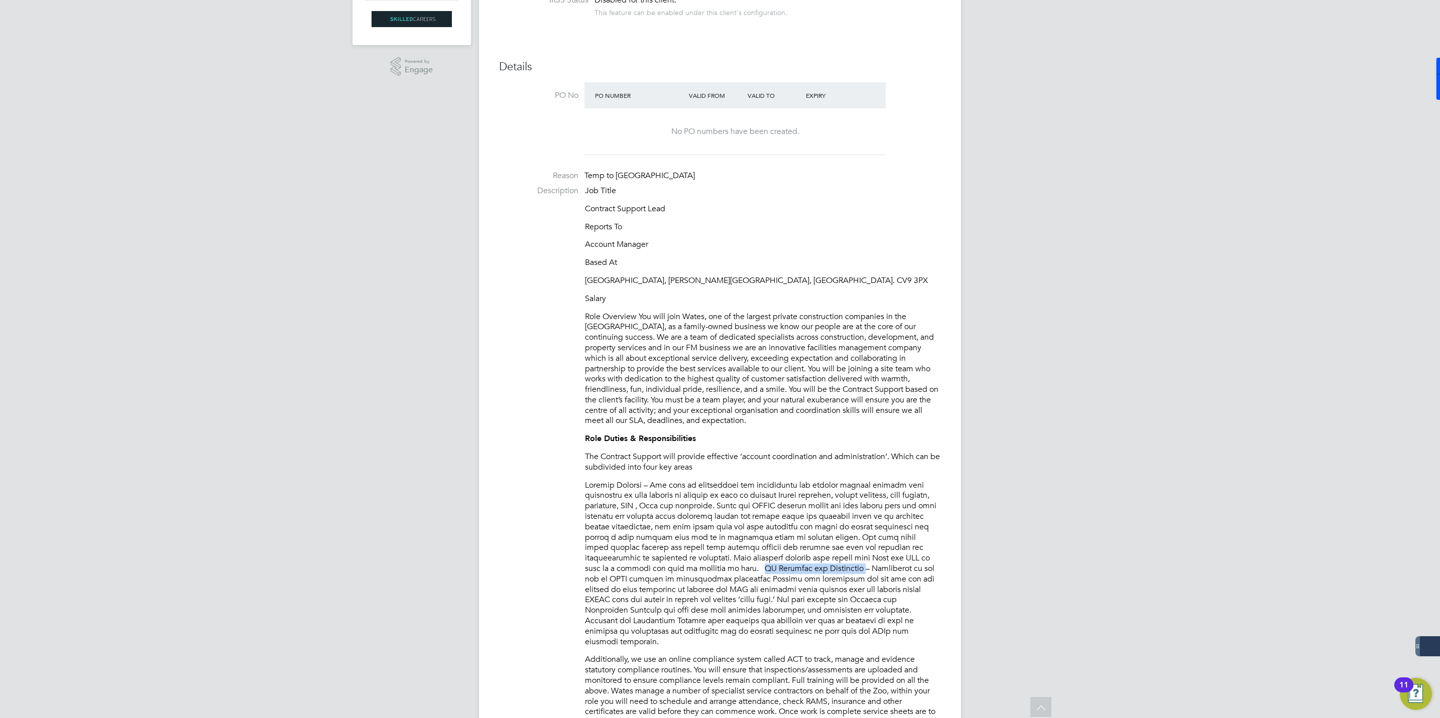
scroll to position [0, 0]
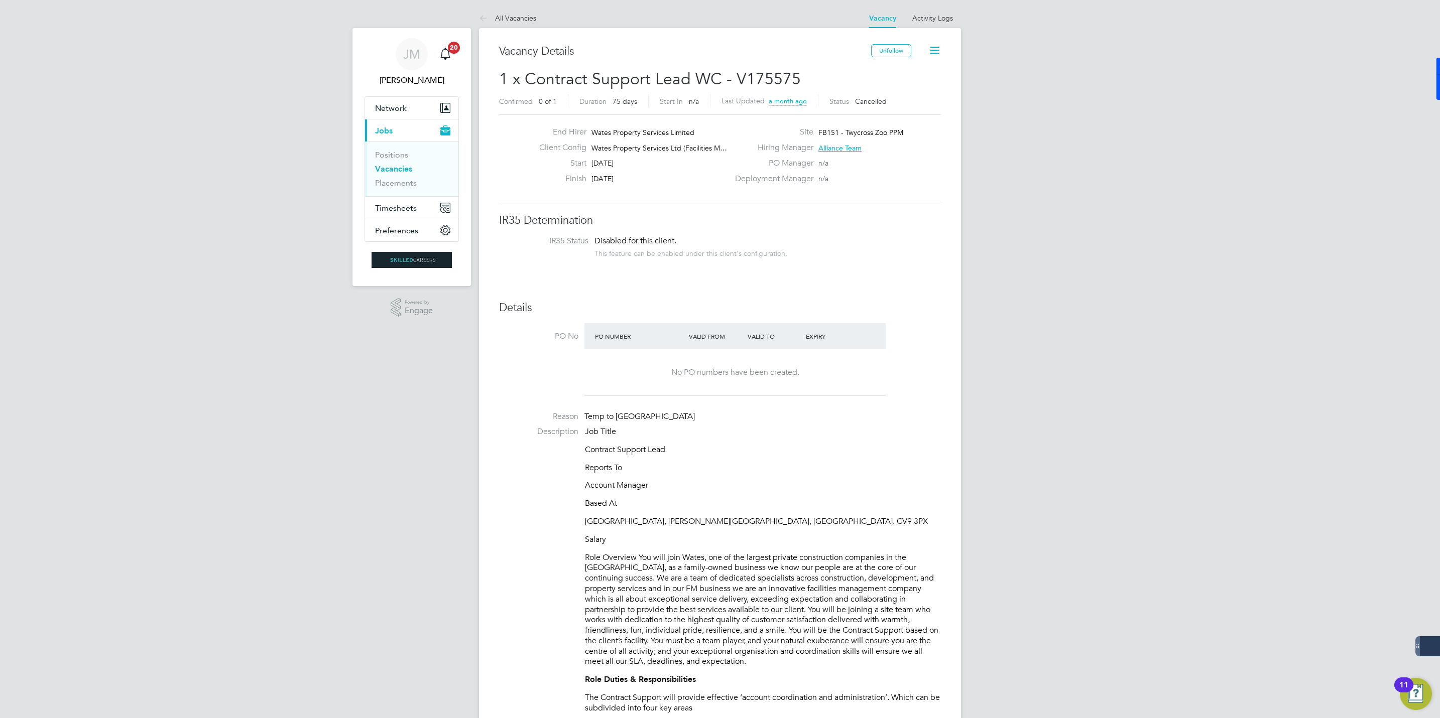
click at [809, 524] on p "[GEOGRAPHIC_DATA], [PERSON_NAME][GEOGRAPHIC_DATA], [GEOGRAPHIC_DATA]. CV9 3PX" at bounding box center [763, 522] width 356 height 11
drag, startPoint x: 815, startPoint y: 520, endPoint x: 783, endPoint y: 523, distance: 31.8
click at [783, 523] on p "[GEOGRAPHIC_DATA], [PERSON_NAME][GEOGRAPHIC_DATA], [GEOGRAPHIC_DATA]. CV9 3PX" at bounding box center [763, 522] width 356 height 11
copy p "CV9 3PX"
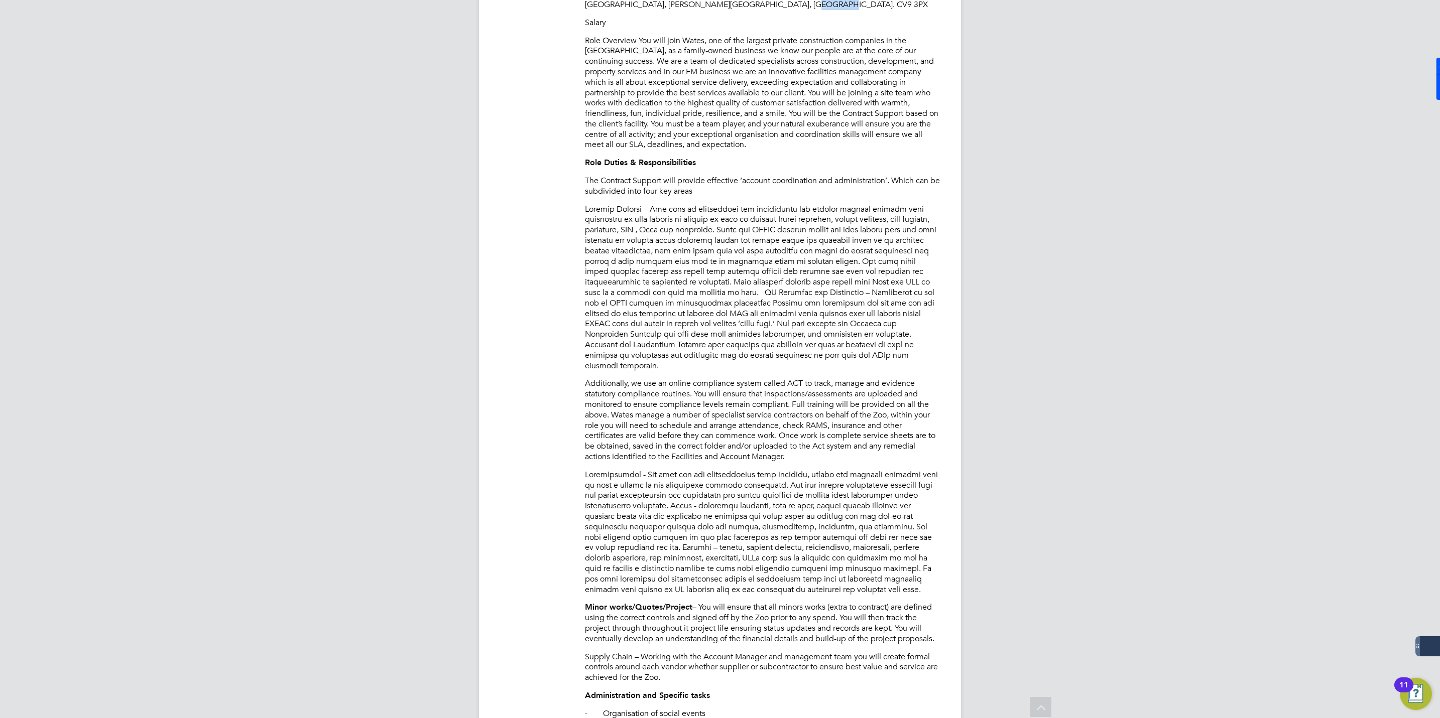
scroll to position [602, 0]
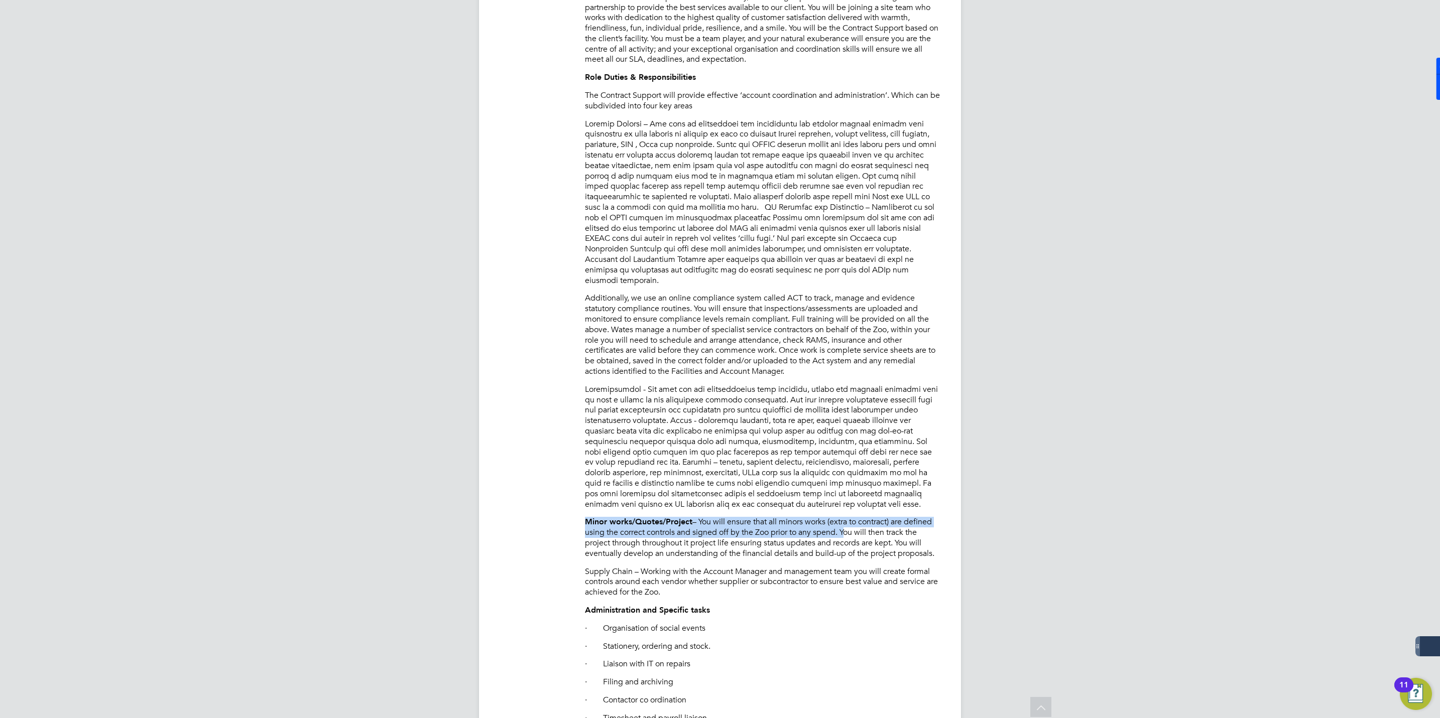
drag, startPoint x: 587, startPoint y: 509, endPoint x: 844, endPoint y: 525, distance: 257.0
click at [844, 525] on p "Minor works/Quotes/Project – You will ensure that all minors works (extra to co…" at bounding box center [763, 538] width 356 height 42
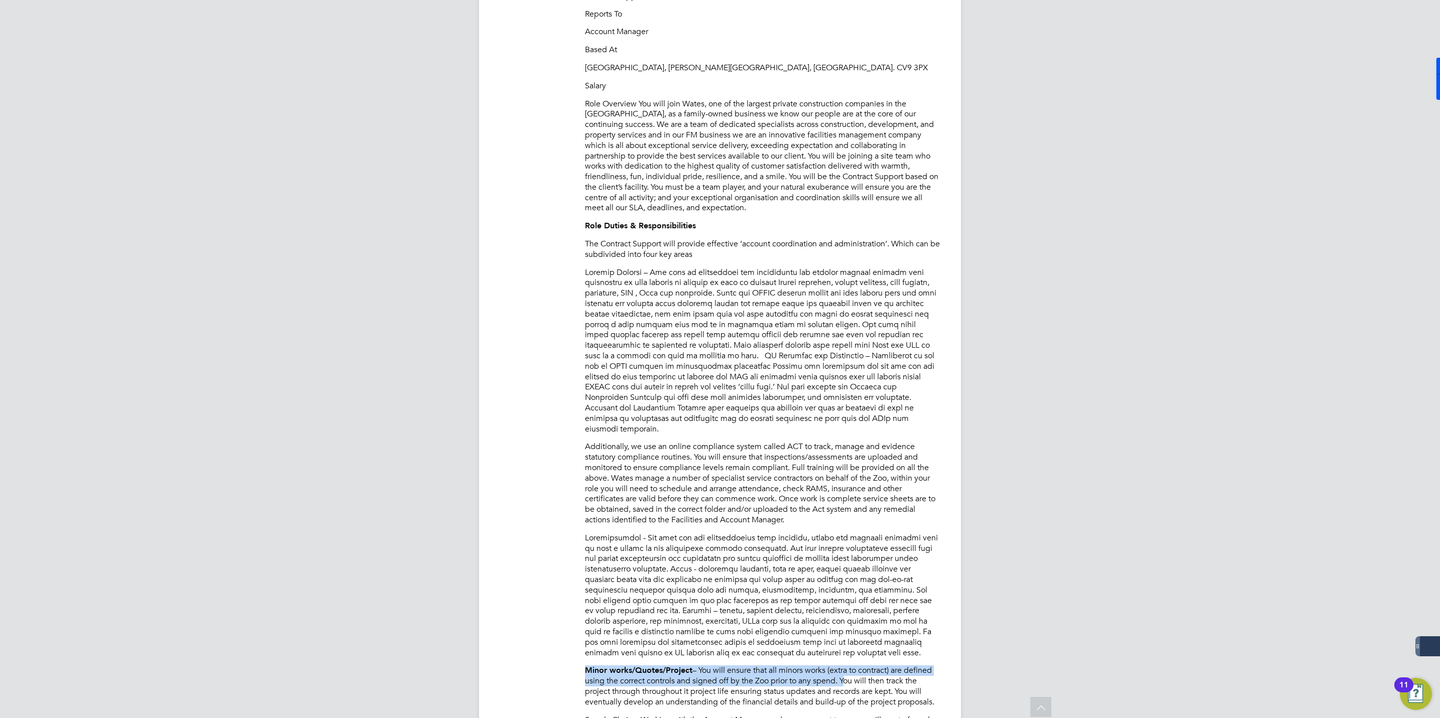
scroll to position [452, 0]
drag, startPoint x: 570, startPoint y: 151, endPoint x: 565, endPoint y: 144, distance: 8.4
click at [568, 150] on li "Description Job Title Contract Support Lead Reports To Account Manager Based At…" at bounding box center [720, 683] width 442 height 1416
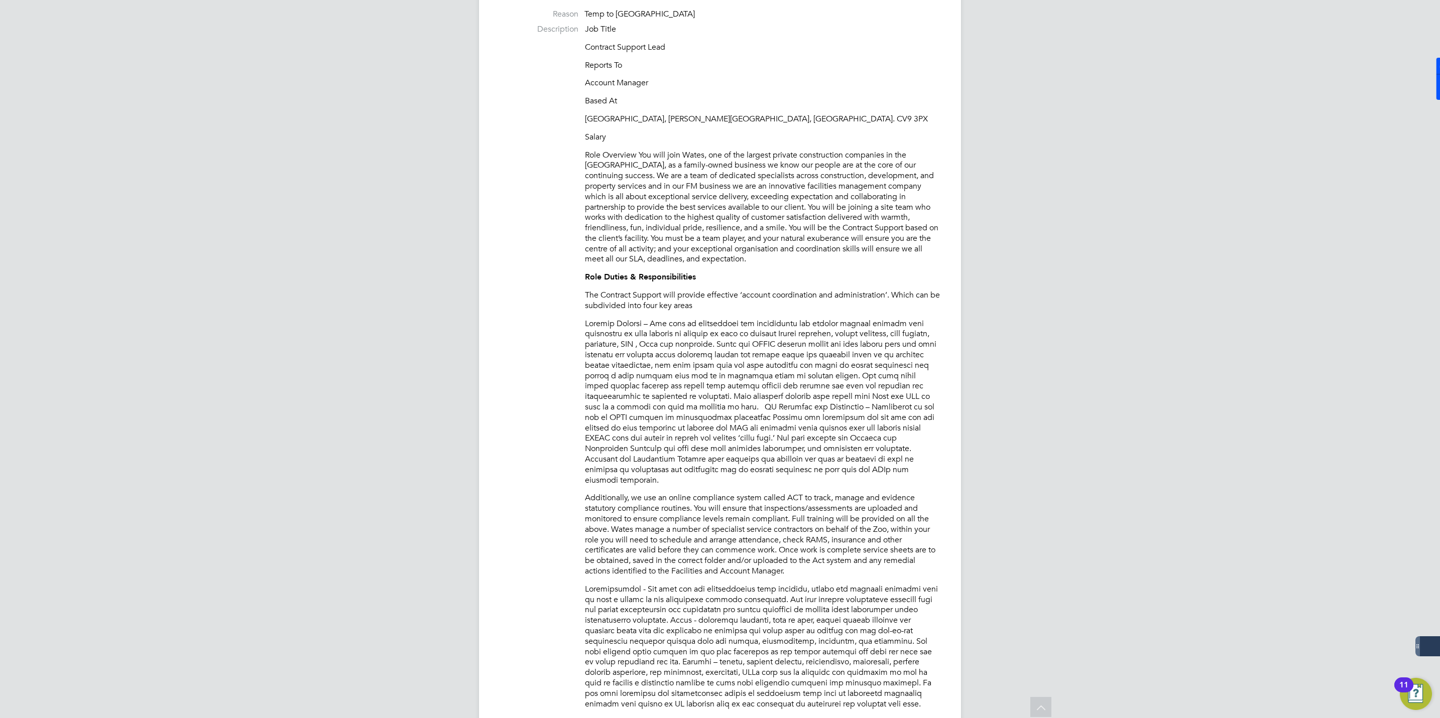
scroll to position [377, 0]
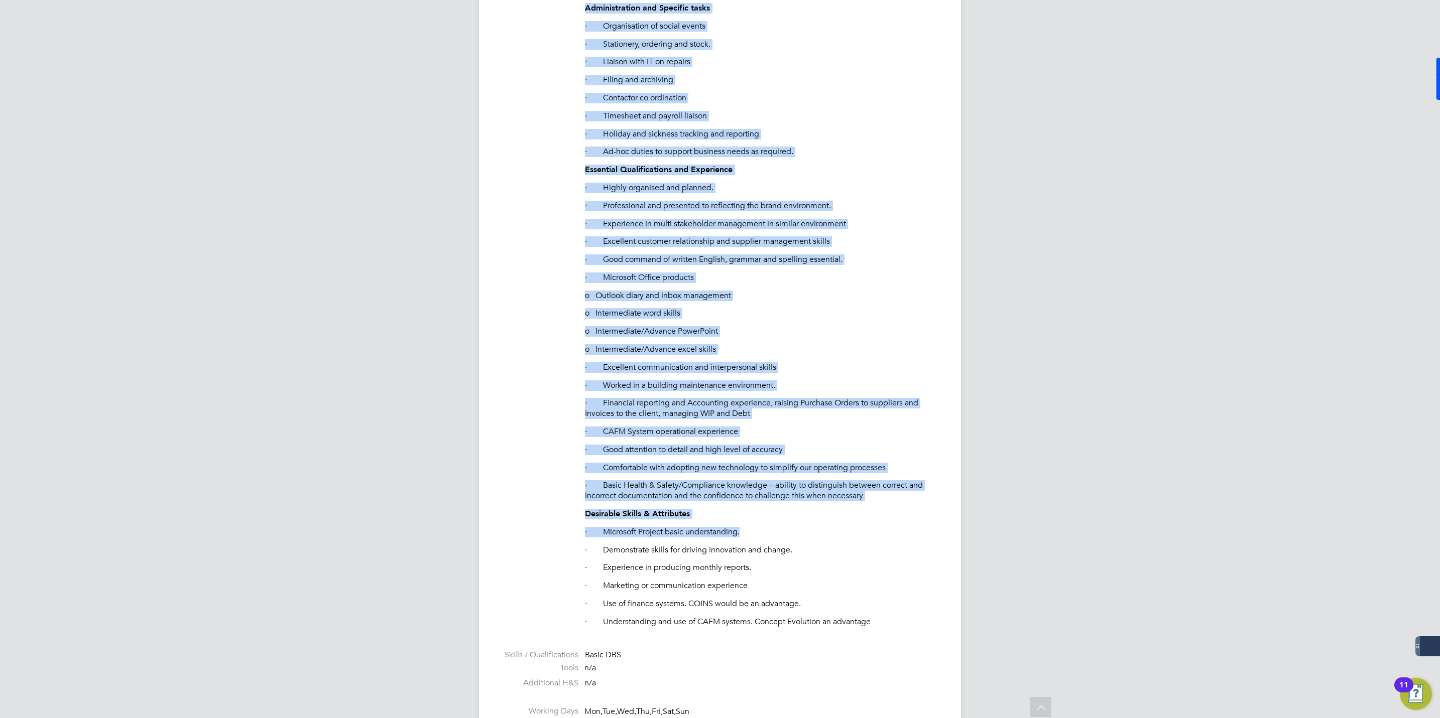
scroll to position [1431, 0]
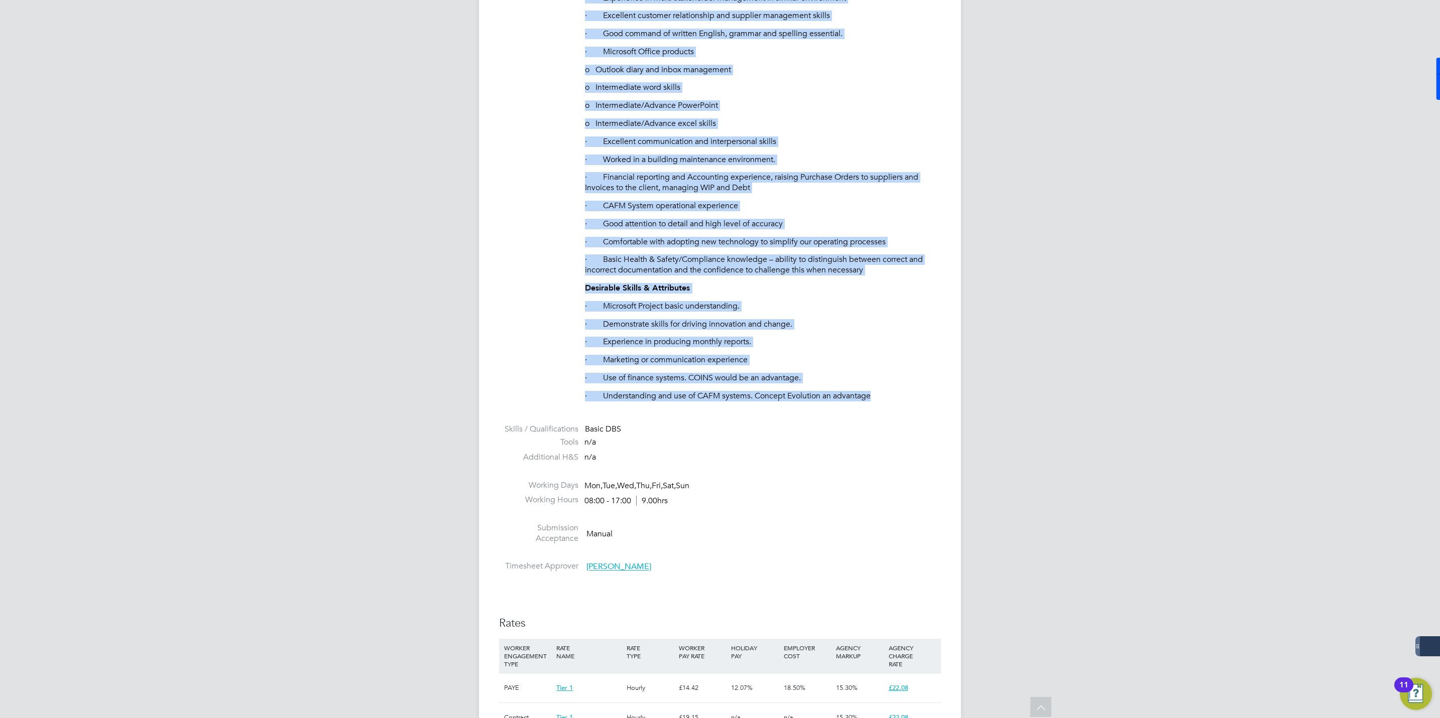
drag, startPoint x: 585, startPoint y: 176, endPoint x: 886, endPoint y: 394, distance: 371.5
copy div "Role Overview You will join Wates, one of the largest private construction comp…"
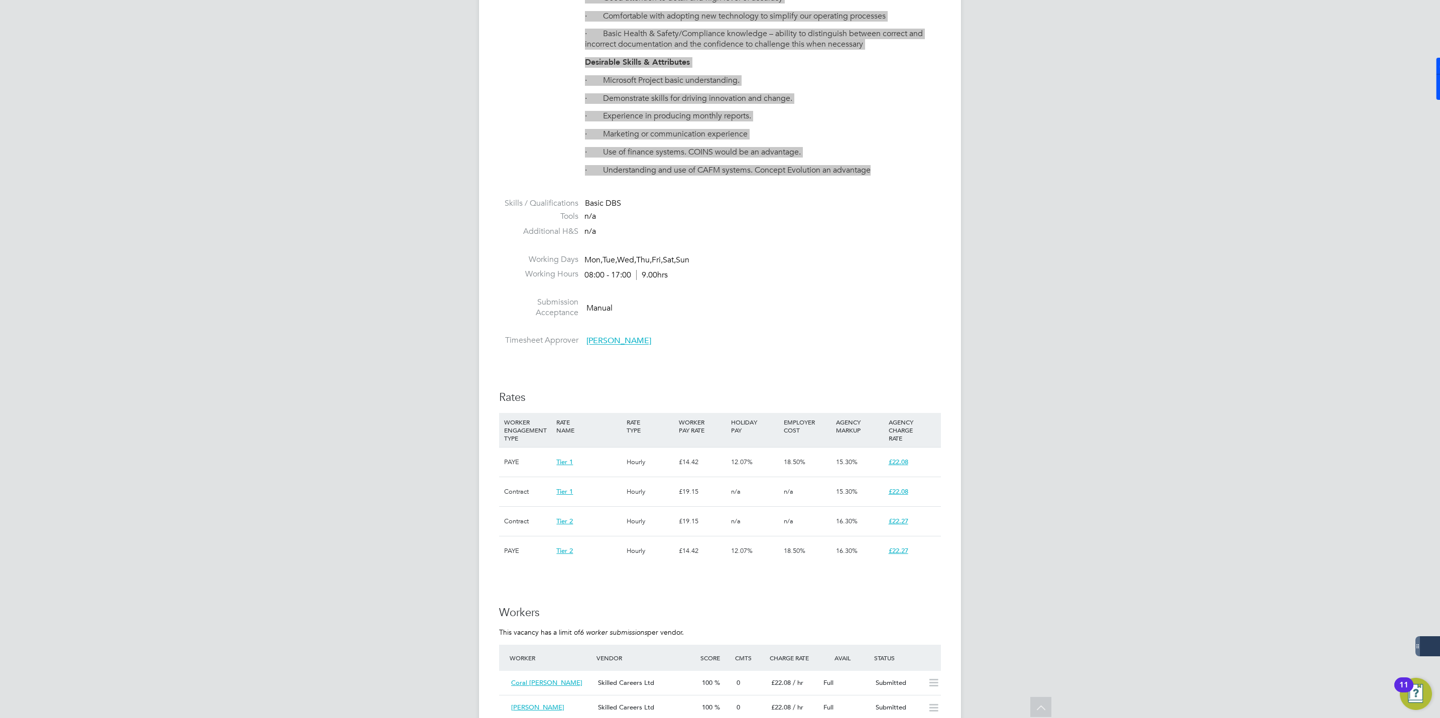
scroll to position [1958, 0]
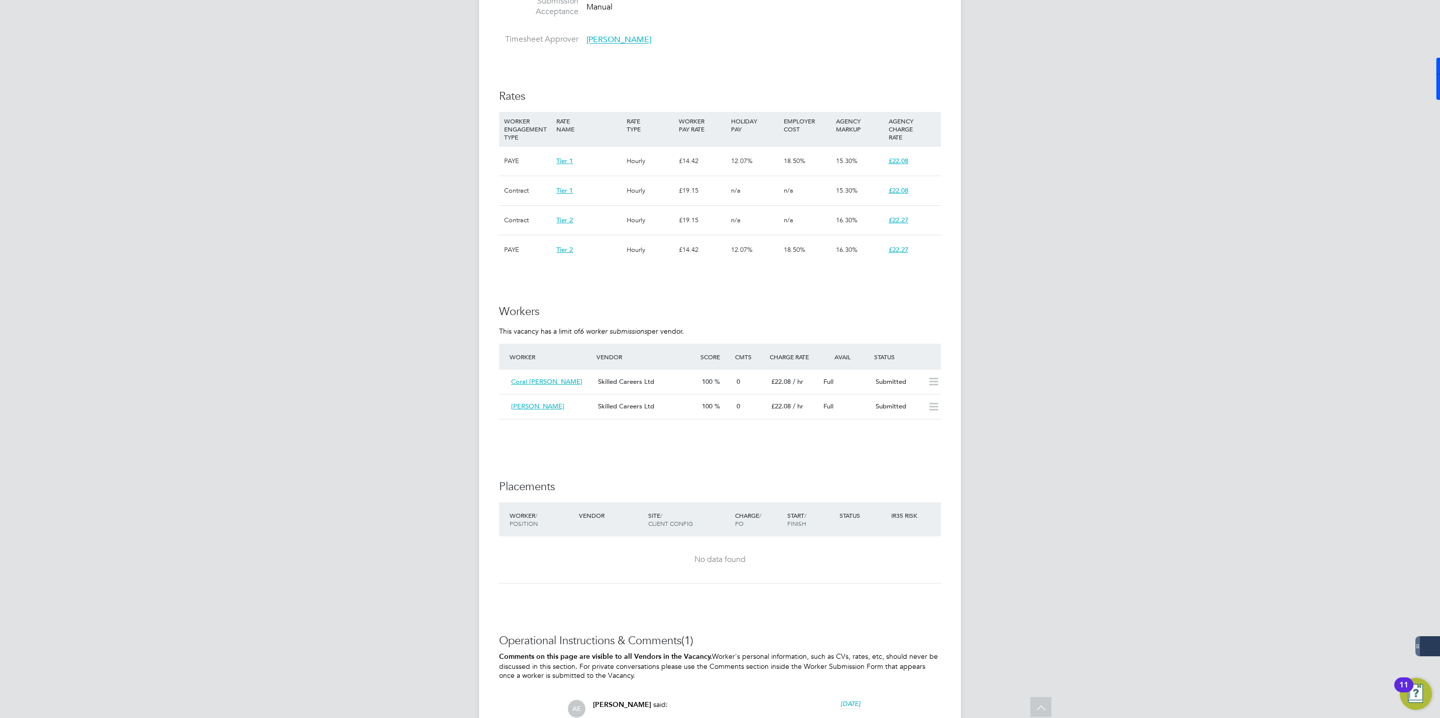
drag, startPoint x: 774, startPoint y: 641, endPoint x: 767, endPoint y: 613, distance: 28.5
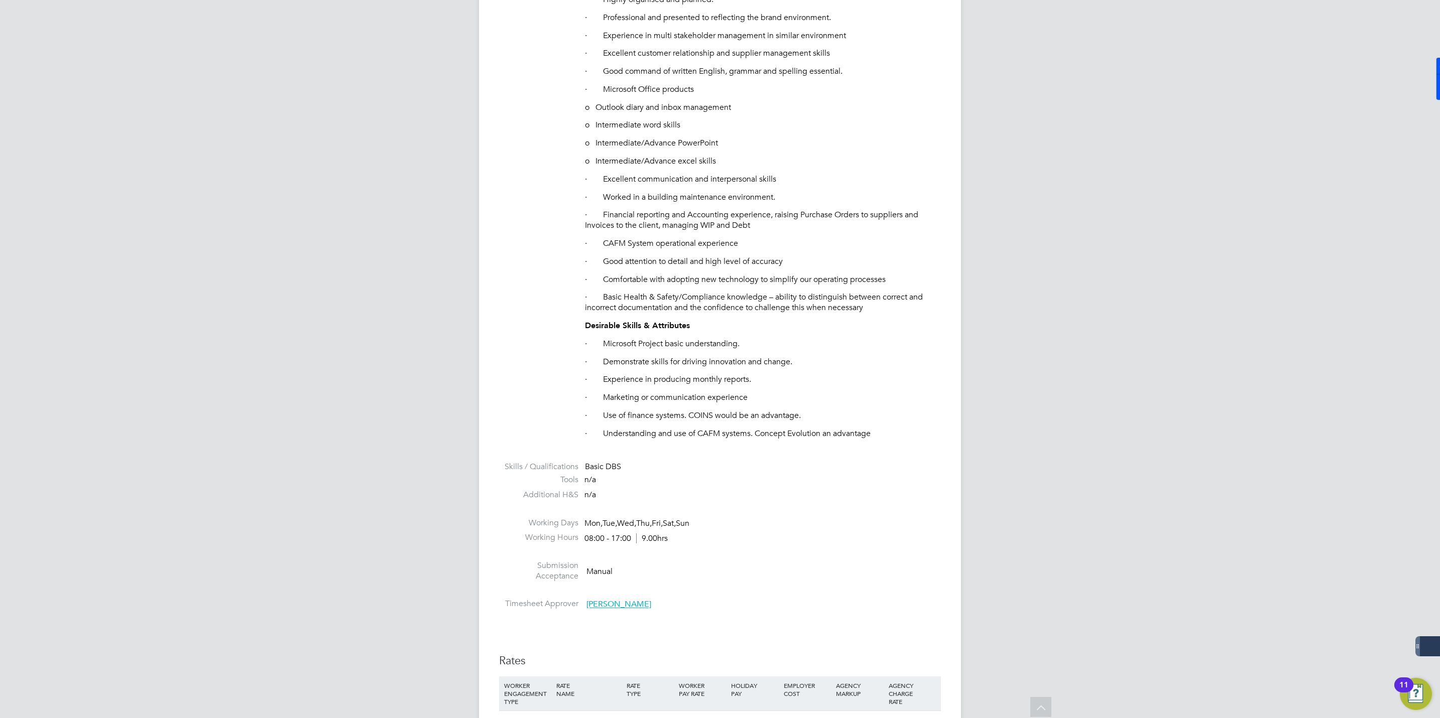
scroll to position [1732, 0]
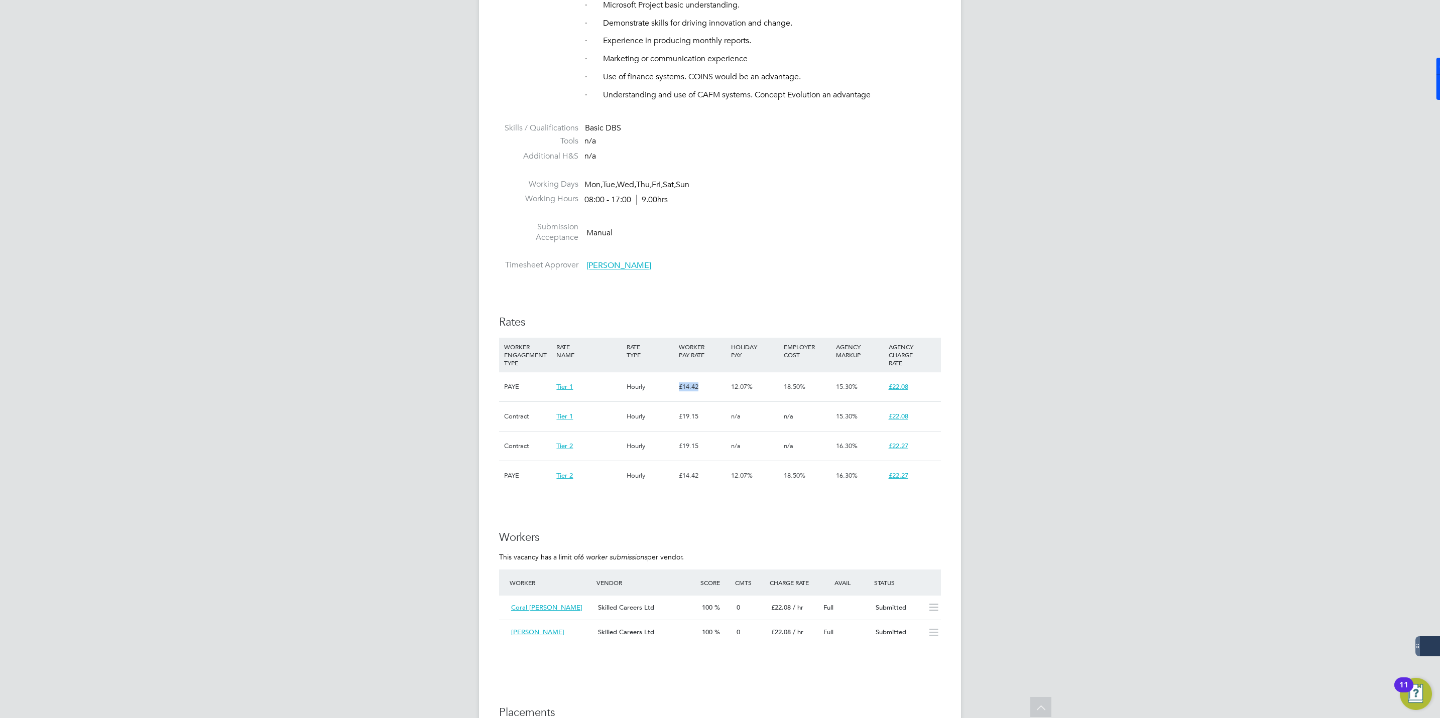
drag, startPoint x: 702, startPoint y: 378, endPoint x: 678, endPoint y: 380, distance: 24.2
click at [678, 380] on div "£14.42" at bounding box center [702, 387] width 52 height 29
drag, startPoint x: 678, startPoint y: 380, endPoint x: 687, endPoint y: 376, distance: 10.1
copy div "£14.42"
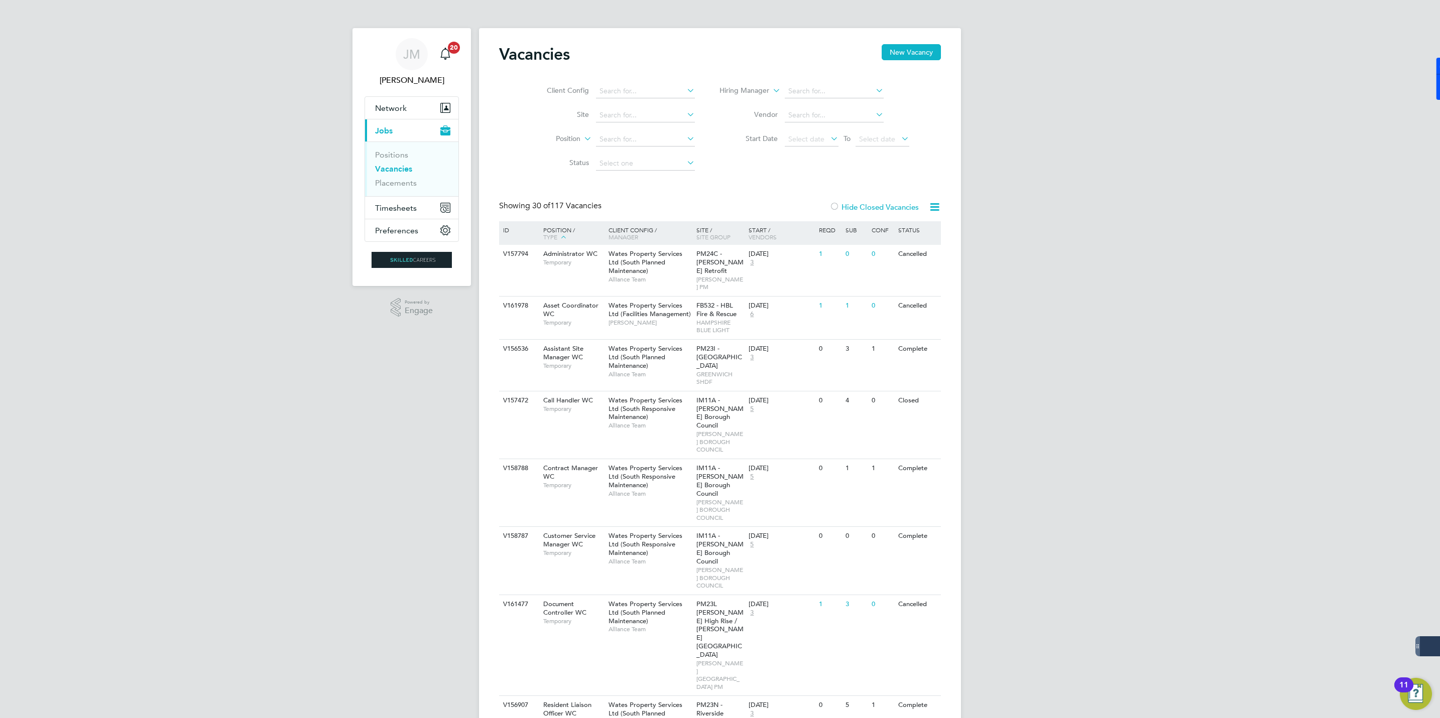
click at [395, 172] on link "Vacancies" at bounding box center [393, 169] width 37 height 10
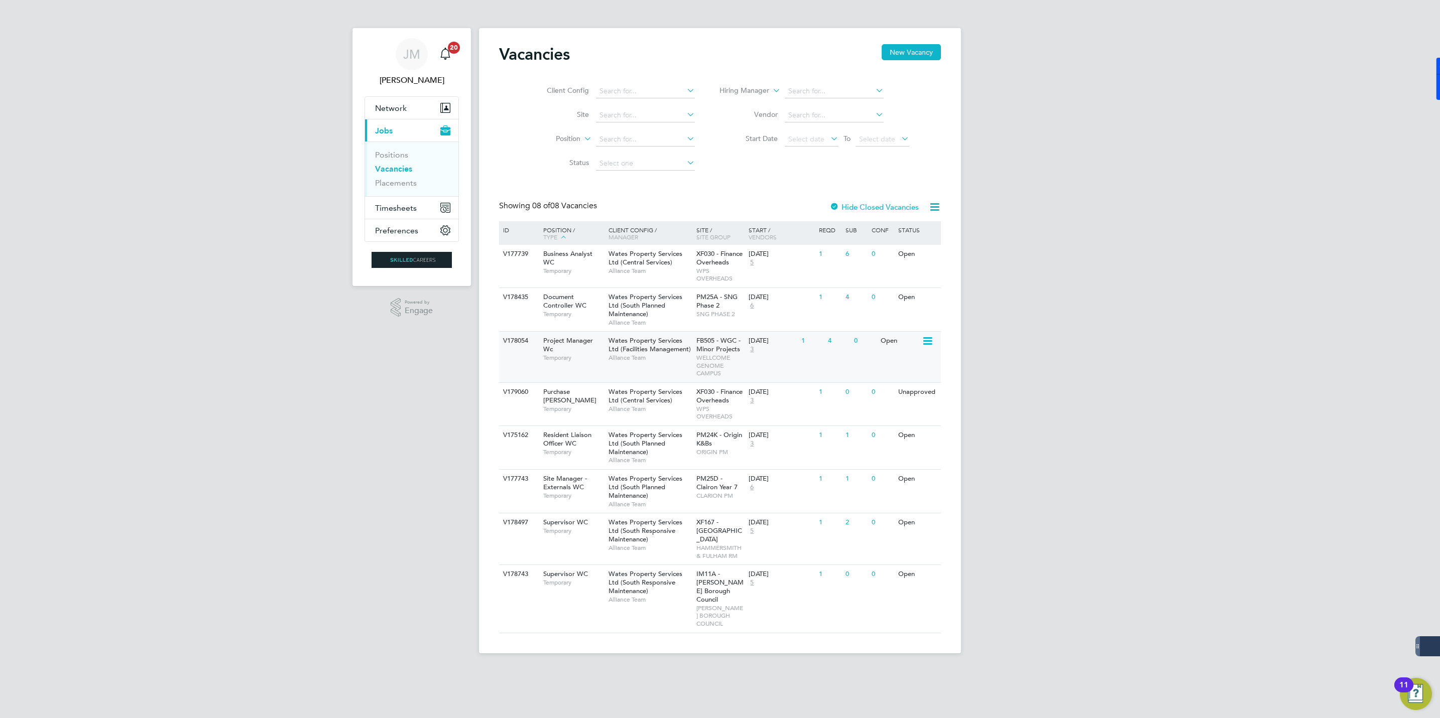
click at [560, 354] on span "Temporary" at bounding box center [573, 358] width 60 height 8
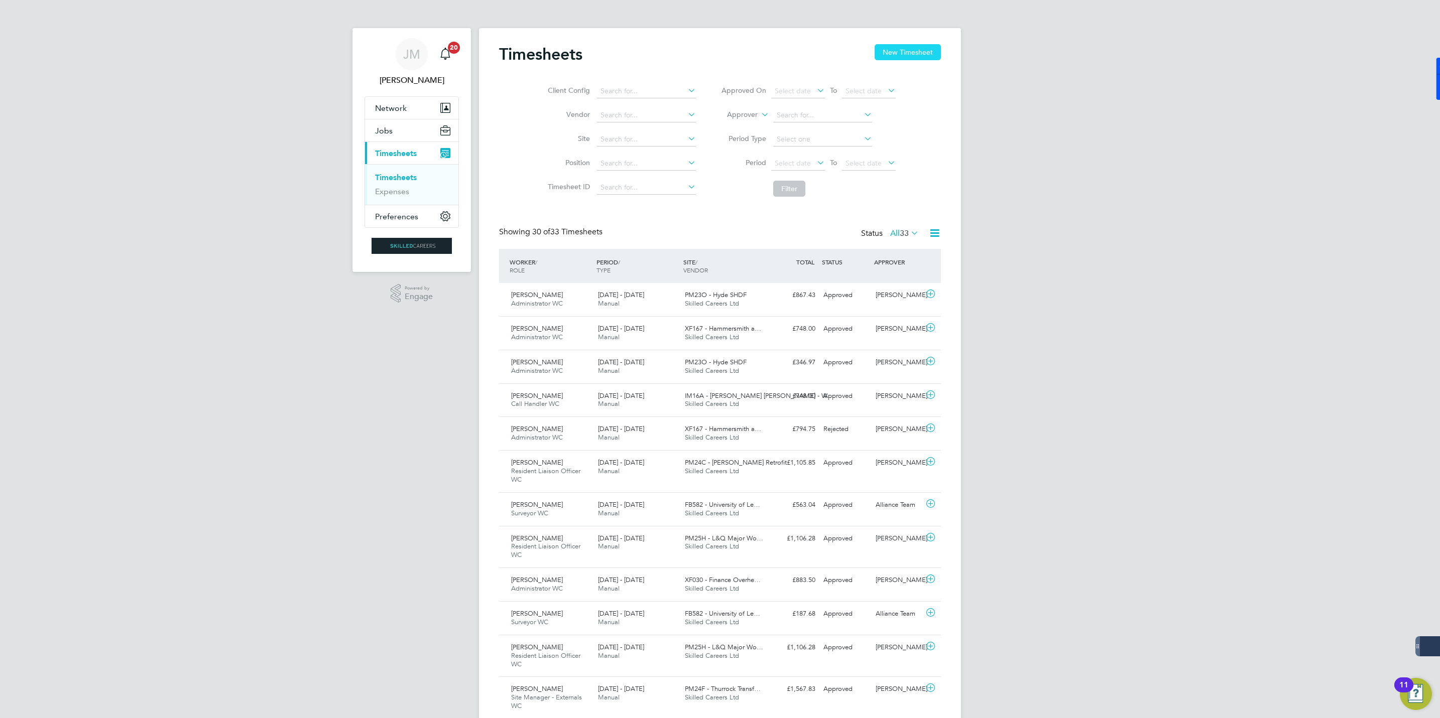
click at [925, 53] on button "New Timesheet" at bounding box center [908, 52] width 66 height 16
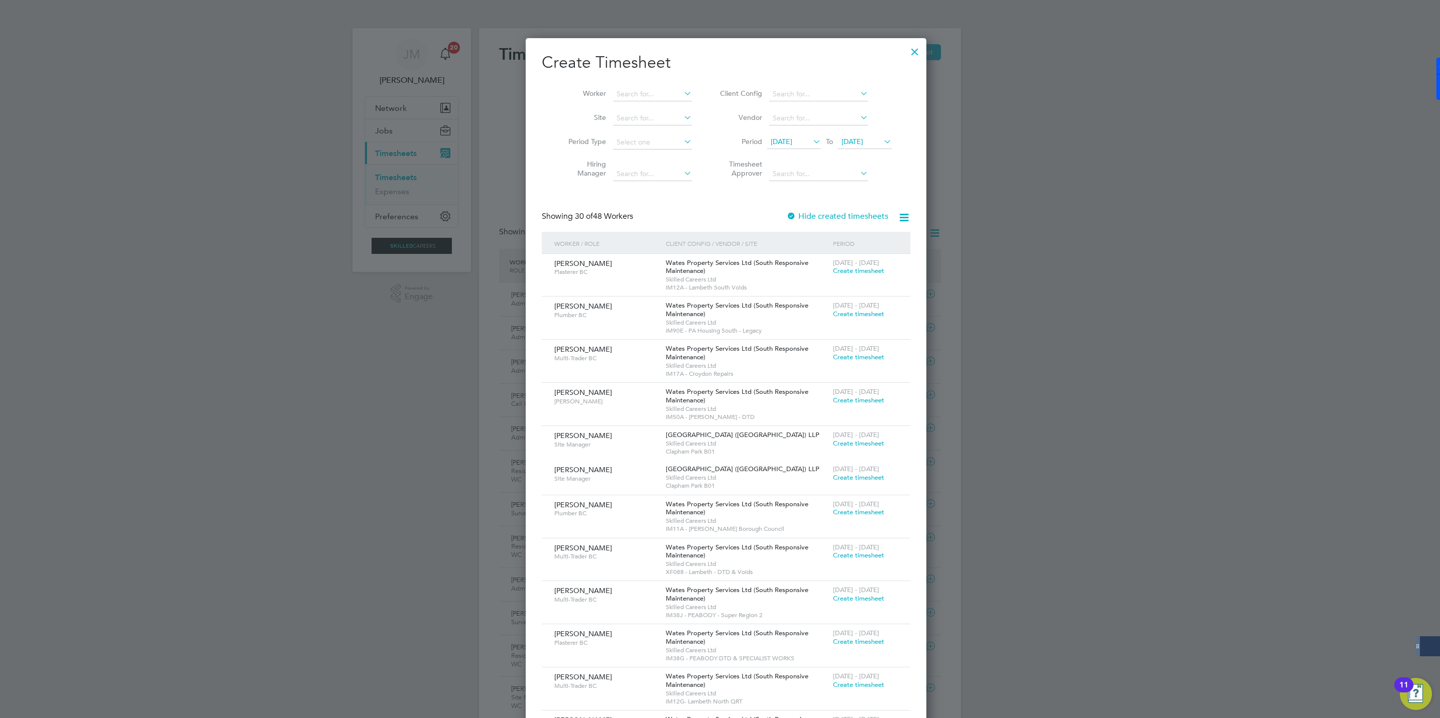
click at [855, 143] on span "[DATE]" at bounding box center [852, 141] width 22 height 9
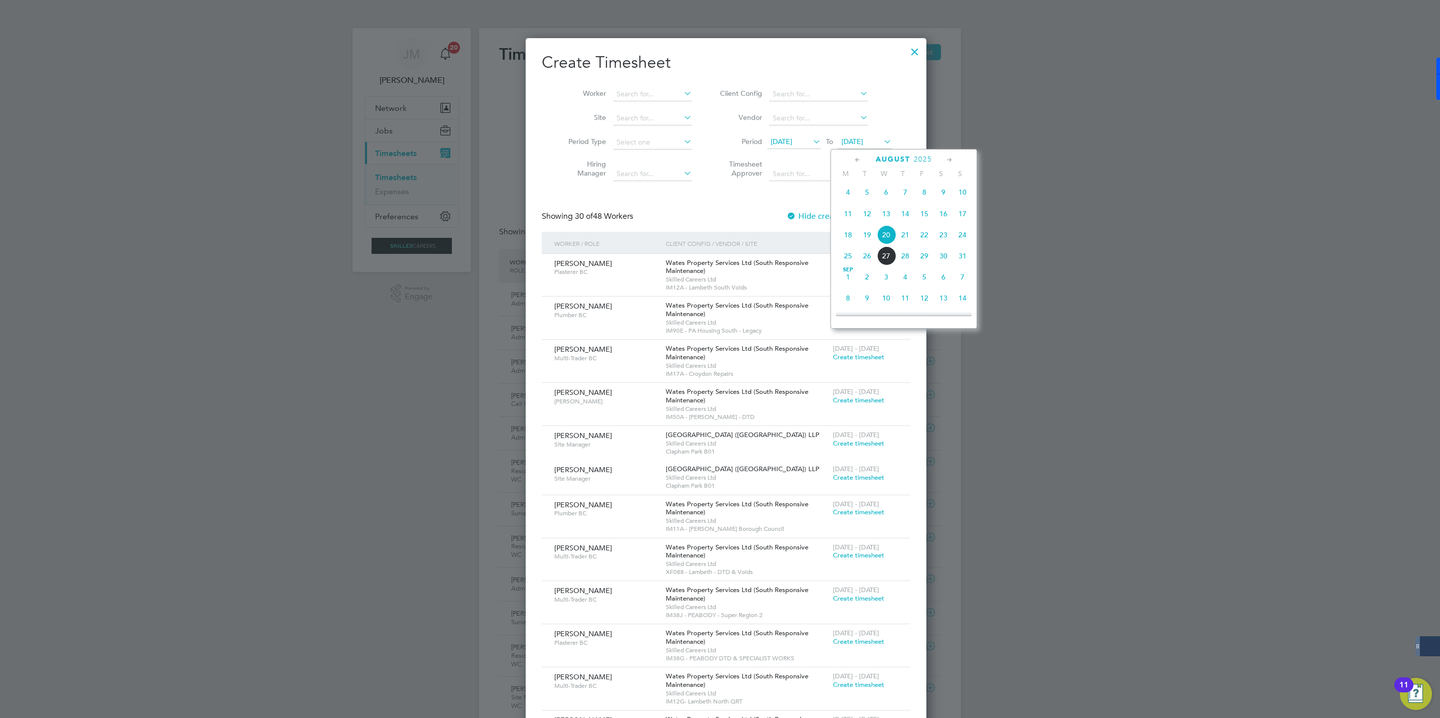
click at [921, 237] on span "22" at bounding box center [924, 234] width 19 height 19
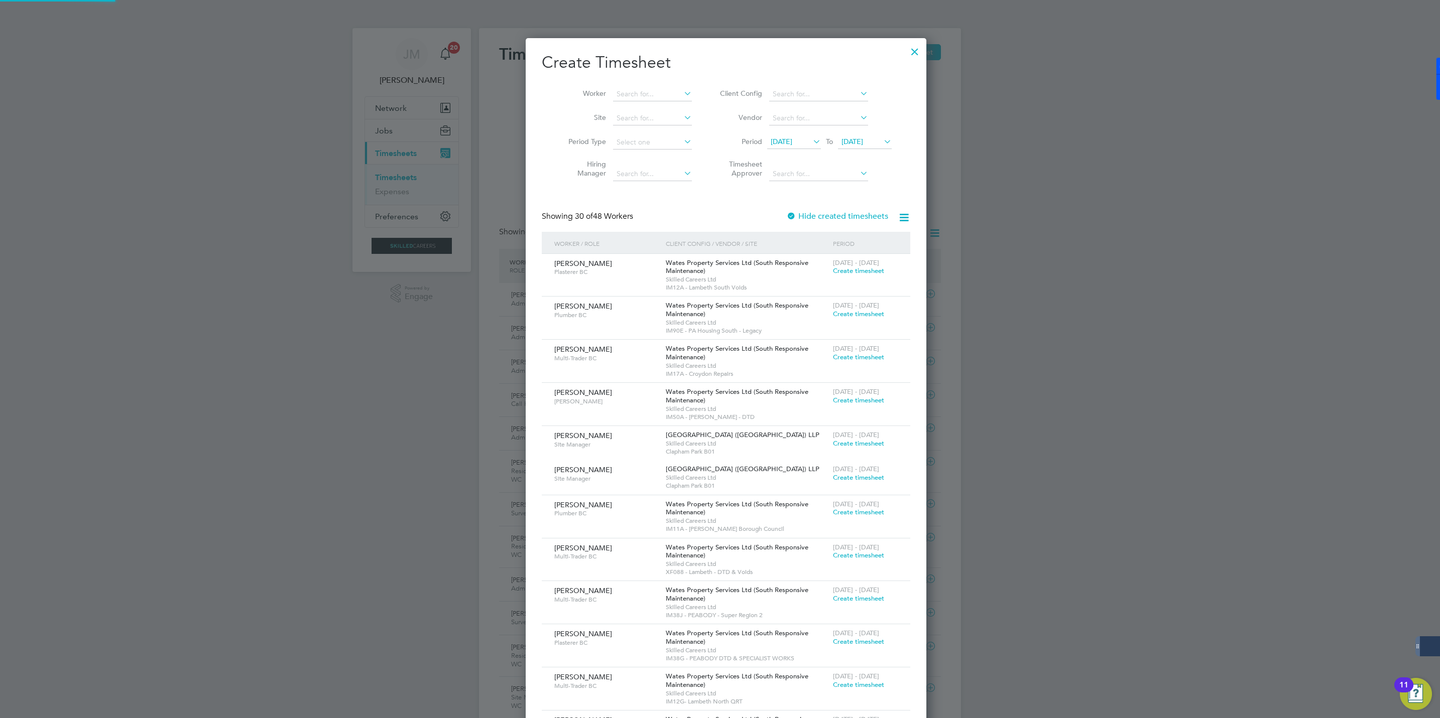
click at [811, 141] on icon at bounding box center [811, 142] width 0 height 14
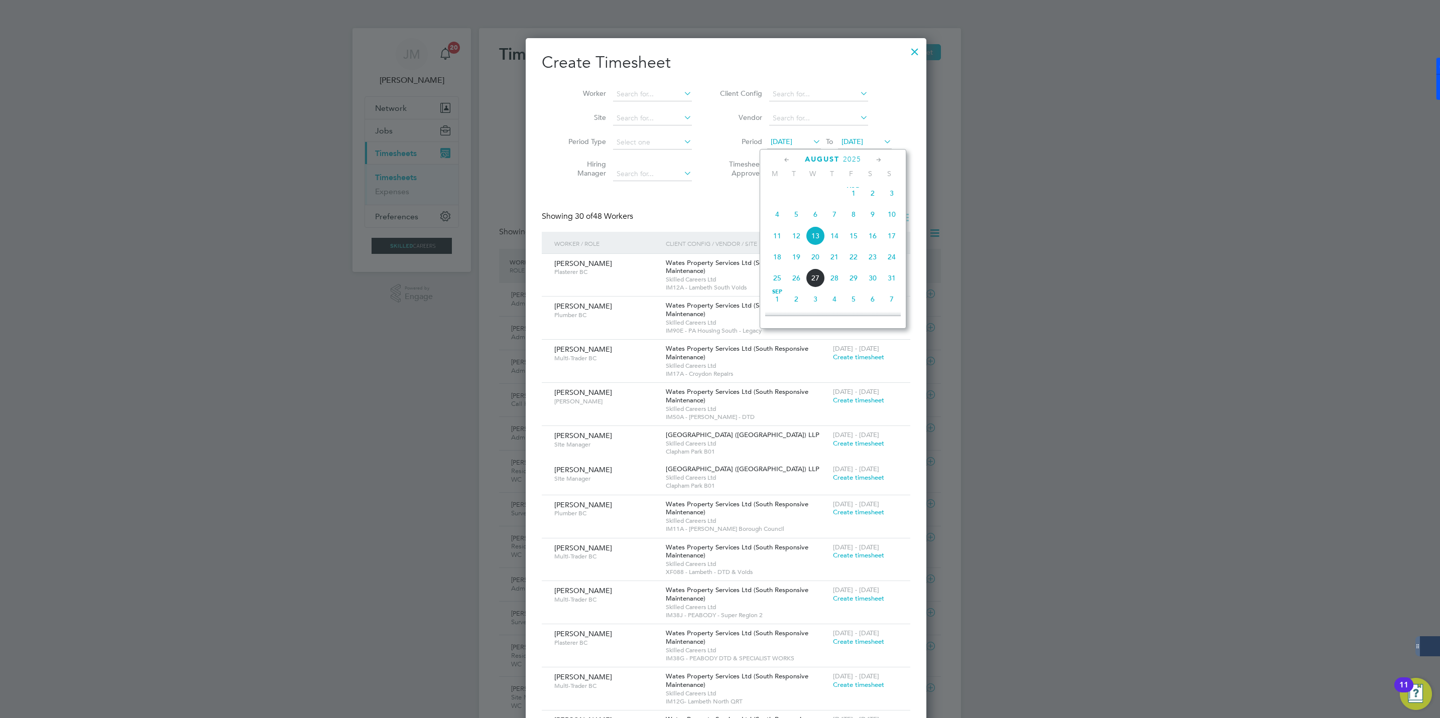
click at [874, 231] on span "16" at bounding box center [872, 235] width 19 height 19
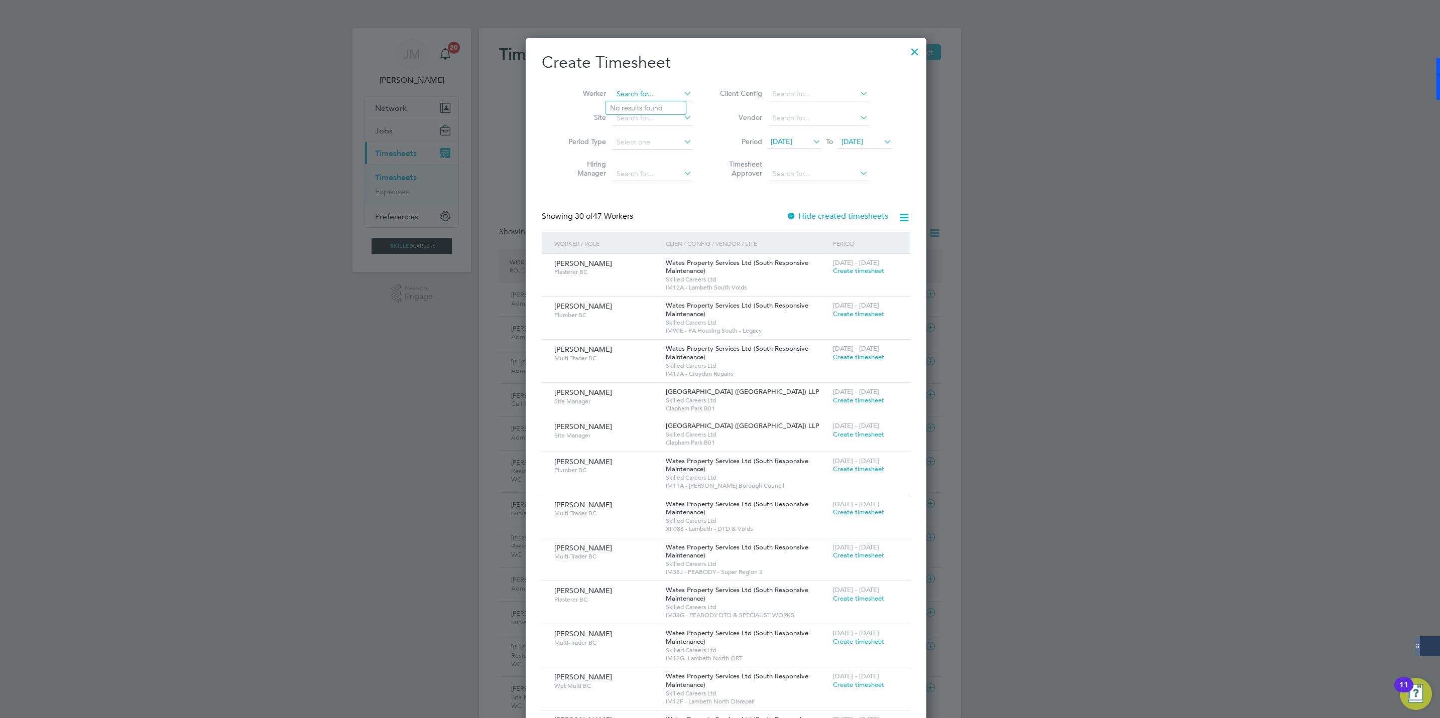
click at [638, 94] on input at bounding box center [652, 94] width 79 height 14
click at [639, 120] on li "Laura Shepherd" at bounding box center [668, 122] width 124 height 14
type input "Laura Shepherd"
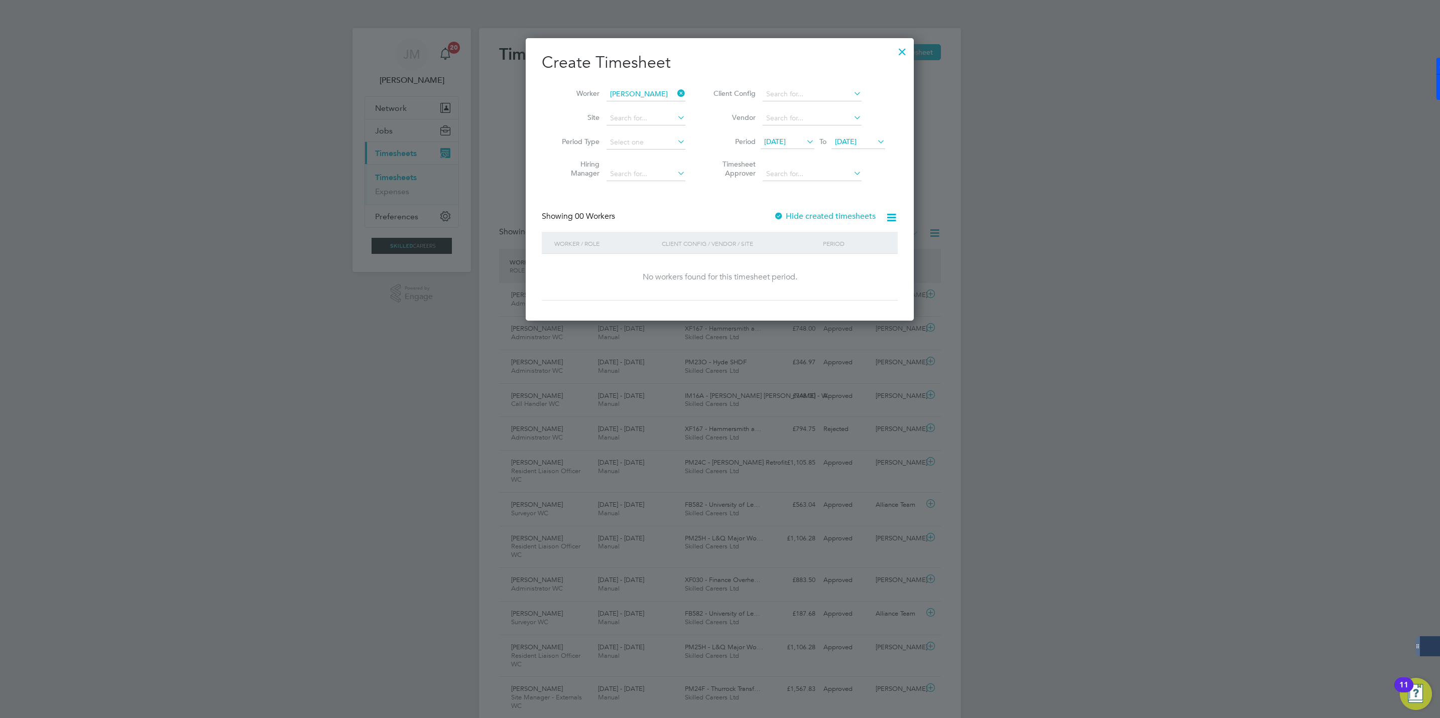
click at [791, 214] on label "Hide created timesheets" at bounding box center [825, 216] width 102 height 10
click at [848, 270] on span "Timesheet created" at bounding box center [850, 271] width 55 height 9
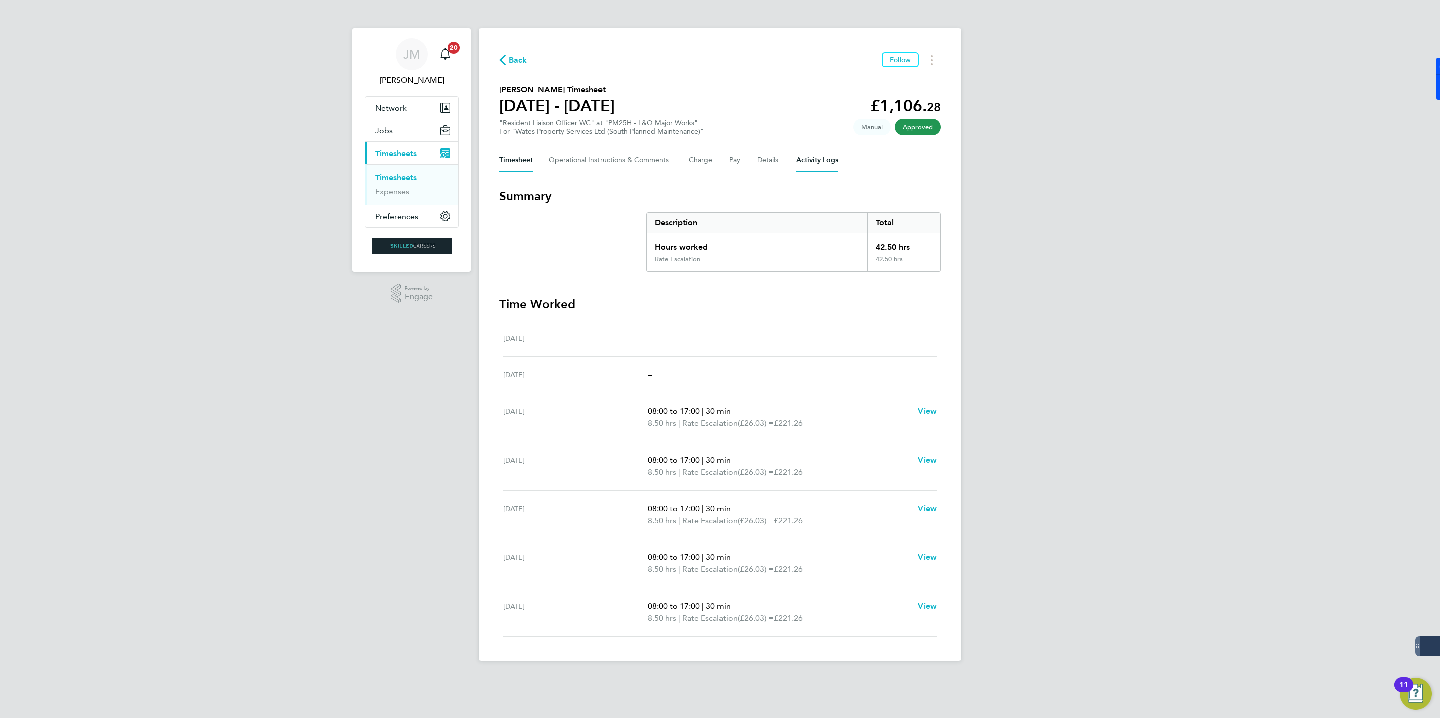
click at [806, 154] on Logs-tab "Activity Logs" at bounding box center [817, 160] width 42 height 24
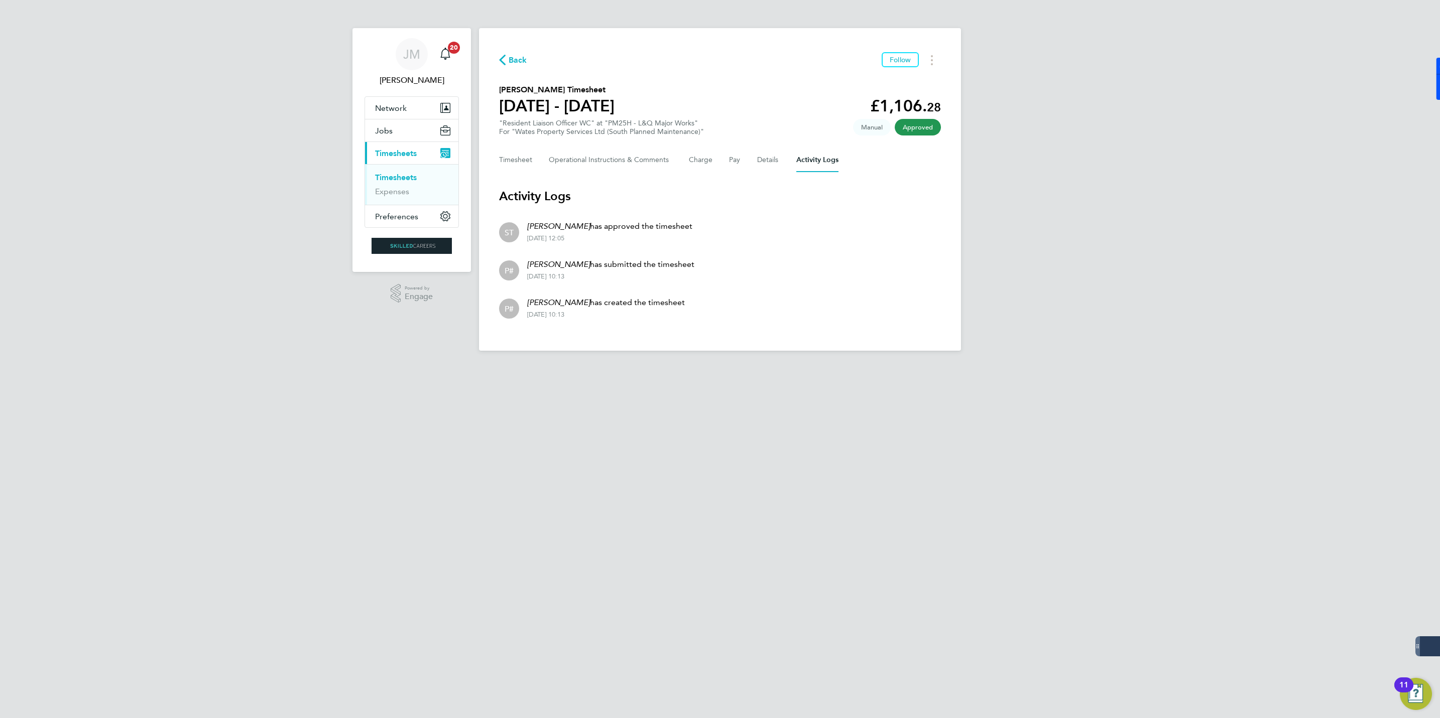
click at [801, 231] on li "ST Stuart Toop has approved the timesheet 27 Aug 2025 - 12:05" at bounding box center [720, 231] width 442 height 38
click at [511, 56] on span "Back" at bounding box center [518, 60] width 19 height 12
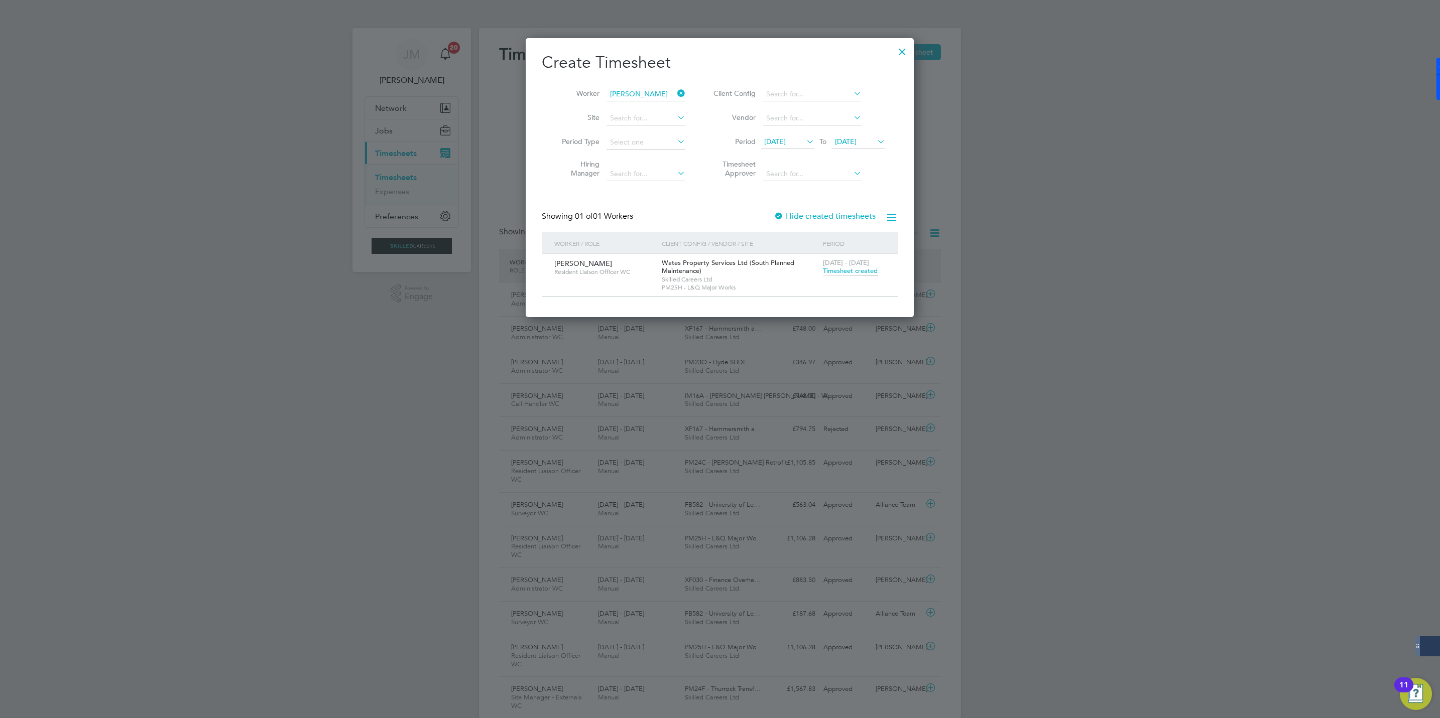
click at [905, 46] on div at bounding box center [902, 49] width 18 height 18
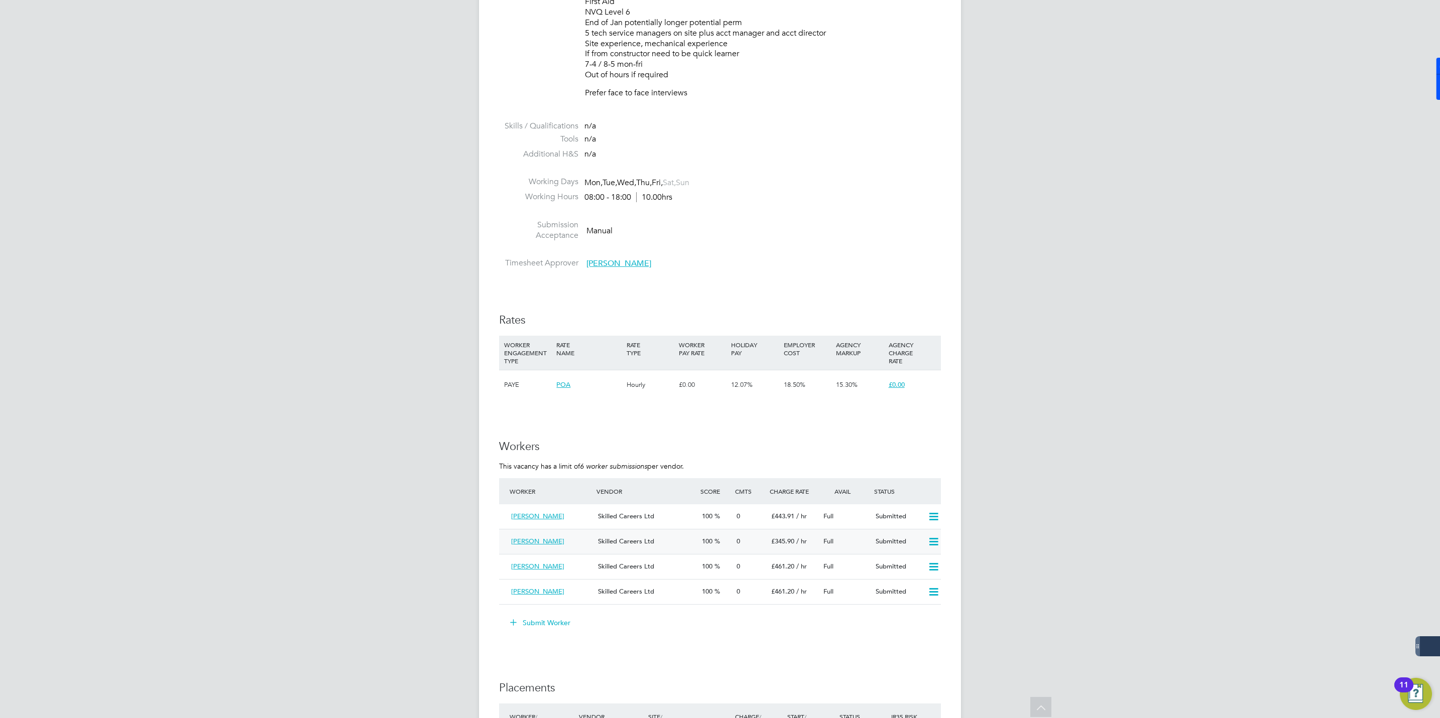
scroll to position [527, 0]
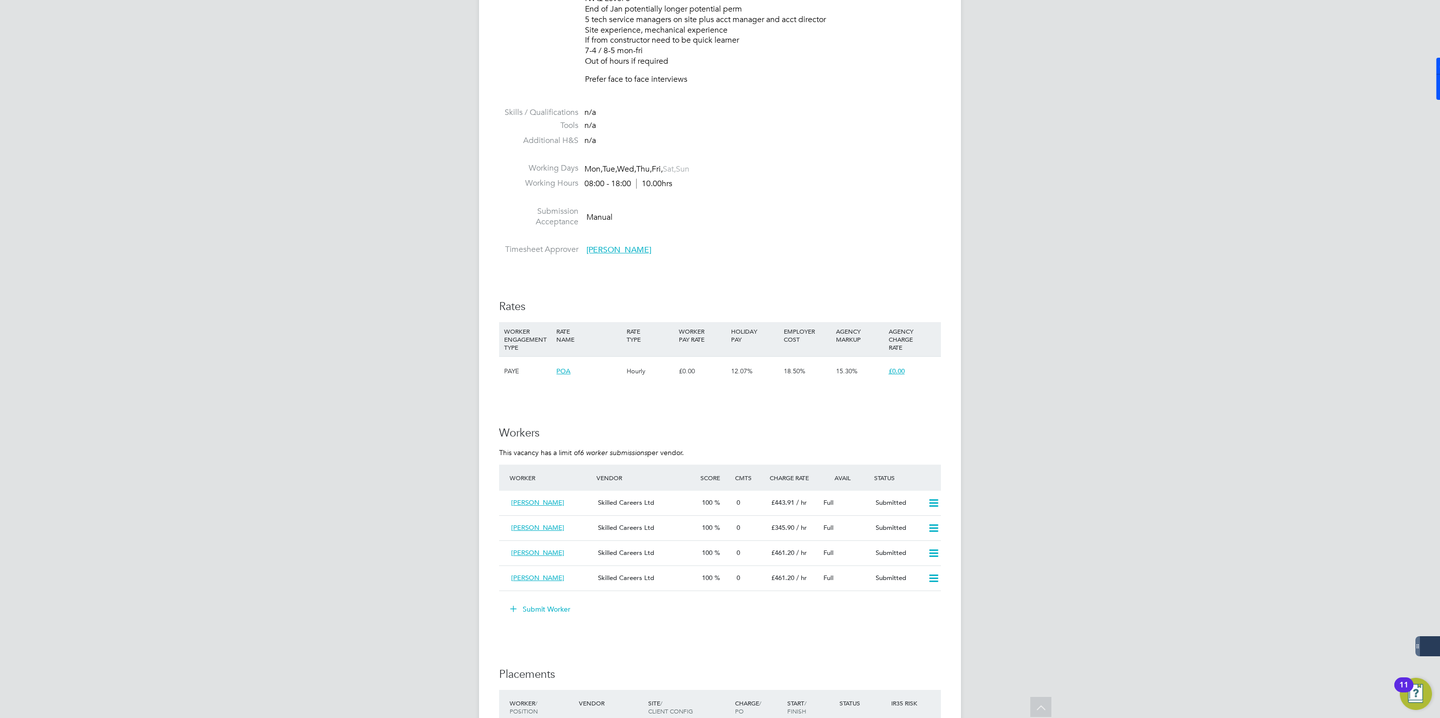
click at [539, 612] on button "Submit Worker" at bounding box center [540, 609] width 75 height 16
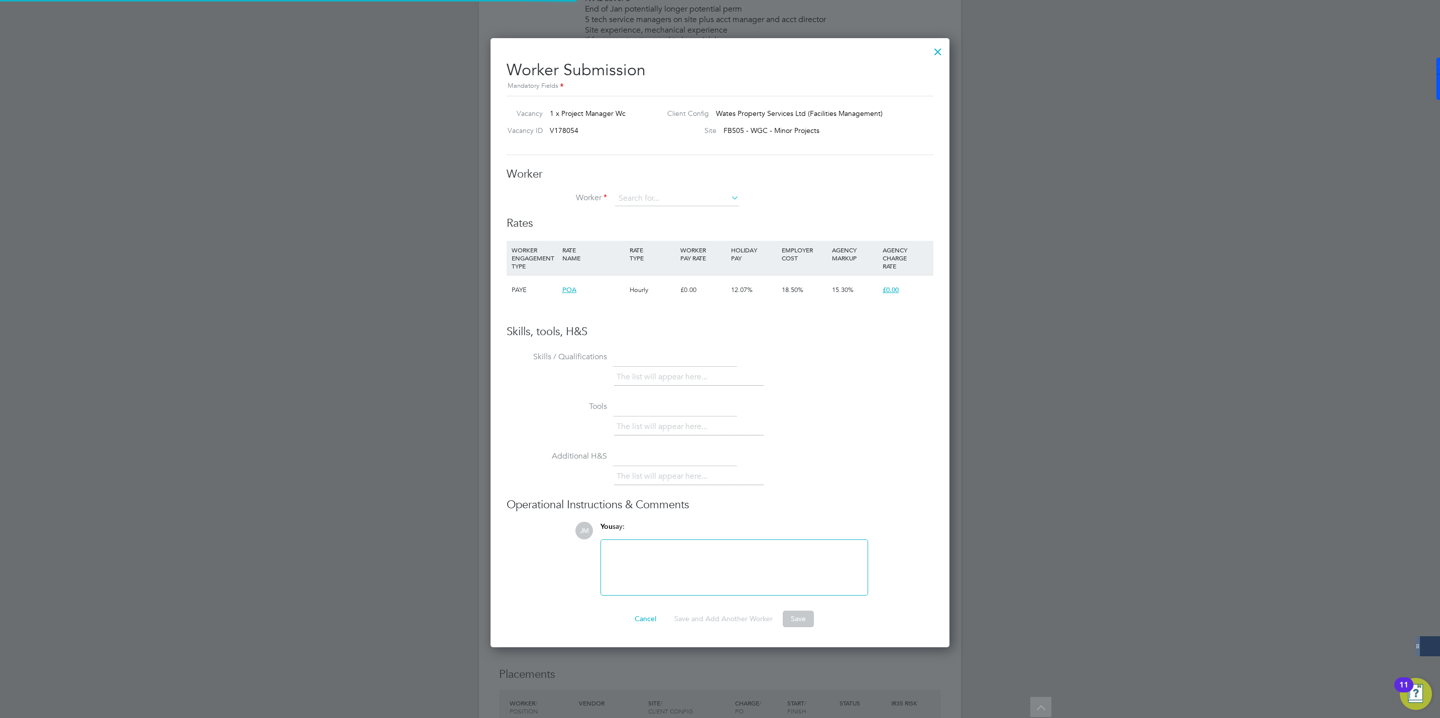
scroll to position [15, 261]
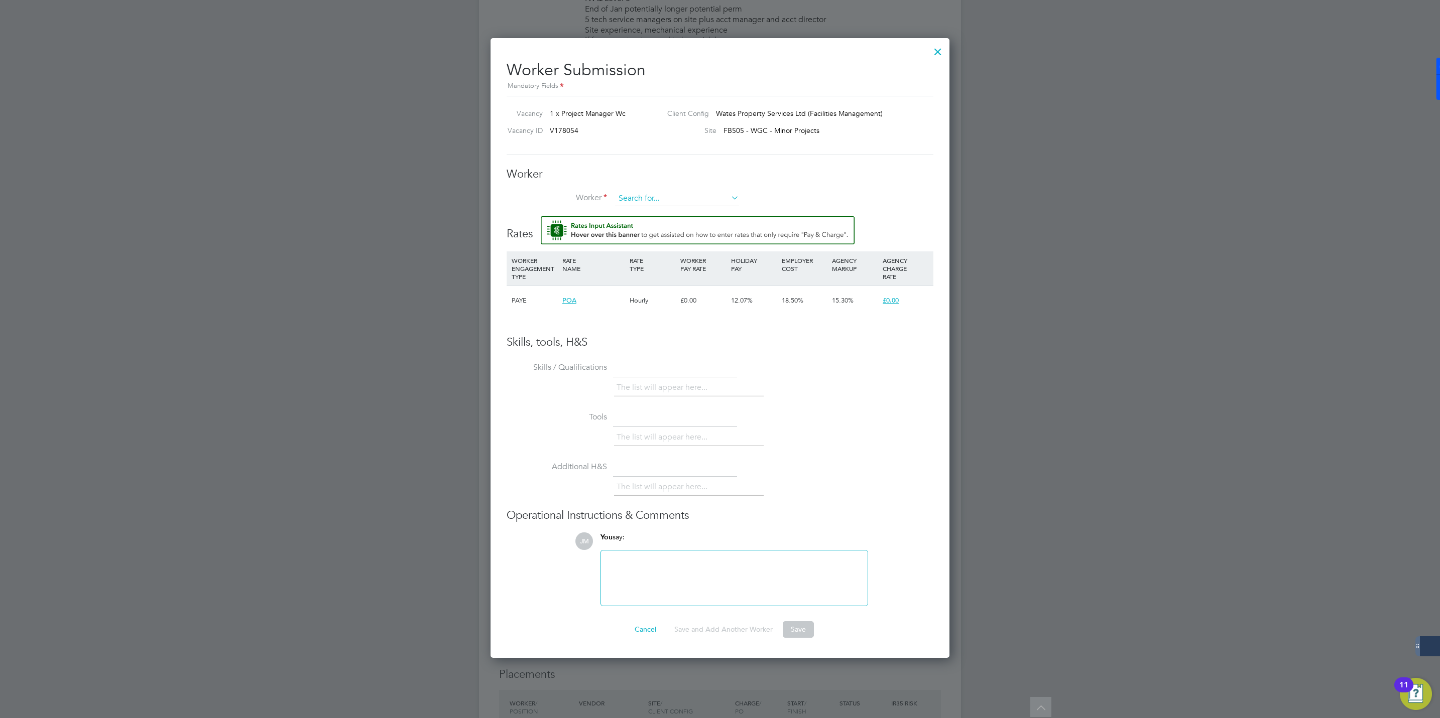
click at [635, 196] on input at bounding box center [677, 198] width 124 height 15
click at [640, 228] on li "+ Add new" at bounding box center [676, 227] width 125 height 14
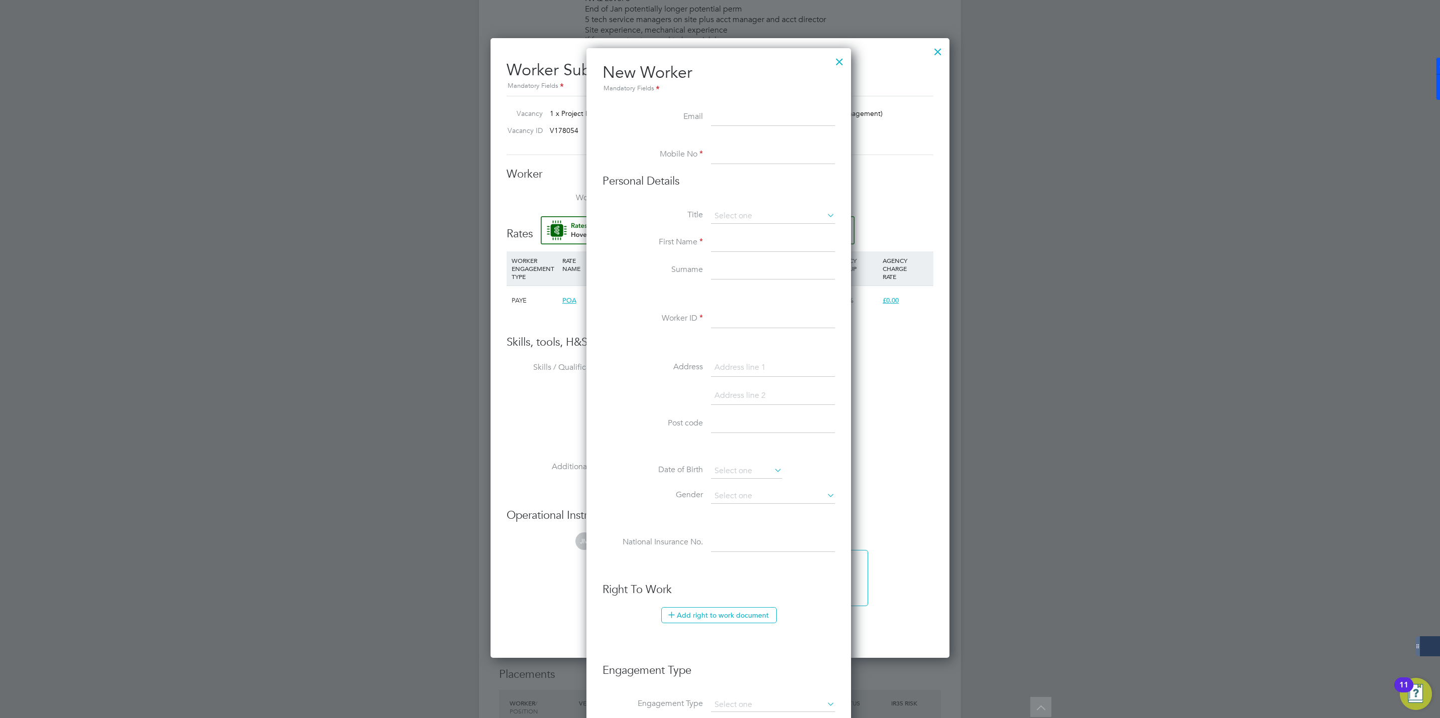
click at [728, 159] on input at bounding box center [773, 155] width 124 height 18
click at [733, 157] on input at bounding box center [773, 155] width 124 height 18
paste input "07804662560"
type input "07804662560"
click at [727, 241] on input at bounding box center [773, 243] width 124 height 18
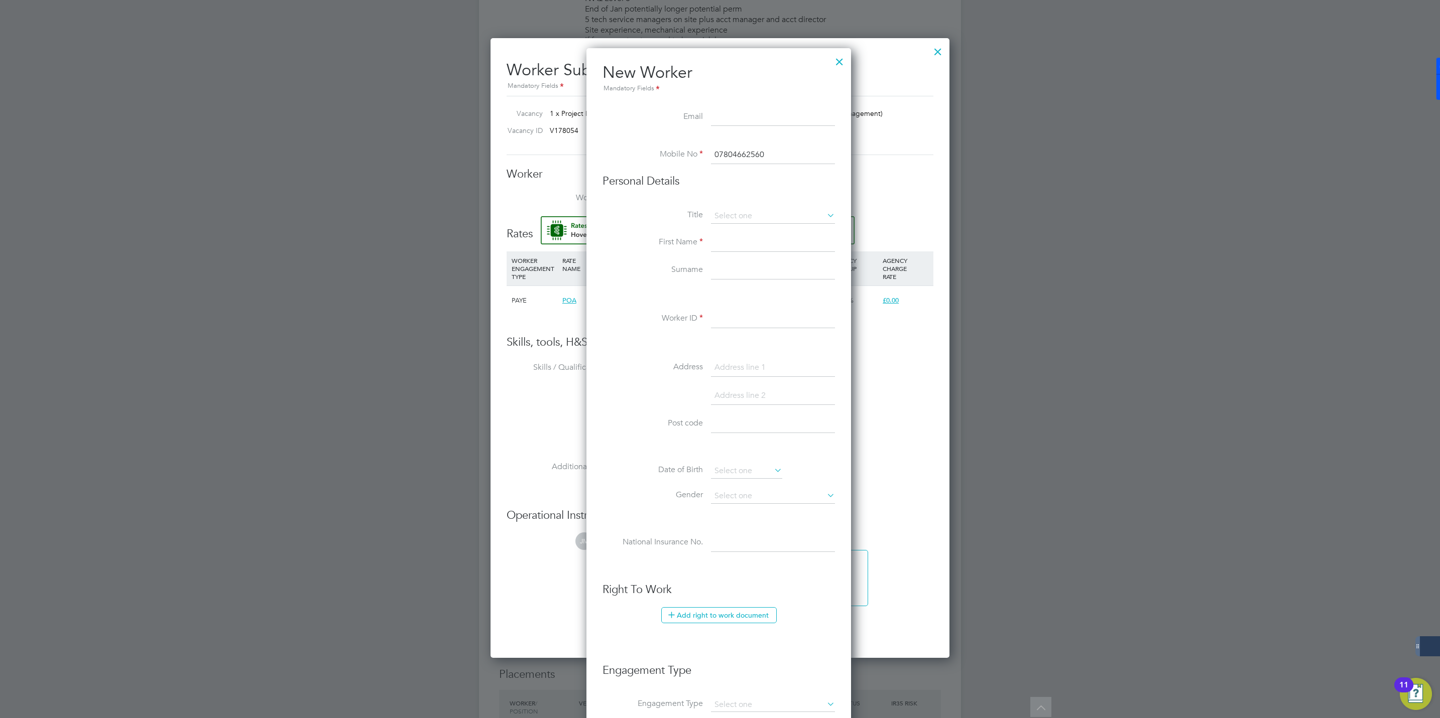
click at [731, 248] on input at bounding box center [773, 243] width 124 height 18
paste input "wale"
click at [719, 244] on input "wale" at bounding box center [773, 243] width 124 height 18
type input "Wale"
drag, startPoint x: 758, startPoint y: 276, endPoint x: 659, endPoint y: 274, distance: 99.4
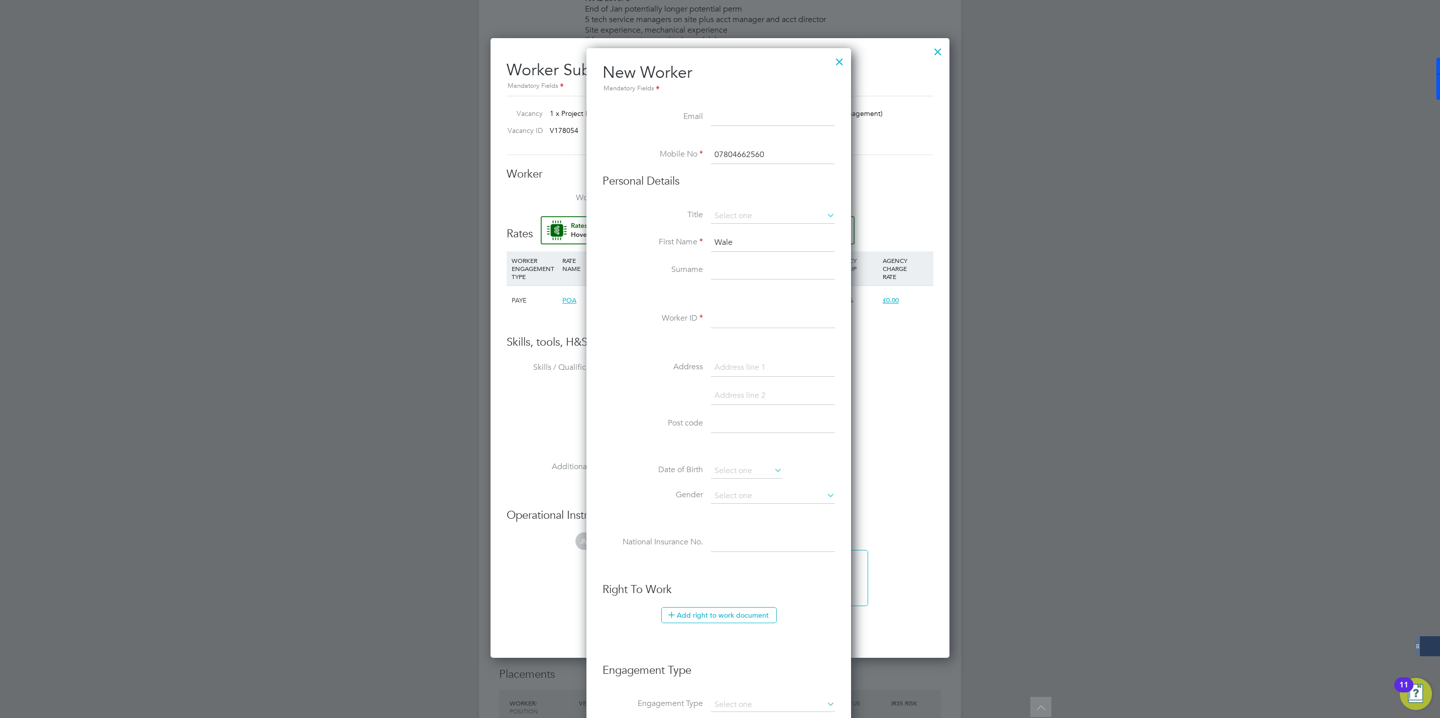
click at [758, 276] on input at bounding box center [773, 271] width 124 height 18
click at [624, 204] on li "Personal Details" at bounding box center [718, 191] width 232 height 35
click at [727, 270] on input at bounding box center [773, 271] width 124 height 18
paste input "Odeyem"
type input "Odeyem"
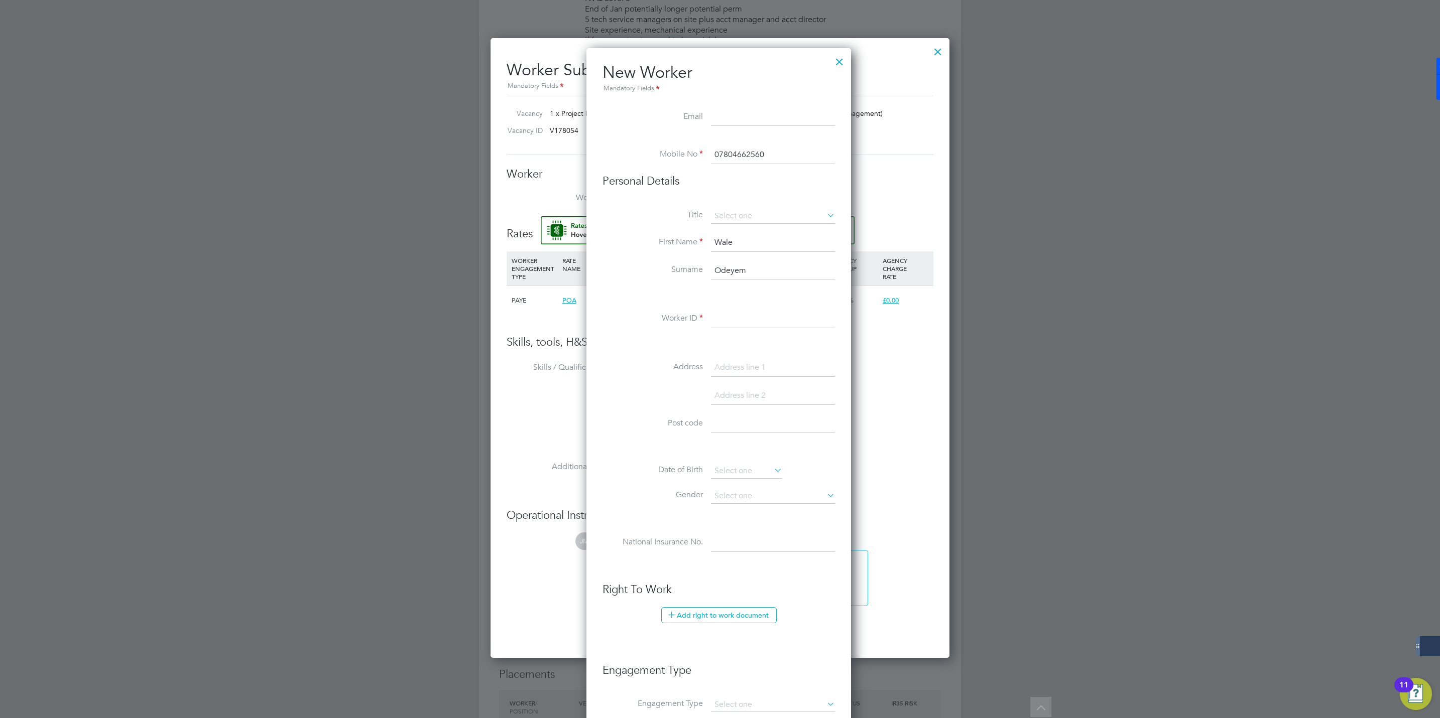
click at [729, 327] on input at bounding box center [773, 319] width 124 height 18
click at [748, 324] on input at bounding box center [773, 319] width 124 height 18
paste input "318696"
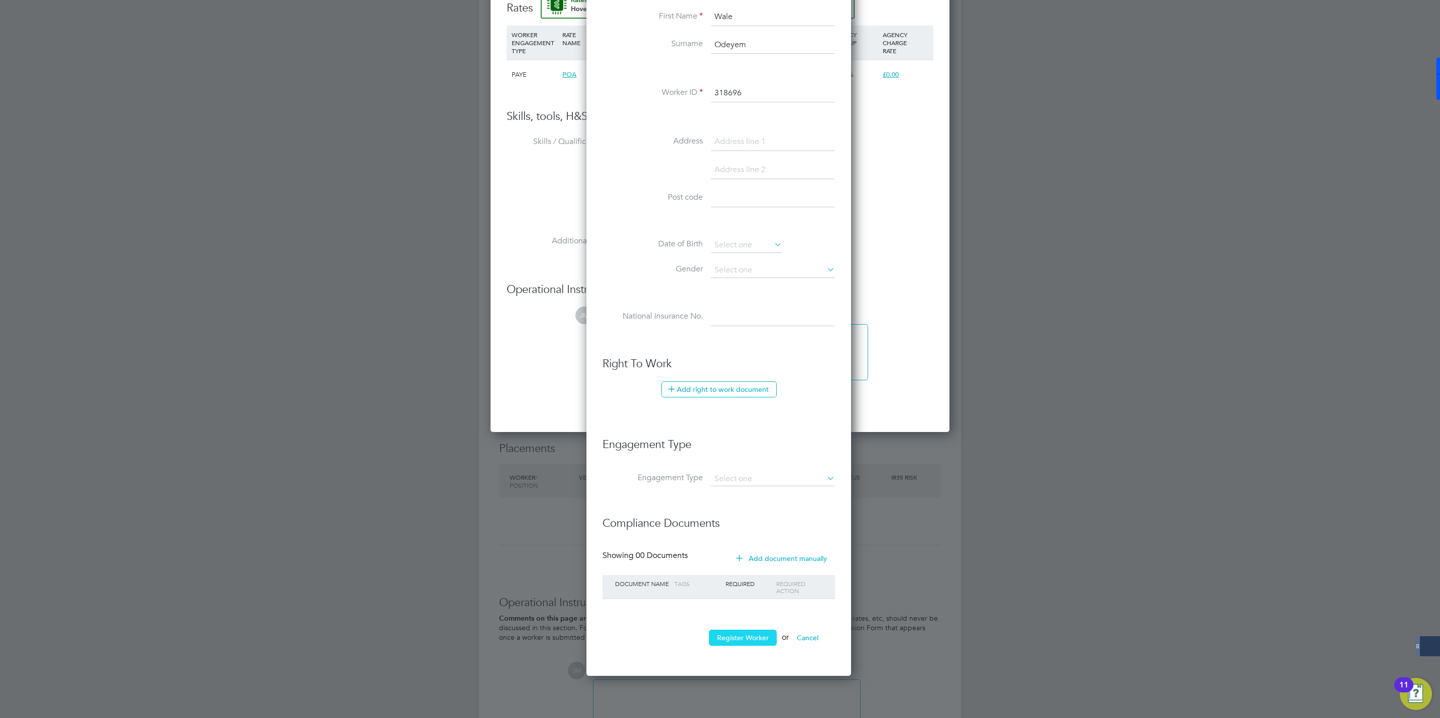
type input "318696"
click at [740, 639] on button "Register Worker" at bounding box center [743, 638] width 68 height 16
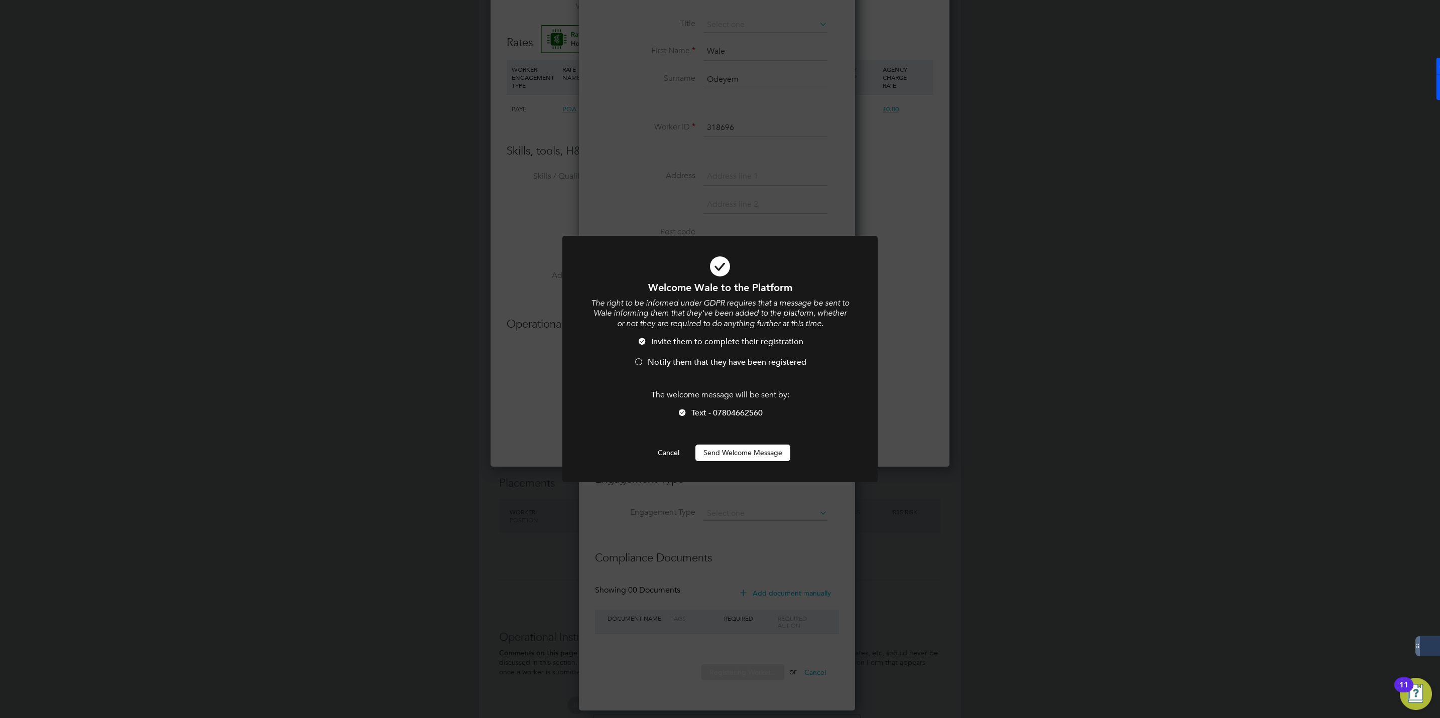
click at [648, 363] on span "Notify them that they have been registered" at bounding box center [727, 362] width 159 height 10
click at [716, 132] on div "Welcome Wale to the Platform The right to be informed under GDPR requires that …" at bounding box center [720, 359] width 1440 height 718
click at [669, 450] on button "Cancel" at bounding box center [669, 453] width 38 height 16
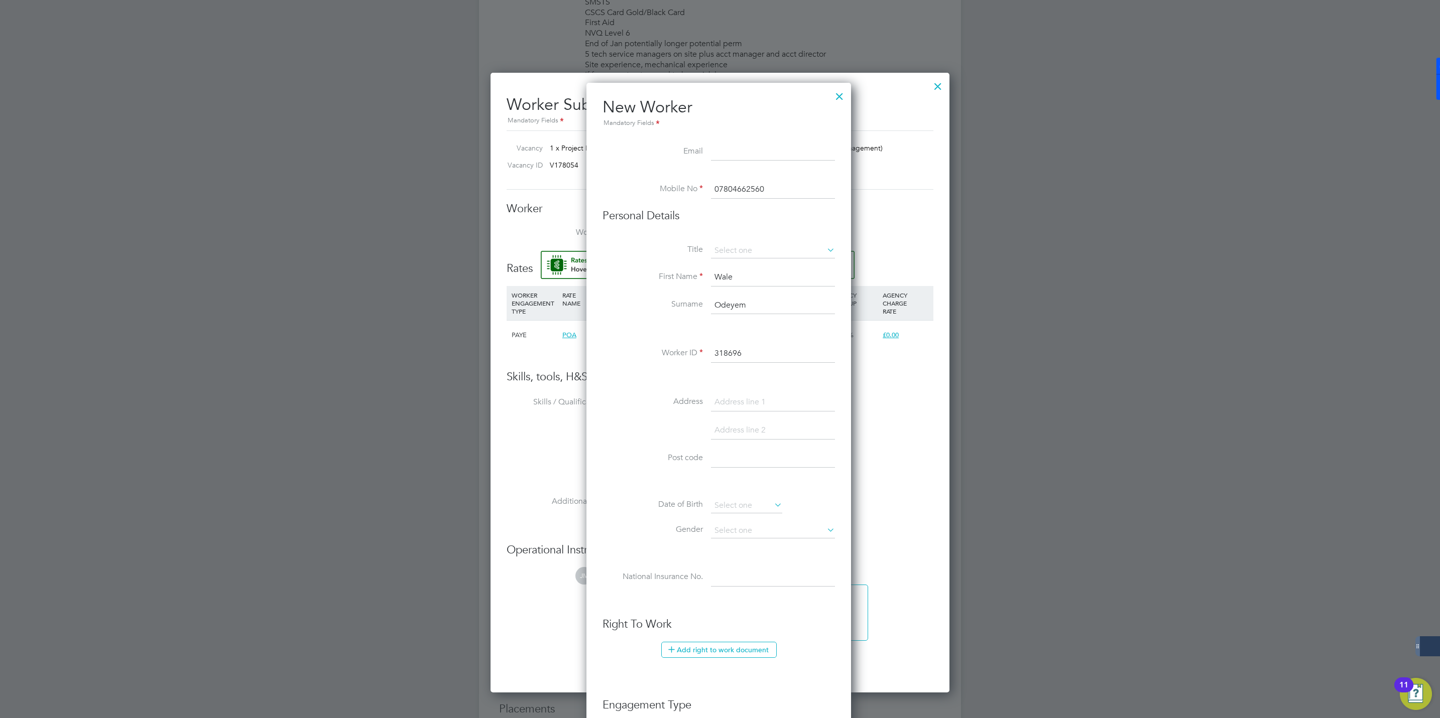
click at [720, 154] on input at bounding box center [773, 152] width 124 height 18
drag, startPoint x: 10, startPoint y: 152, endPoint x: 716, endPoint y: 154, distance: 706.4
click at [732, 152] on input at bounding box center [773, 152] width 124 height 18
paste input "[EMAIL_ADDRESS][DOMAIN_NAME]"
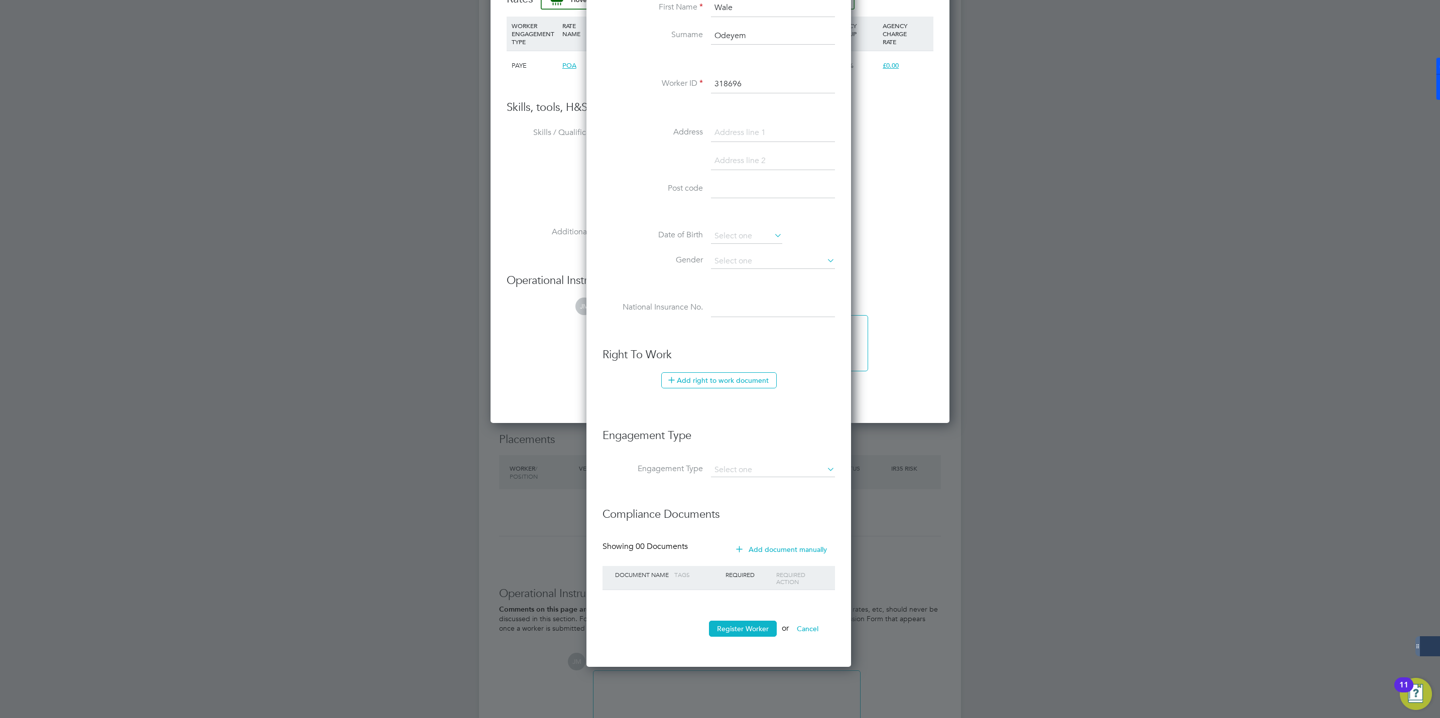
scroll to position [848, 0]
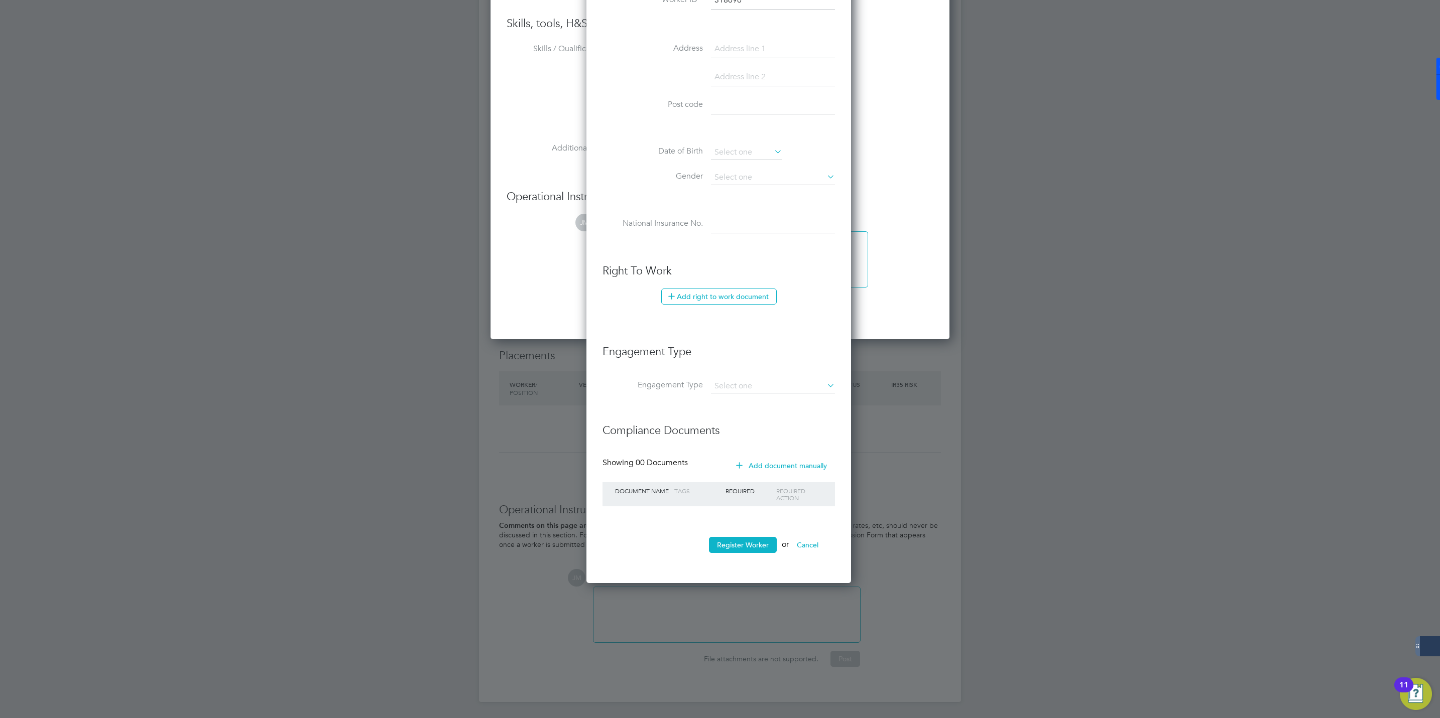
type input "[EMAIL_ADDRESS][DOMAIN_NAME]"
click at [726, 531] on ul "New Worker Mandatory Fields Email [EMAIL_ADDRESS][DOMAIN_NAME] Mobile No 078046…" at bounding box center [718, 153] width 232 height 820
click at [742, 546] on button "Register Worker" at bounding box center [743, 545] width 68 height 16
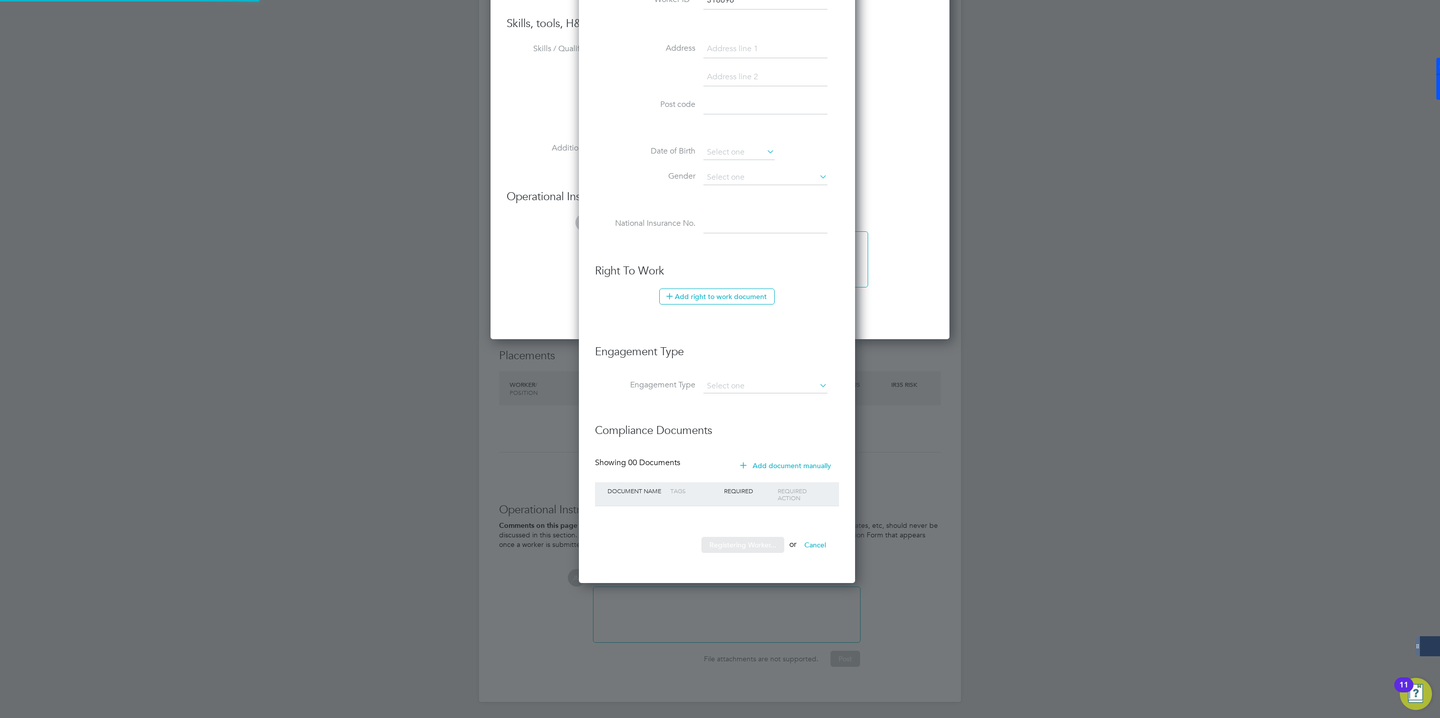
scroll to position [0, 0]
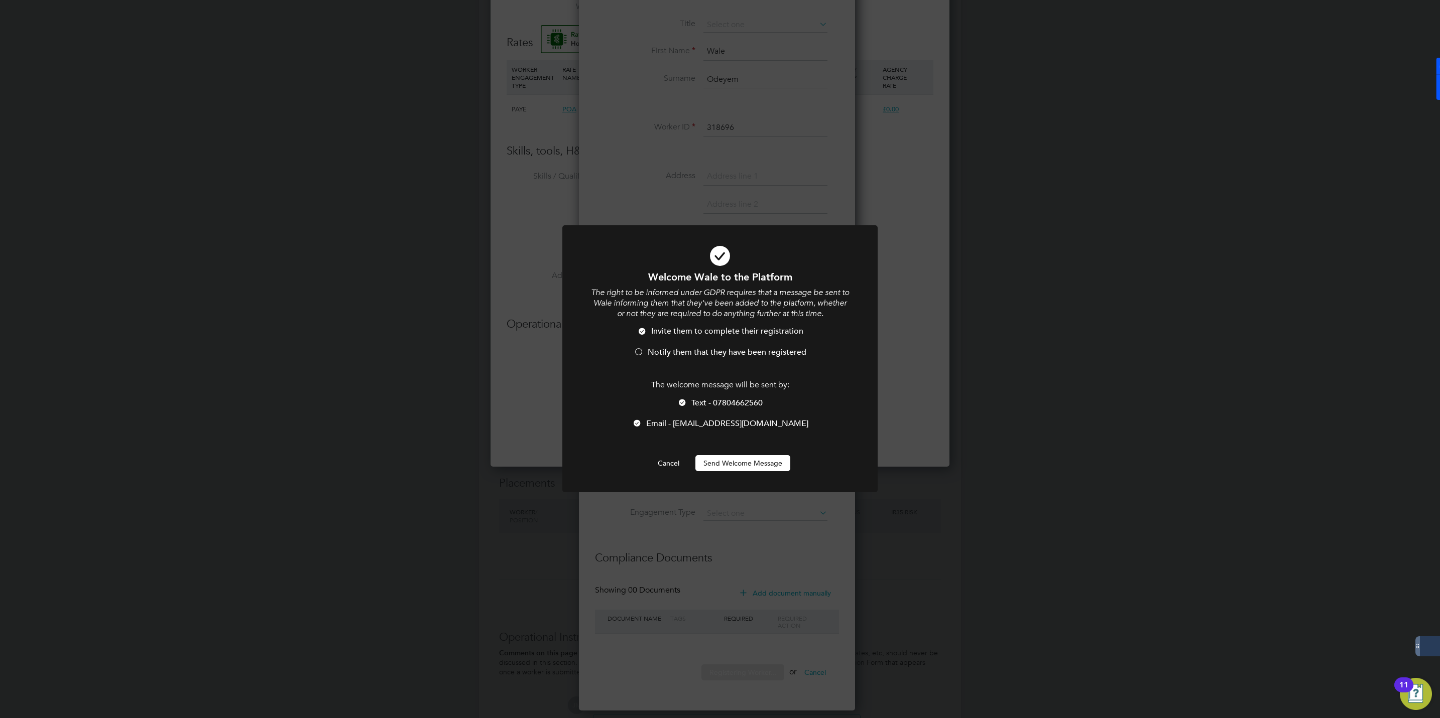
click at [640, 354] on div at bounding box center [639, 353] width 10 height 10
click at [725, 462] on button "Send Welcome Message" at bounding box center [742, 463] width 95 height 16
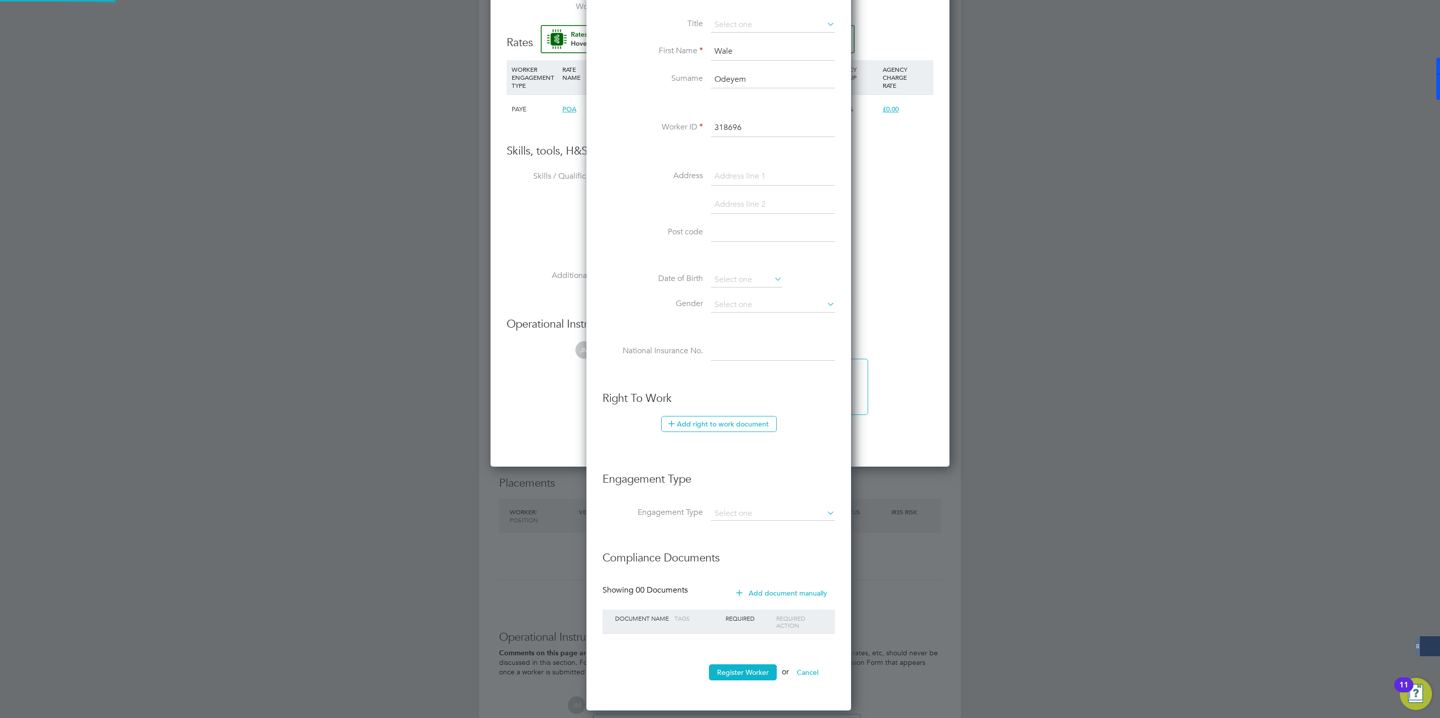
type input "Wale Odeyem (318696)"
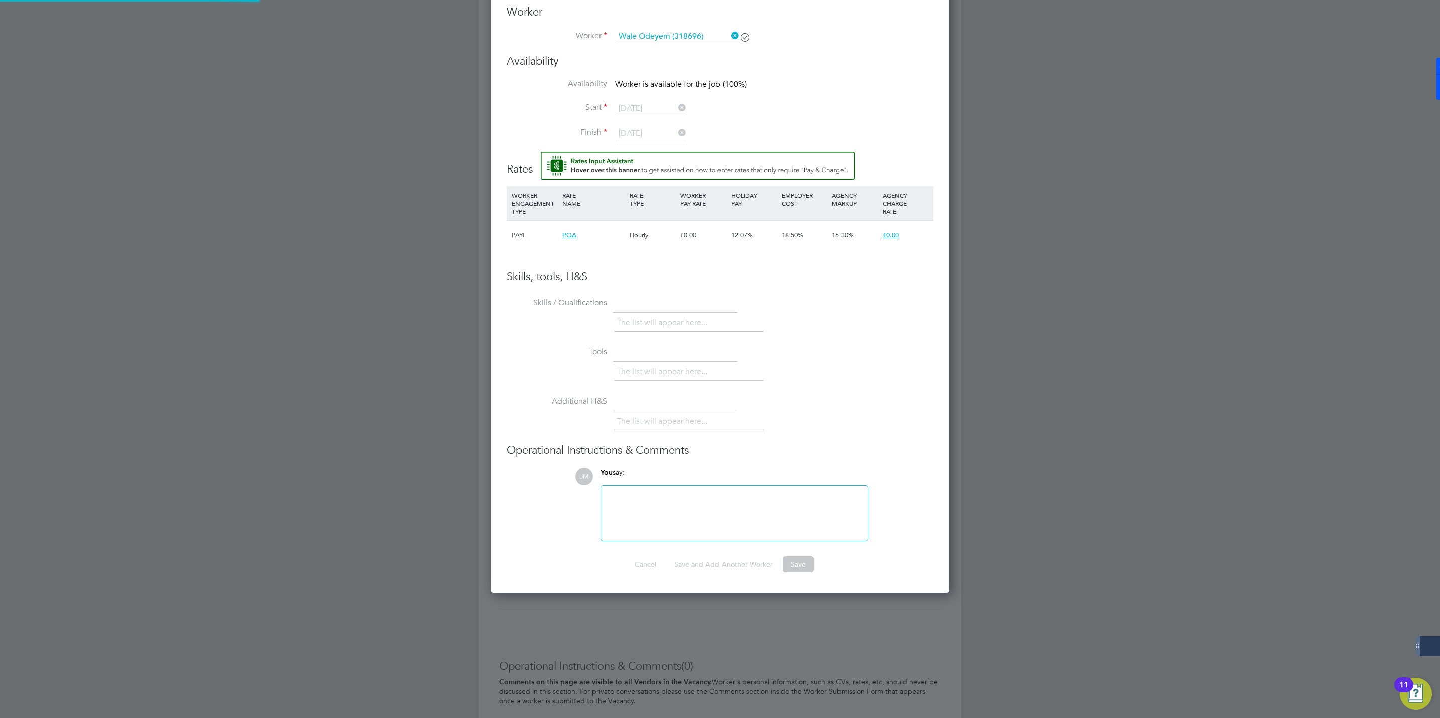
scroll to position [5, 5]
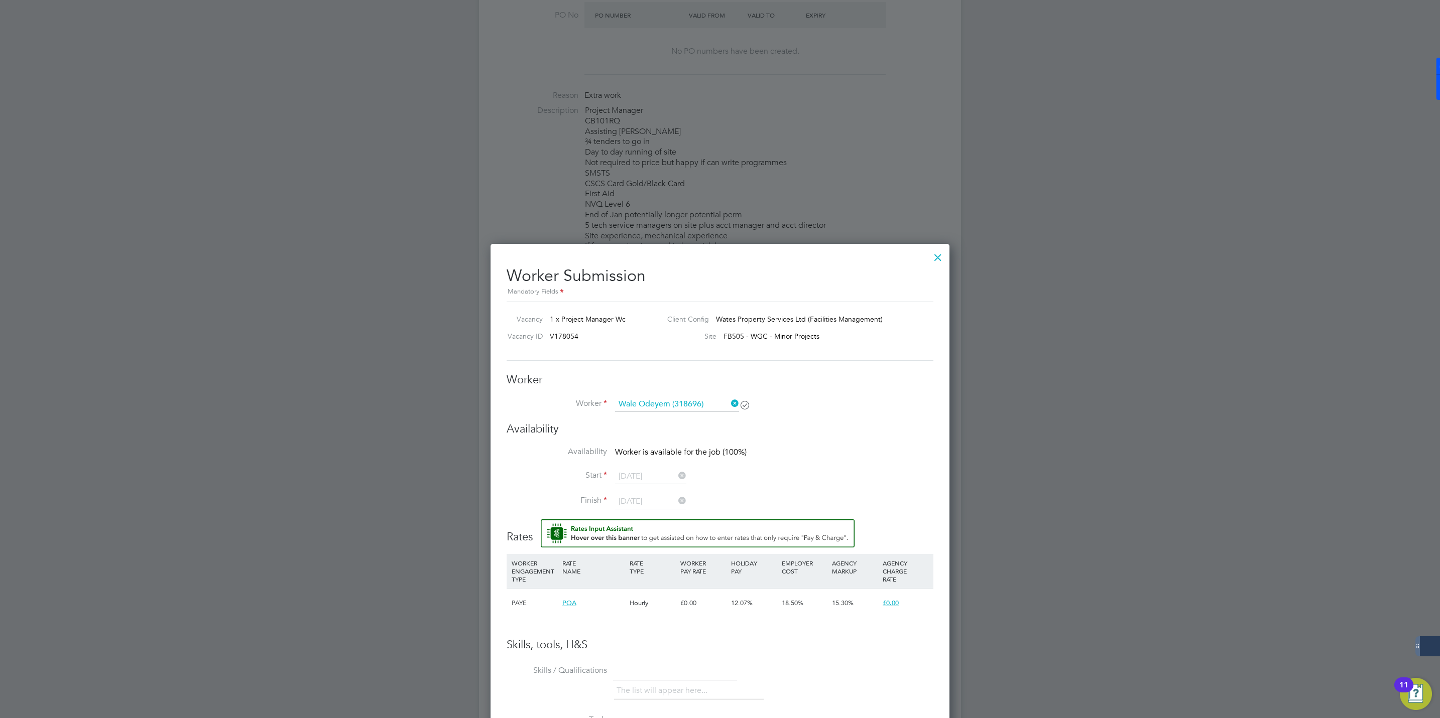
click at [941, 252] on div at bounding box center [938, 255] width 18 height 18
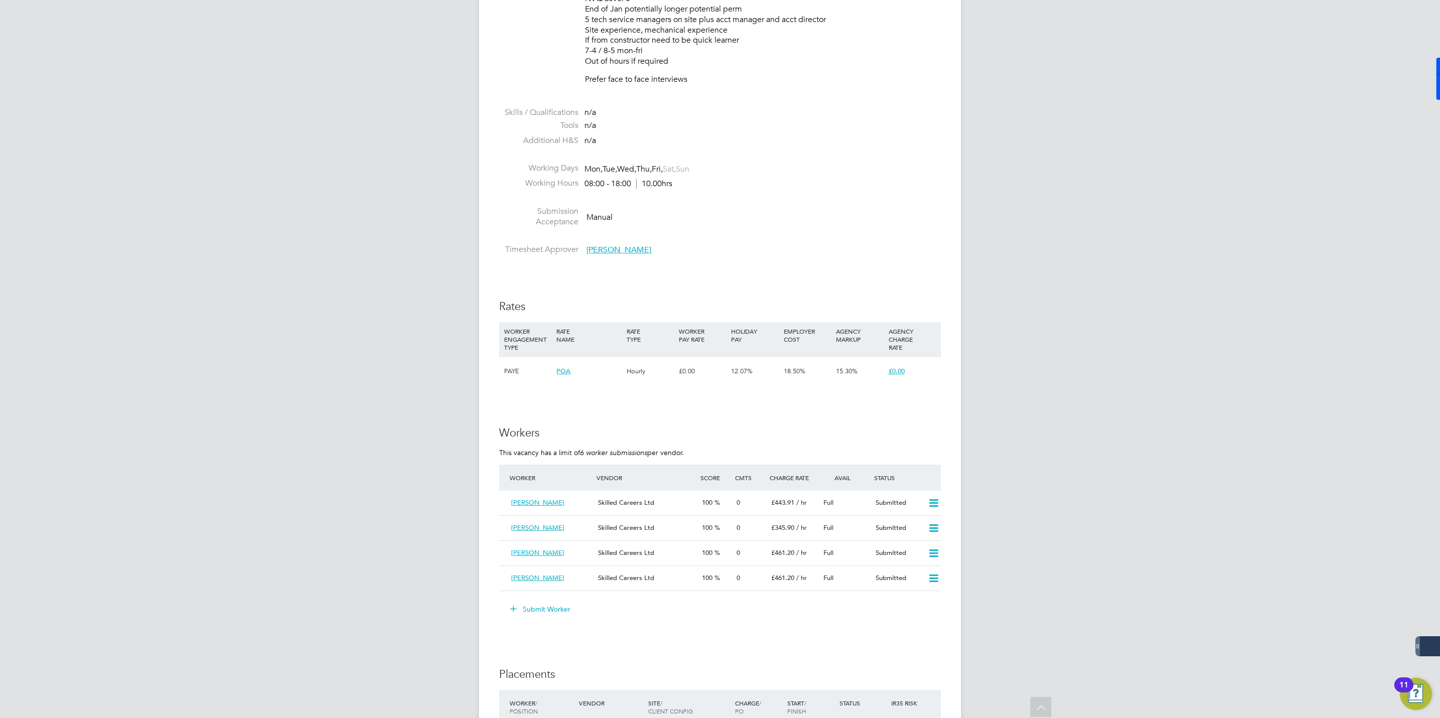
click at [538, 608] on button "Submit Worker" at bounding box center [540, 609] width 75 height 16
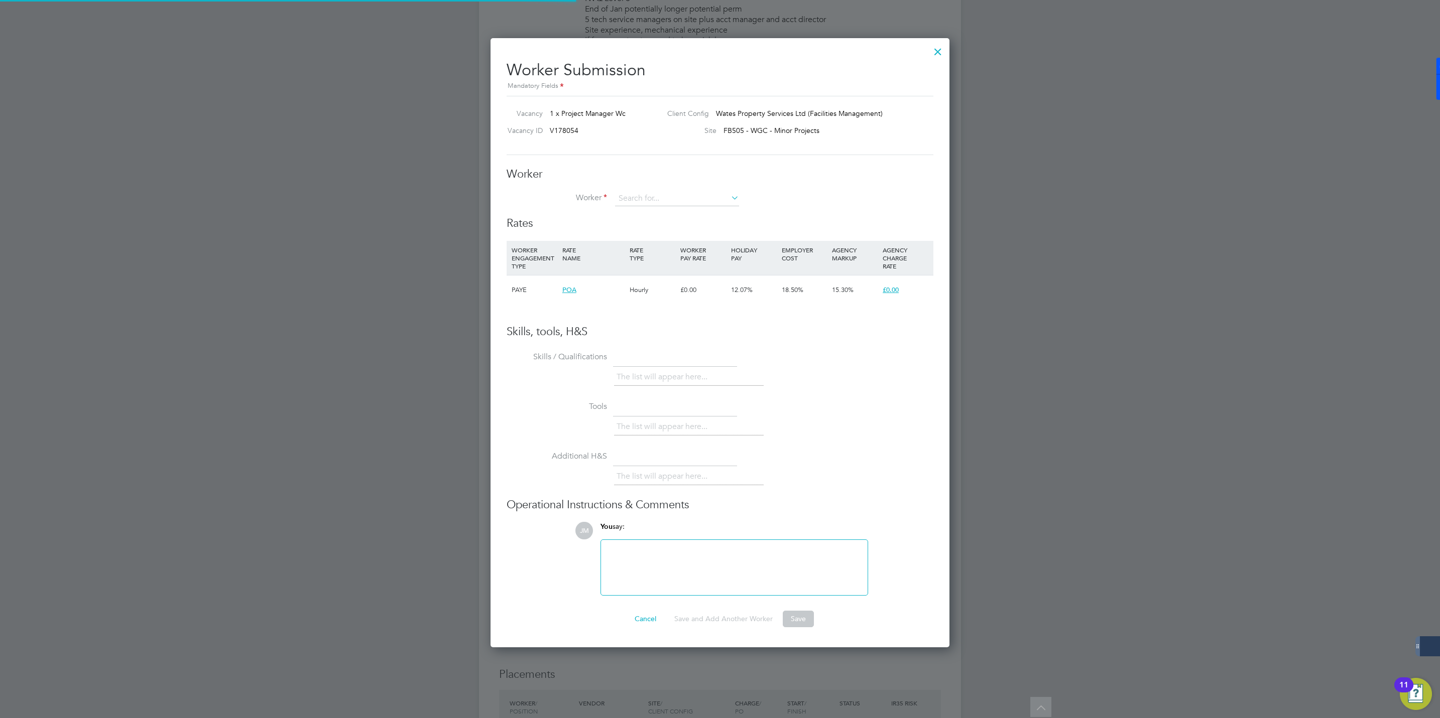
scroll to position [623, 459]
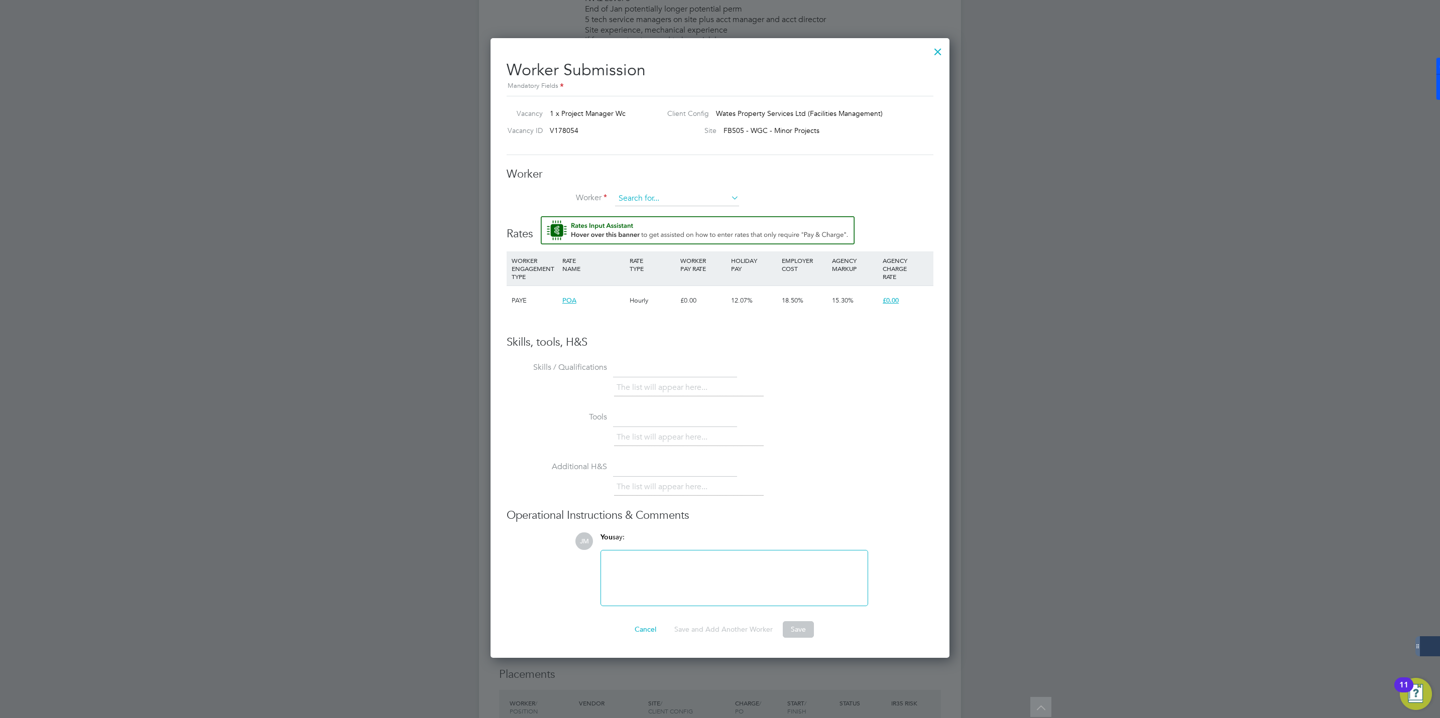
click at [633, 197] on input at bounding box center [677, 198] width 124 height 15
click at [653, 216] on li "Wale O deyem (318696)" at bounding box center [676, 214] width 125 height 14
type input "Wale Odeyem (318696)"
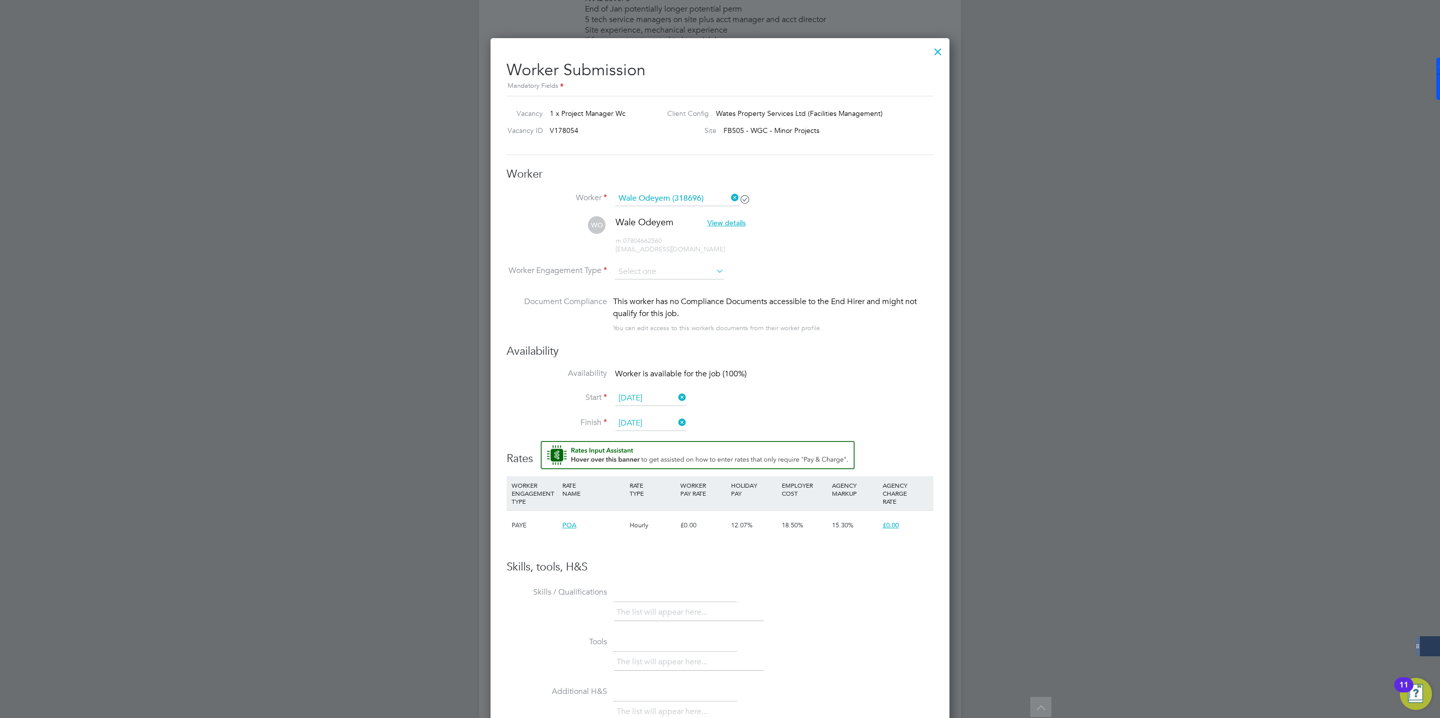
click at [639, 258] on li "WO Wale Odeyem View details m: 07804662560 [EMAIL_ADDRESS][DOMAIN_NAME]" at bounding box center [720, 240] width 427 height 48
click at [646, 273] on input at bounding box center [669, 272] width 109 height 15
click at [642, 285] on li "Contract" at bounding box center [669, 286] width 110 height 13
type input "Contract"
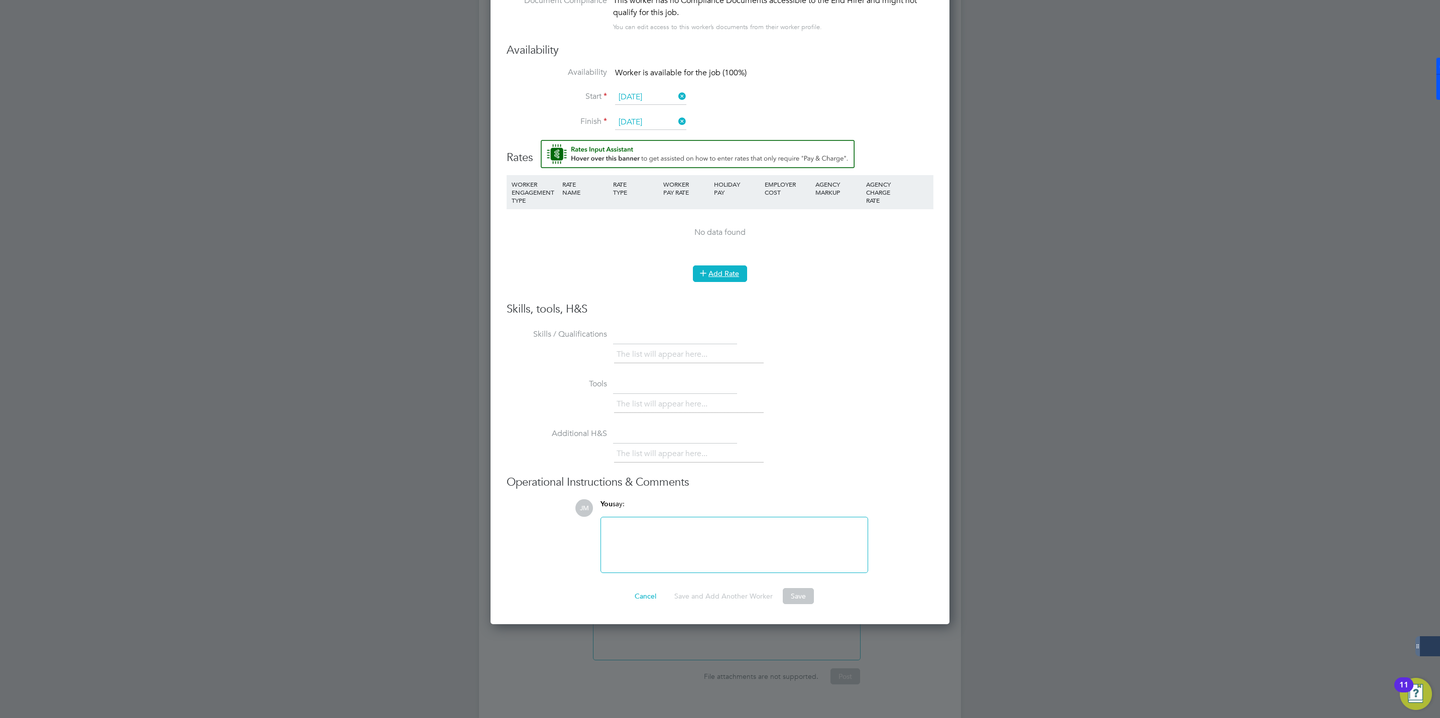
click at [715, 280] on button "Add Rate" at bounding box center [720, 274] width 54 height 16
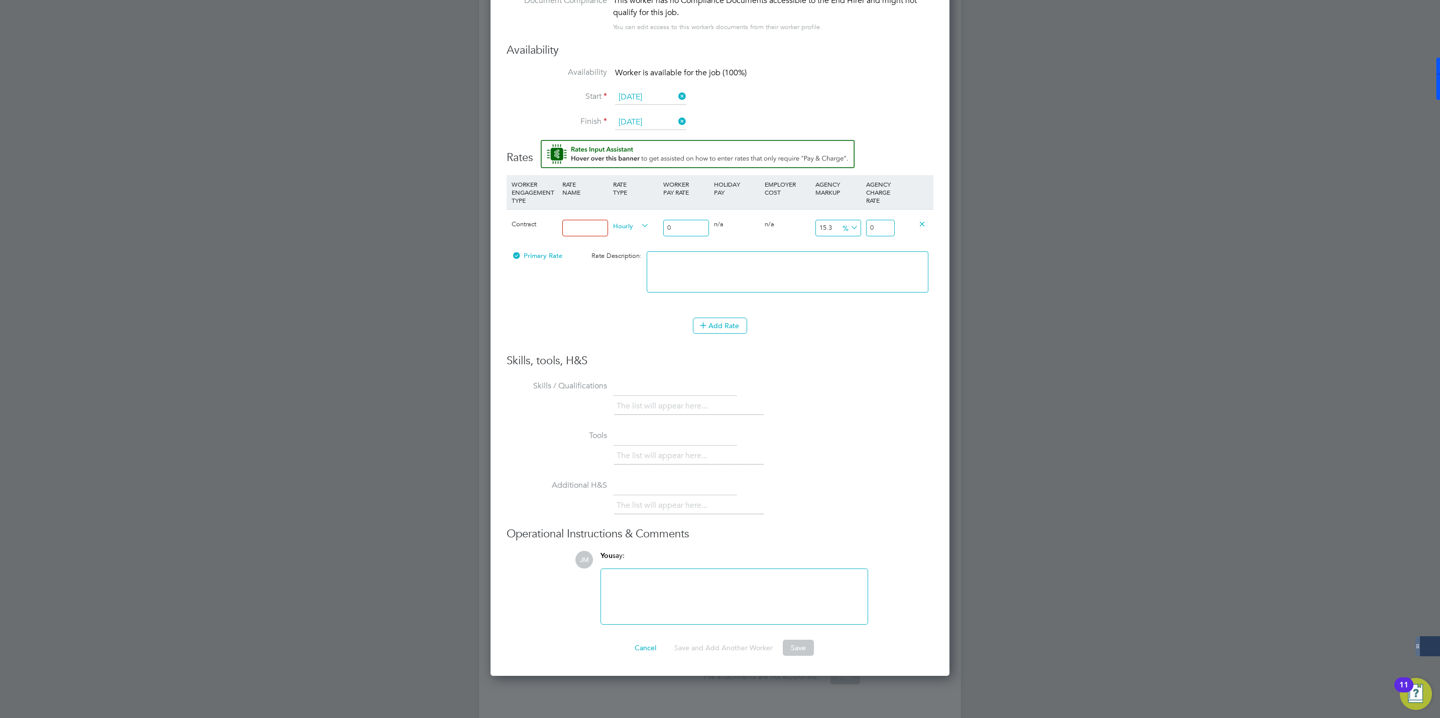
click at [582, 224] on input at bounding box center [585, 228] width 46 height 17
type input "Rate"
click at [626, 248] on li "DAILY" at bounding box center [631, 249] width 44 height 13
click at [675, 229] on input "0" at bounding box center [686, 228] width 46 height 17
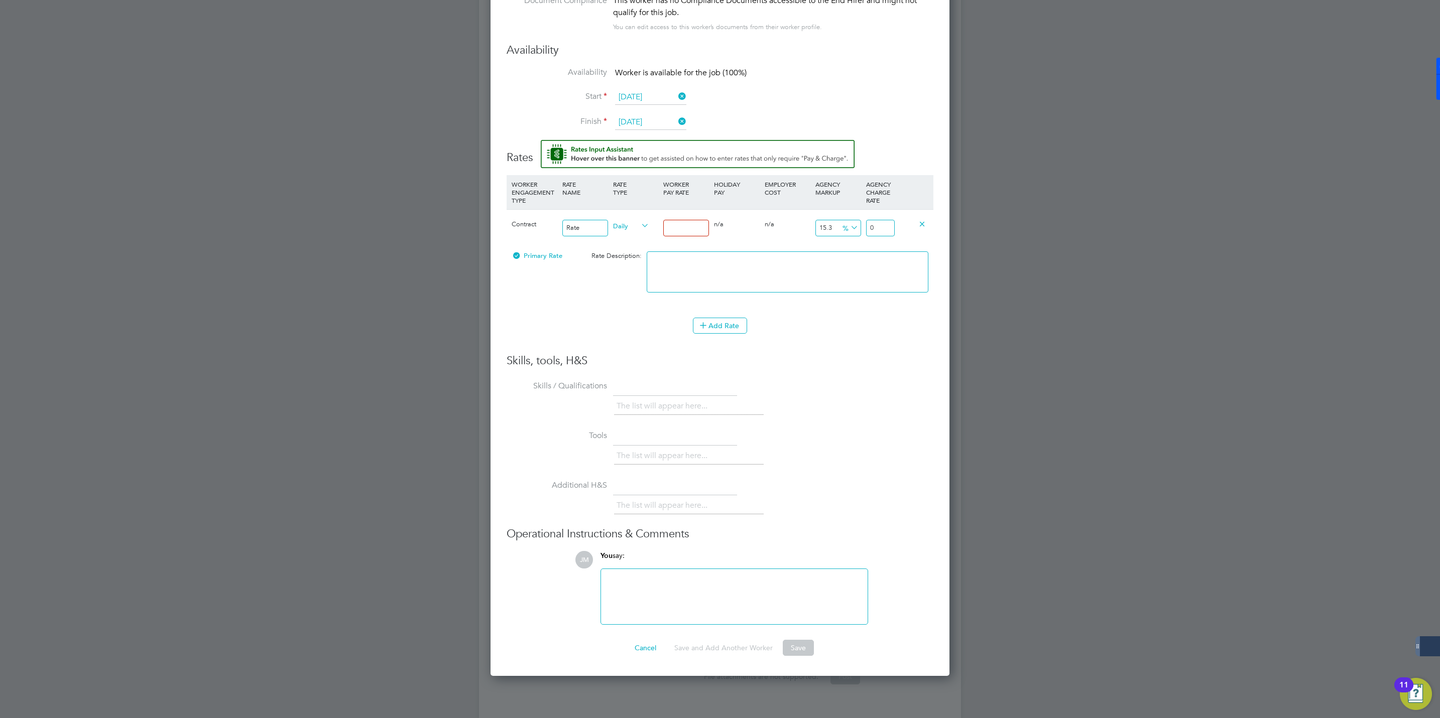
type input "3"
type input "3.459"
type input "35"
type input "40.355"
type input "350"
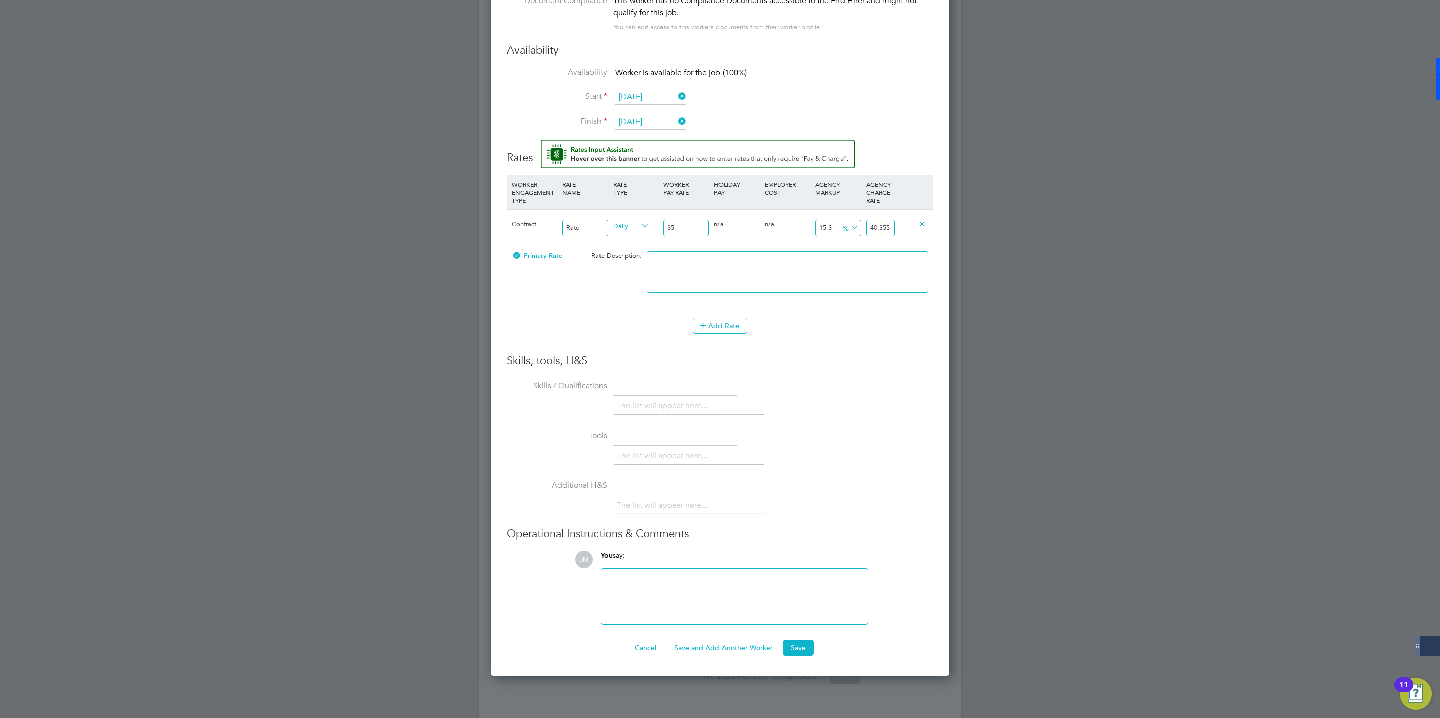
type input "403.55"
type input "350"
click at [847, 357] on h3 "Skills, tools, H&S" at bounding box center [720, 361] width 427 height 15
click at [790, 648] on button "Save" at bounding box center [798, 648] width 31 height 16
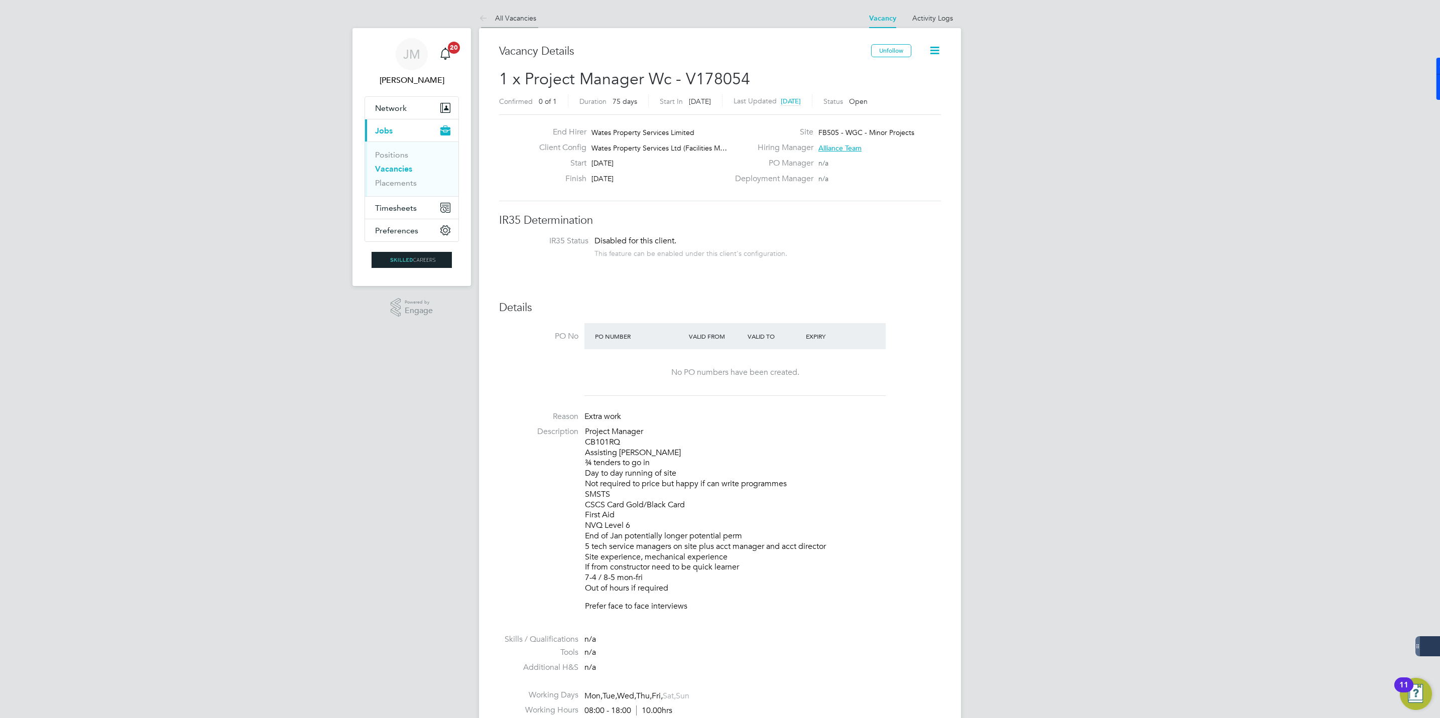
click at [499, 15] on link "All Vacancies" at bounding box center [507, 18] width 57 height 9
